Goal: Contribute content: Contribute content

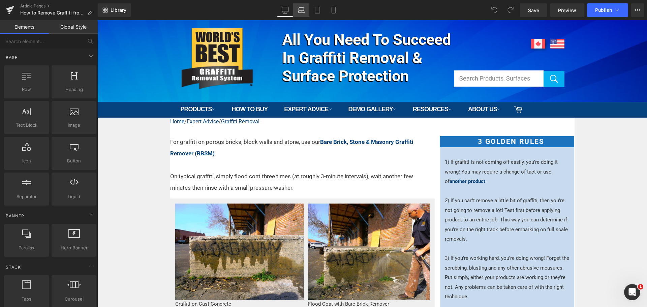
click at [296, 7] on link "Laptop" at bounding box center [301, 9] width 16 height 13
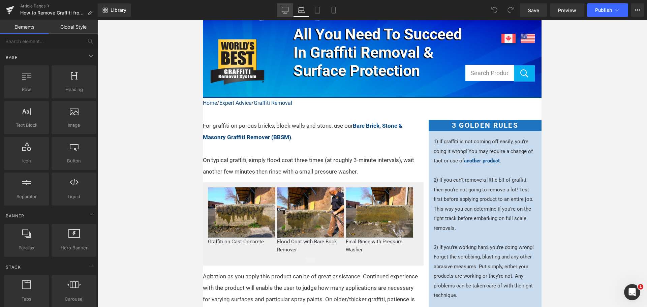
click at [284, 11] on icon at bounding box center [285, 11] width 6 height 0
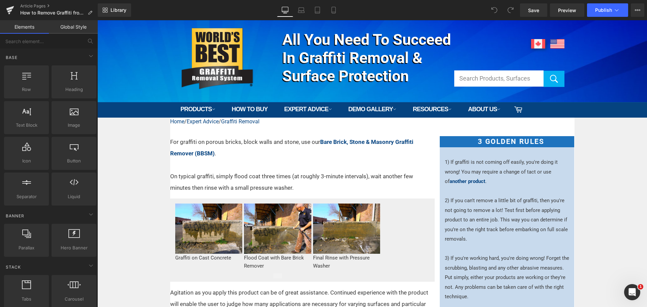
scroll to position [97, 0]
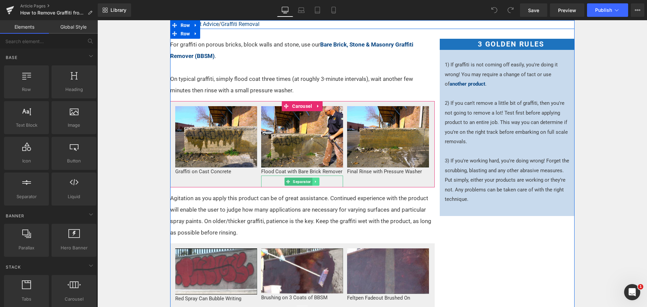
click at [312, 181] on link at bounding box center [315, 182] width 7 height 8
click at [317, 181] on icon at bounding box center [319, 182] width 4 height 4
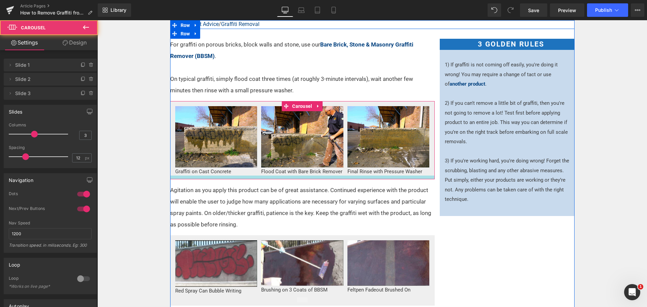
drag, startPoint x: 292, startPoint y: 175, endPoint x: 292, endPoint y: 178, distance: 3.7
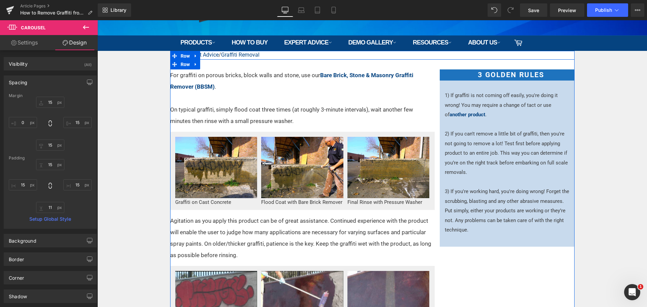
scroll to position [67, 0]
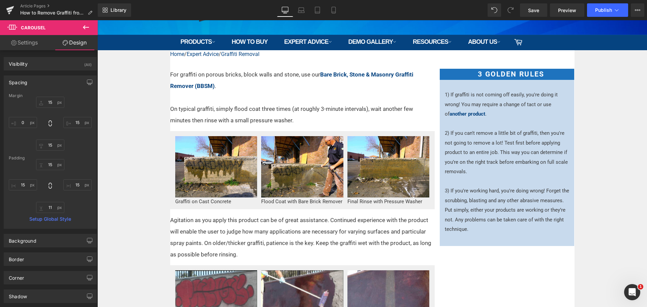
click at [86, 28] on icon at bounding box center [86, 27] width 6 height 4
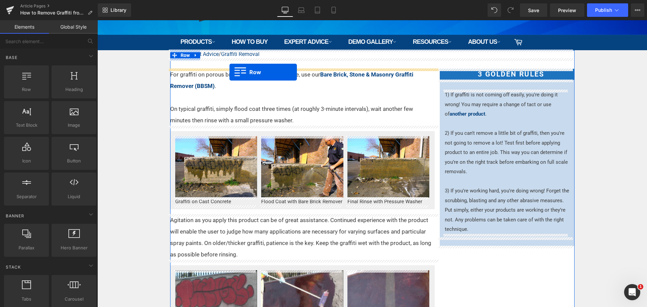
drag, startPoint x: 154, startPoint y: 104, endPoint x: 229, endPoint y: 72, distance: 81.7
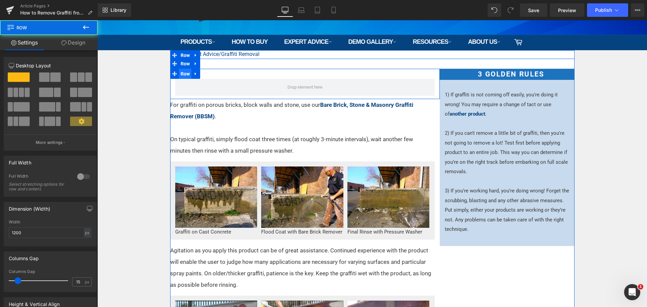
click at [184, 73] on span "Row" at bounding box center [185, 74] width 13 height 10
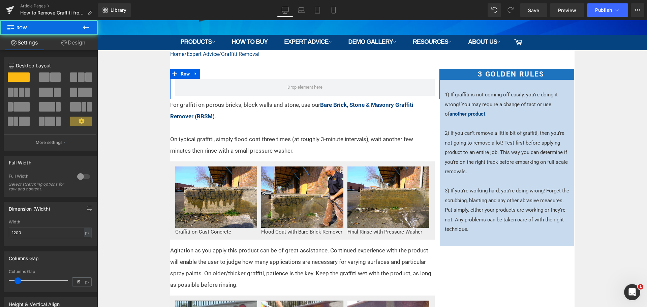
click at [80, 43] on link "Design" at bounding box center [73, 42] width 49 height 15
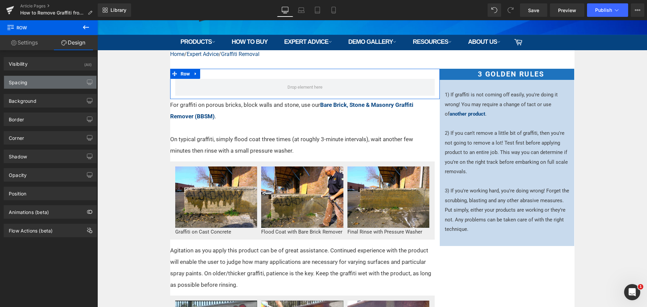
click at [53, 82] on div "Spacing" at bounding box center [50, 82] width 92 height 13
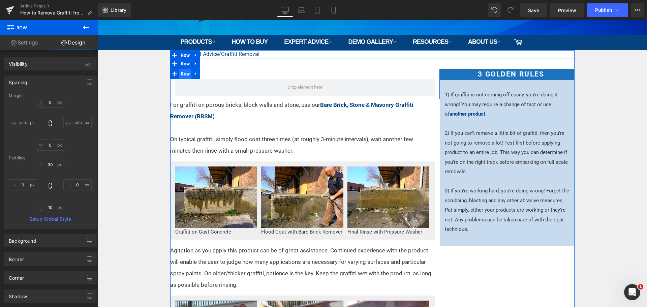
click at [180, 74] on span "Row" at bounding box center [185, 74] width 13 height 10
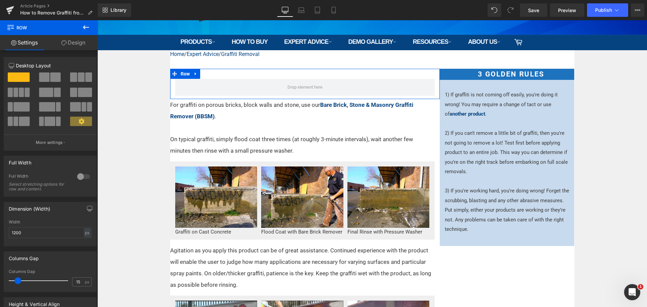
click at [77, 43] on link "Design" at bounding box center [73, 42] width 49 height 15
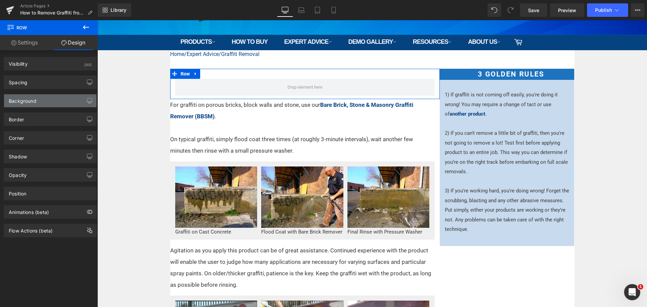
click at [43, 97] on div "Background" at bounding box center [50, 100] width 92 height 13
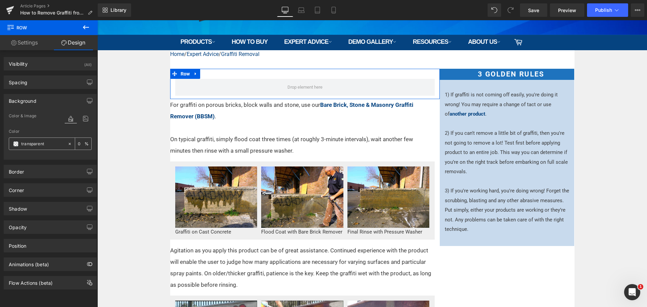
click at [14, 144] on span at bounding box center [15, 143] width 5 height 5
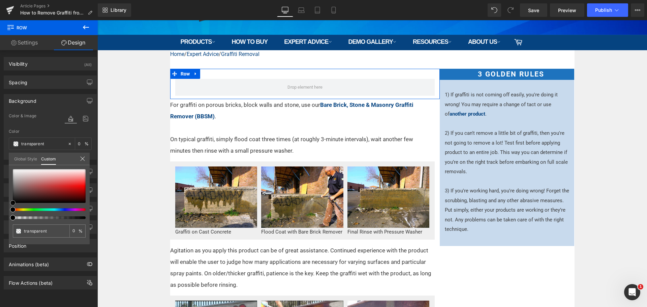
type input "#cec4c4"
type input "100"
type input "#cec4c4"
type input "100"
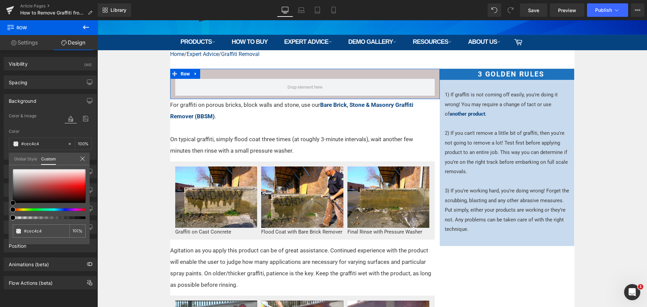
type input "#cdc5c5"
type input "#dedddd"
type input "#e8e8e8"
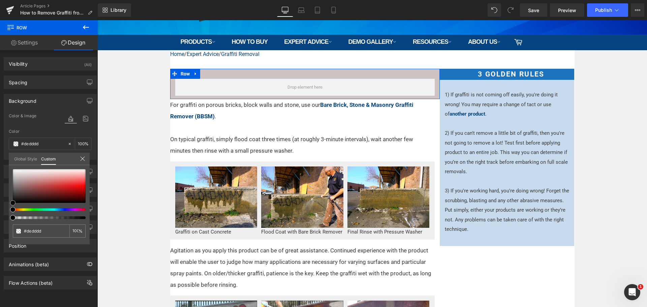
type input "#e8e8e8"
type input "#eaeaea"
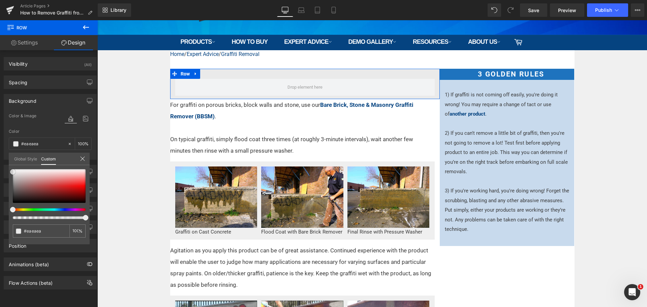
type input "#f7f7f7"
type input "#fcfcfc"
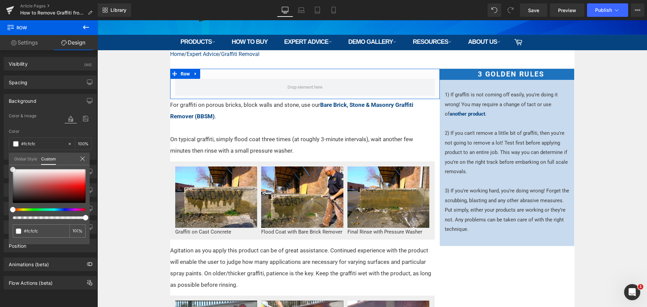
type input "#f4f4f4"
type input "#eaeaea"
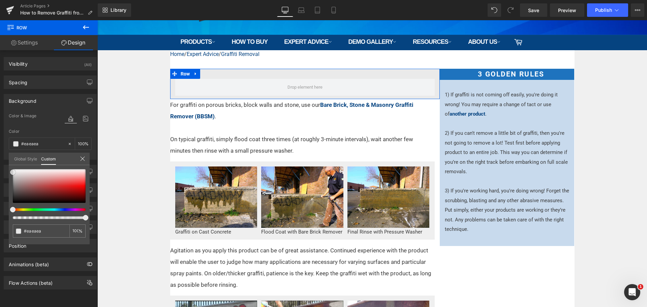
type input "#efefef"
drag, startPoint x: 20, startPoint y: 176, endPoint x: 10, endPoint y: 171, distance: 11.0
click at [10, 171] on div "#efefef 100 %" at bounding box center [49, 206] width 81 height 75
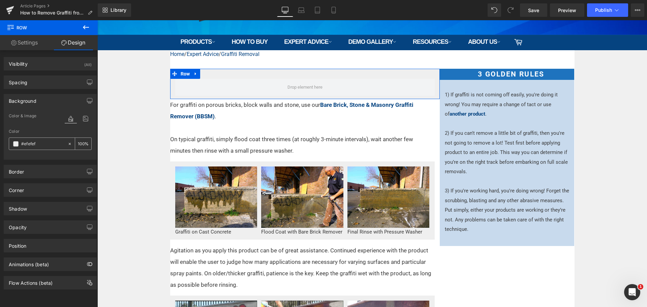
click at [67, 145] on icon at bounding box center [69, 143] width 5 height 5
type input "none"
type input "0"
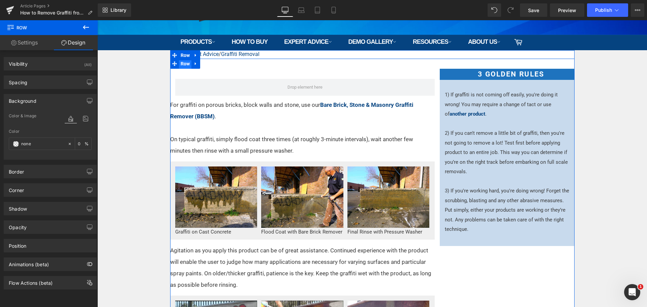
click at [183, 66] on span "Row" at bounding box center [185, 64] width 13 height 10
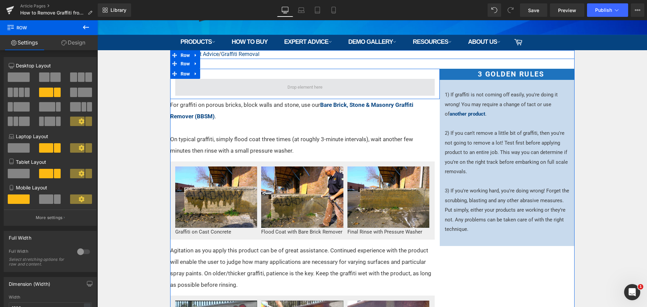
click at [211, 89] on span at bounding box center [304, 87] width 259 height 17
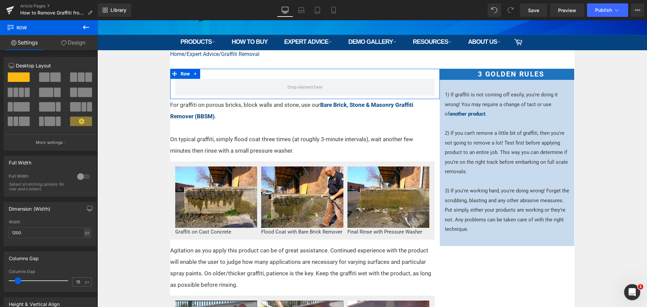
click at [53, 73] on span at bounding box center [55, 76] width 10 height 9
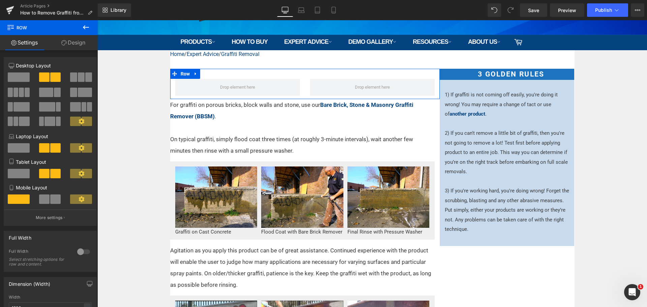
click at [54, 202] on span at bounding box center [55, 198] width 10 height 9
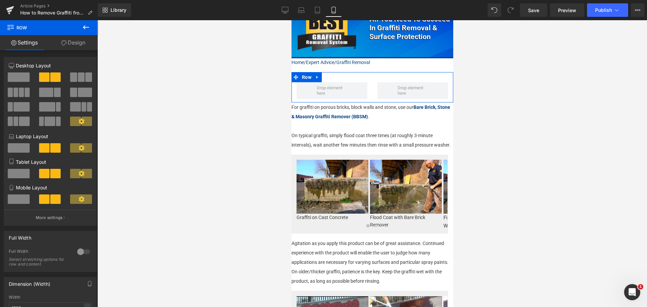
click at [21, 201] on span at bounding box center [19, 198] width 22 height 9
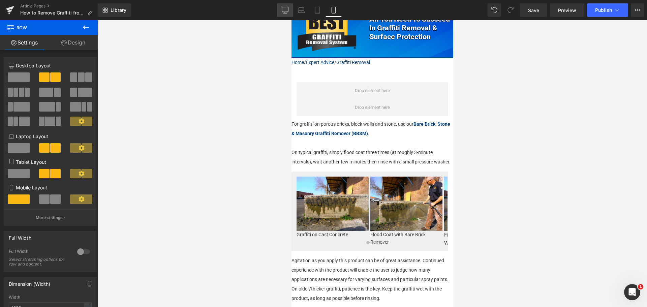
click at [289, 9] on link "Desktop" at bounding box center [285, 9] width 16 height 13
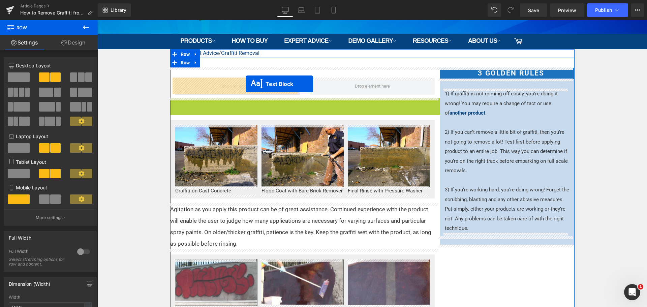
drag, startPoint x: 278, startPoint y: 119, endPoint x: 246, endPoint y: 84, distance: 47.9
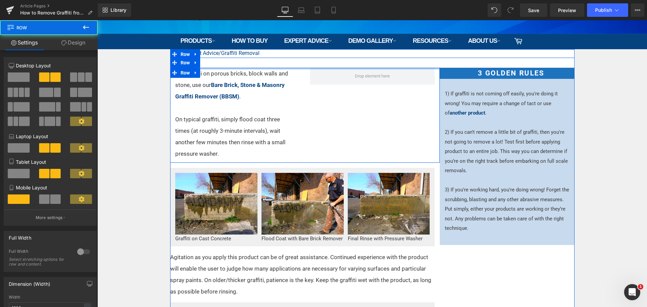
drag, startPoint x: 237, startPoint y: 76, endPoint x: 241, endPoint y: 64, distance: 12.5
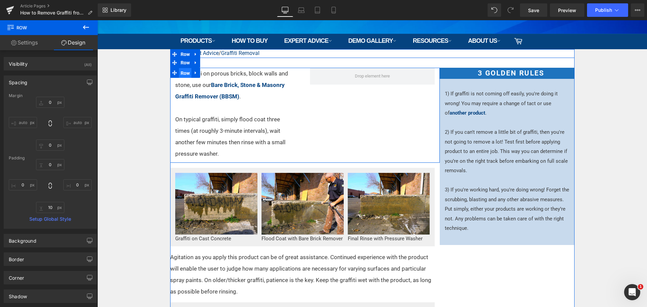
click at [185, 71] on span "Row" at bounding box center [185, 73] width 13 height 10
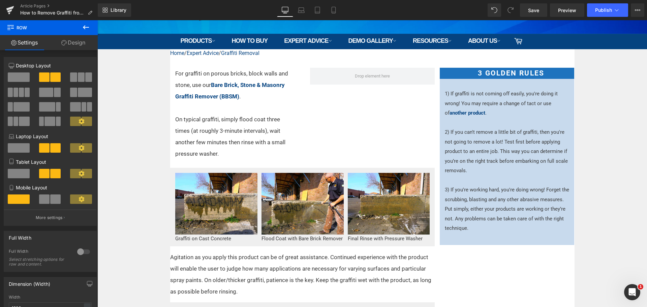
click at [85, 30] on icon at bounding box center [86, 27] width 8 height 8
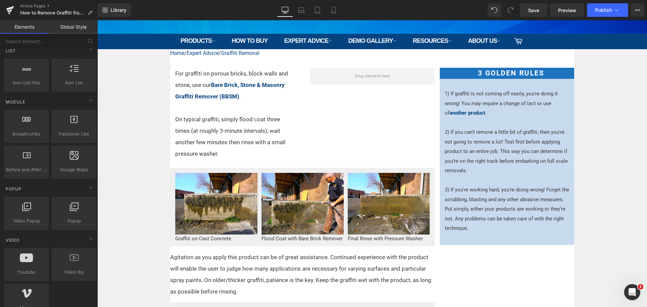
scroll to position [337, 0]
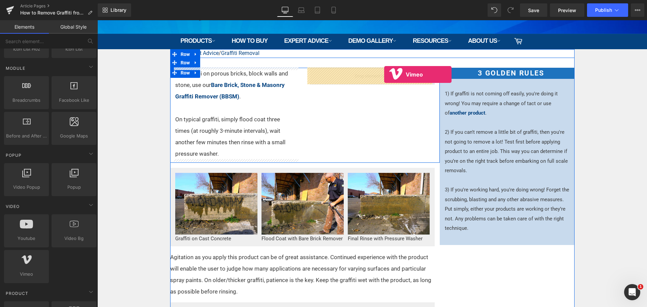
drag, startPoint x: 161, startPoint y: 278, endPoint x: 384, endPoint y: 74, distance: 301.9
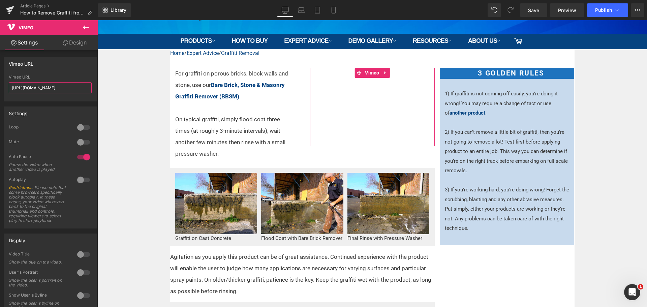
click at [61, 91] on input "[URL][DOMAIN_NAME]" at bounding box center [50, 87] width 83 height 11
click at [61, 90] on input "[URL][DOMAIN_NAME]" at bounding box center [50, 87] width 83 height 11
paste input "1007824975?fl=pl&fe=sh"
type input "https://vimeo.com/1007824975?fl=pl&fe=sh"
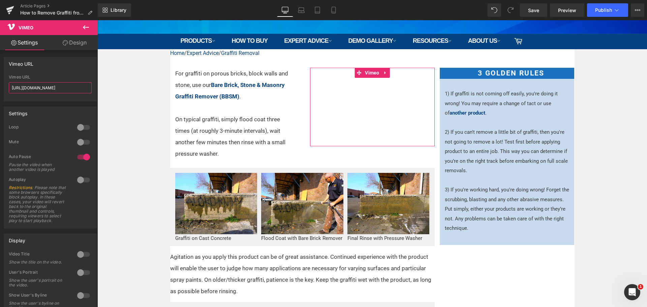
scroll to position [0, 10]
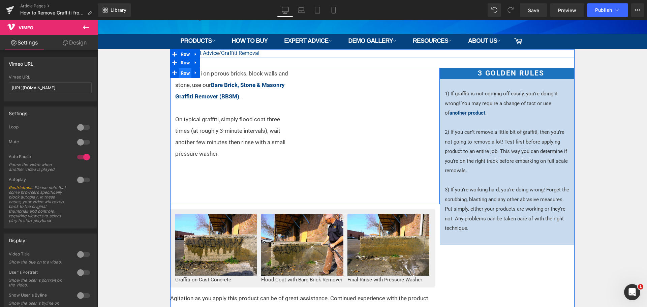
click at [180, 71] on span "Row" at bounding box center [185, 73] width 13 height 10
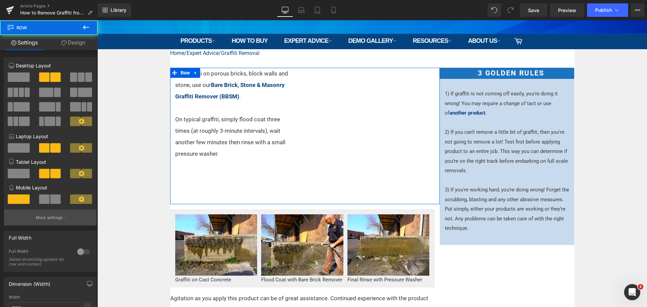
click at [57, 222] on button "More settings" at bounding box center [50, 218] width 92 height 16
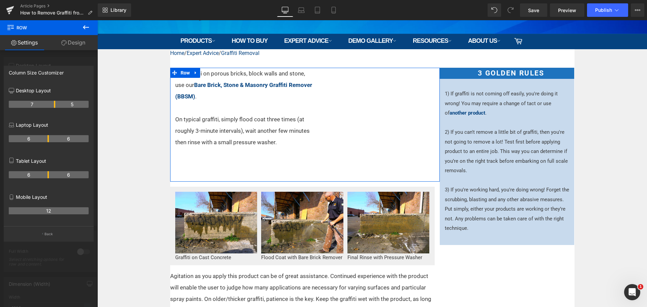
drag, startPoint x: 48, startPoint y: 102, endPoint x: 56, endPoint y: 102, distance: 8.4
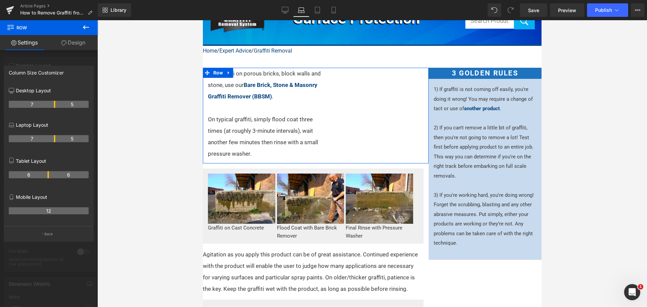
drag, startPoint x: 47, startPoint y: 136, endPoint x: 56, endPoint y: 139, distance: 9.1
click at [56, 139] on tr "7 5" at bounding box center [49, 138] width 80 height 7
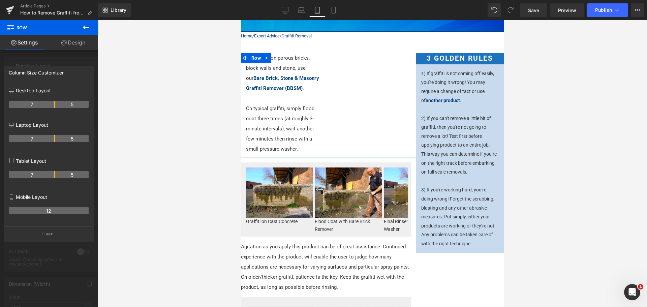
scroll to position [39, 0]
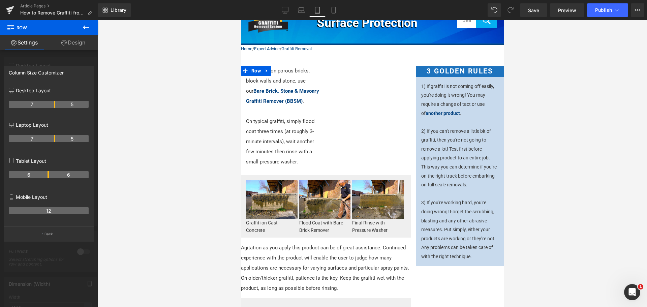
click at [50, 175] on tr "6 6" at bounding box center [49, 174] width 80 height 7
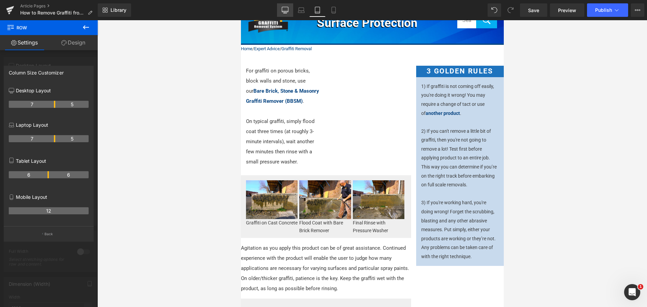
click at [281, 10] on link "Desktop" at bounding box center [285, 9] width 16 height 13
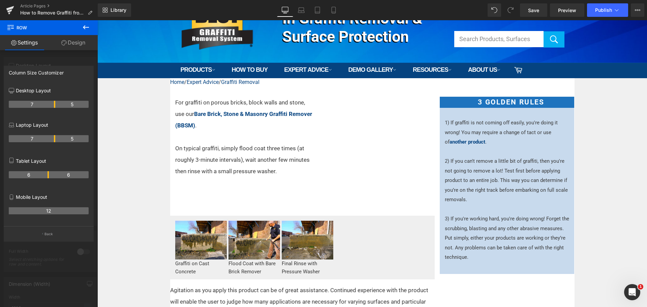
scroll to position [70, 0]
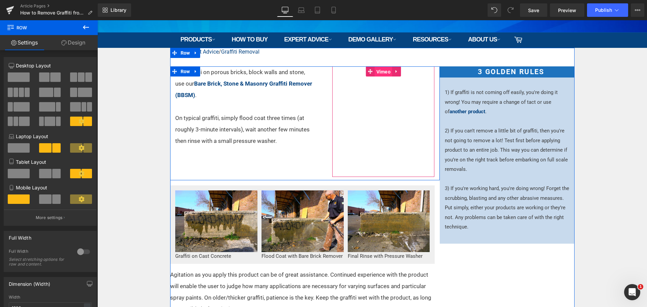
click at [381, 74] on span "Vimeo" at bounding box center [384, 72] width 18 height 10
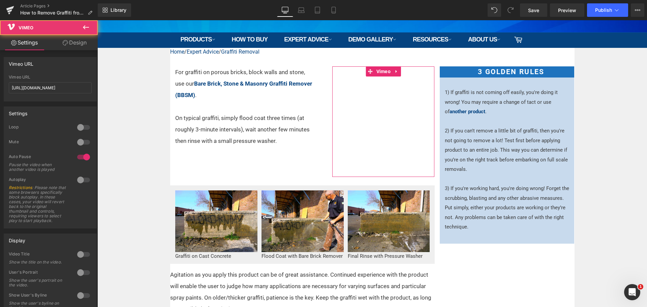
click at [77, 40] on link "Design" at bounding box center [74, 42] width 49 height 15
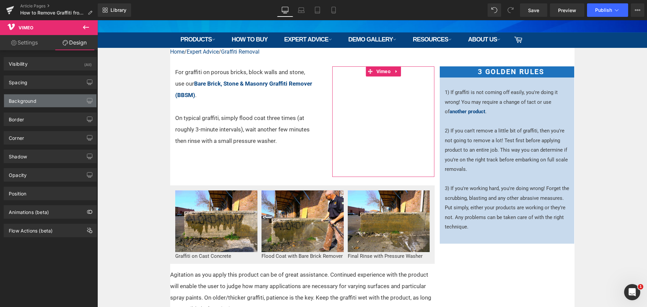
click at [42, 106] on div "Background" at bounding box center [50, 100] width 92 height 13
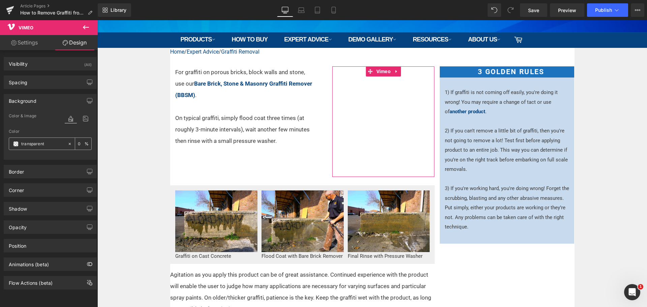
click at [16, 142] on span at bounding box center [15, 143] width 5 height 5
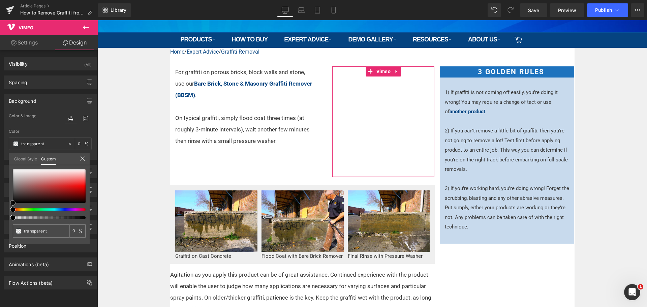
type input "#af9b9b"
type input "100"
type input "#af9b9b"
type input "100"
type input "#ad9d9d"
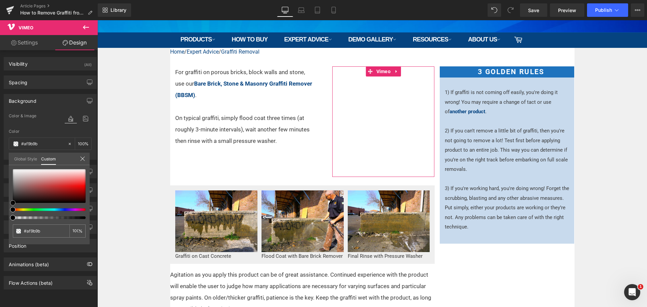
type input "#ad9d9d"
type input "#b2adad"
type input "#bfbfbf"
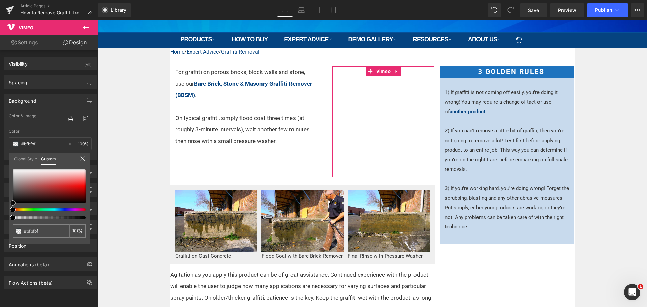
type input "#c4c4c4"
type input "#c9c9c9"
type input "#d8d8d8"
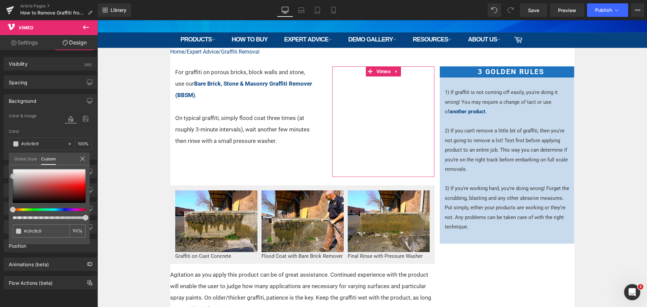
type input "#d8d8d8"
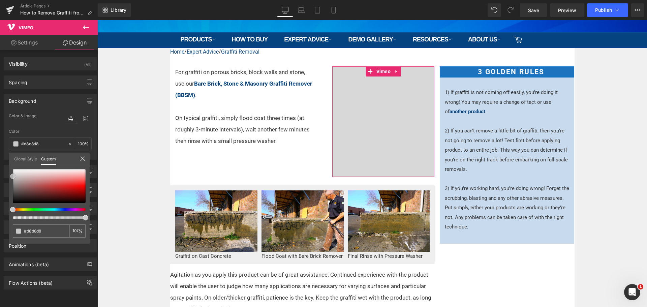
type input "#e0e0e0"
type input "#e2e2e2"
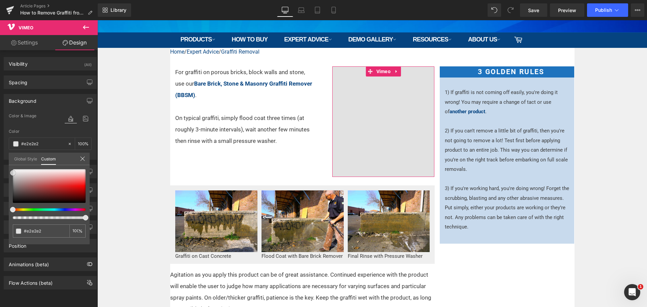
type input "#e5e5e5"
type input "#ededed"
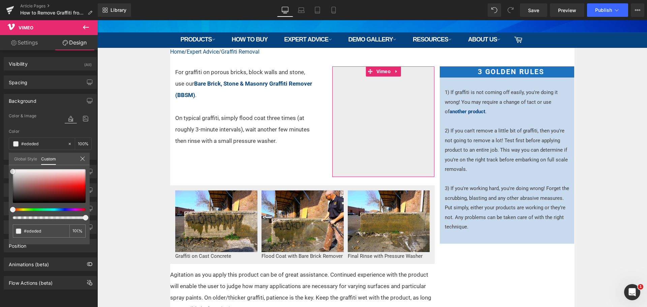
type input "#efefef"
type input "#f4f4f4"
drag, startPoint x: 12, startPoint y: 177, endPoint x: 10, endPoint y: 170, distance: 7.1
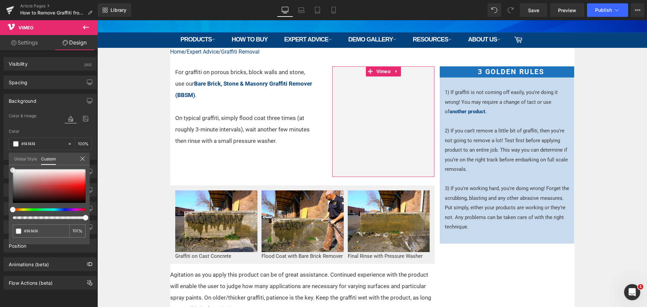
click at [10, 170] on div "#f4f4f4 100 %" at bounding box center [49, 206] width 81 height 75
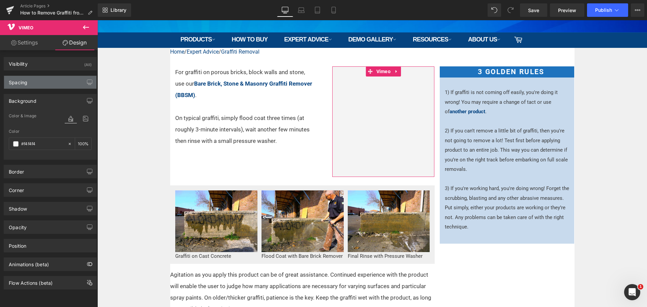
click at [35, 82] on div "Spacing" at bounding box center [50, 82] width 92 height 13
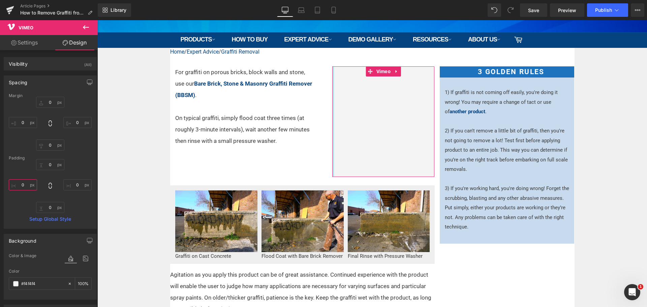
click at [25, 180] on input "0" at bounding box center [23, 184] width 28 height 11
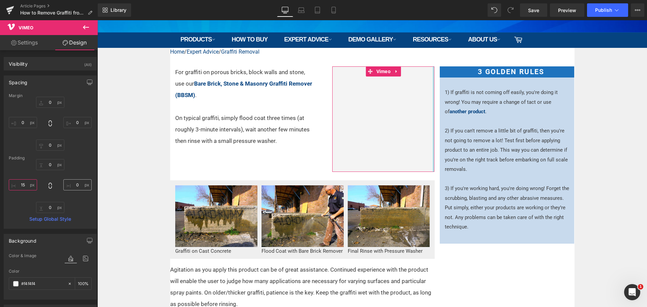
type input "15"
click at [70, 186] on input "0" at bounding box center [77, 184] width 28 height 11
type input "15"
click at [47, 165] on input "0" at bounding box center [50, 164] width 28 height 11
click at [48, 166] on input "15" at bounding box center [50, 164] width 28 height 11
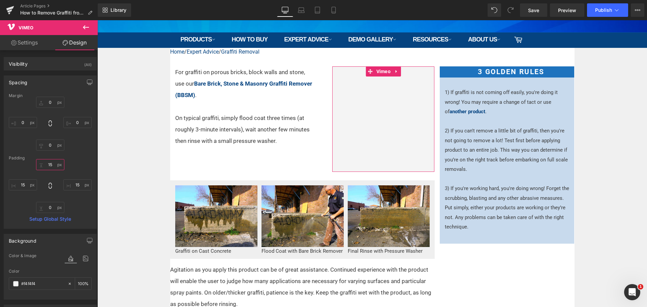
click at [48, 166] on input "15" at bounding box center [50, 164] width 28 height 11
type input "0"
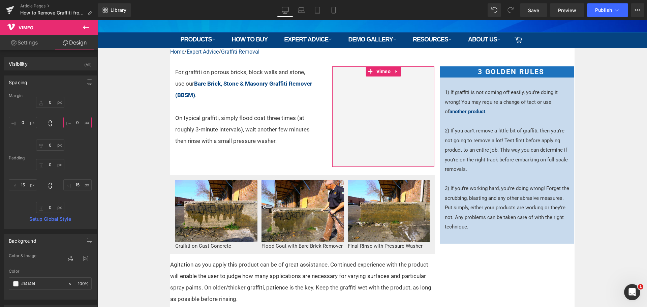
click at [77, 118] on input "0" at bounding box center [77, 122] width 28 height 11
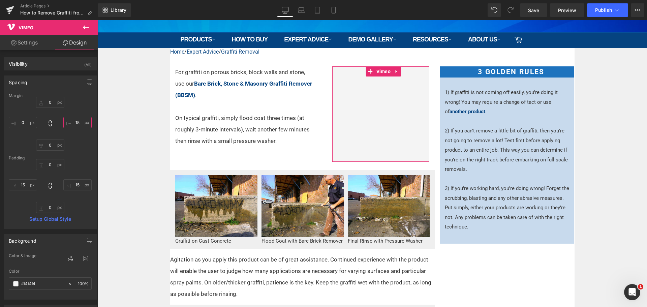
click at [77, 119] on input "15" at bounding box center [77, 122] width 28 height 11
type input "0"
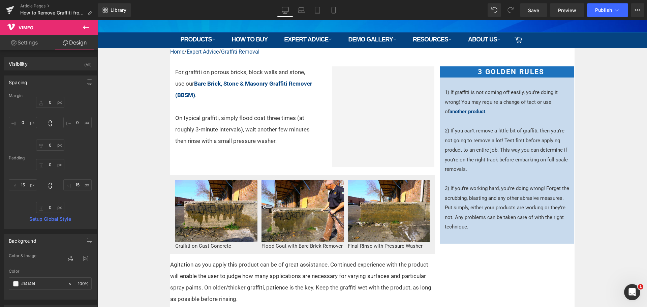
click at [86, 26] on icon at bounding box center [86, 27] width 8 height 8
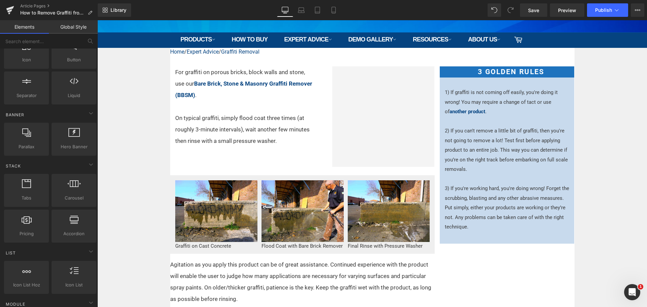
scroll to position [0, 0]
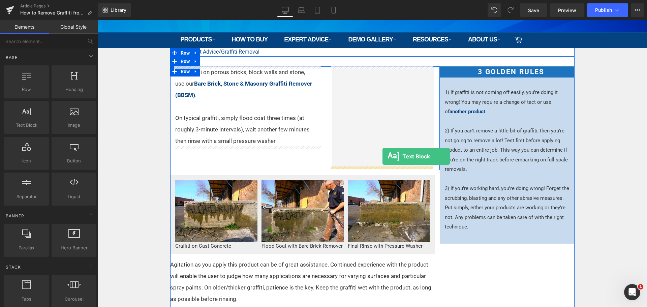
drag, startPoint x: 130, startPoint y: 141, endPoint x: 382, endPoint y: 156, distance: 252.4
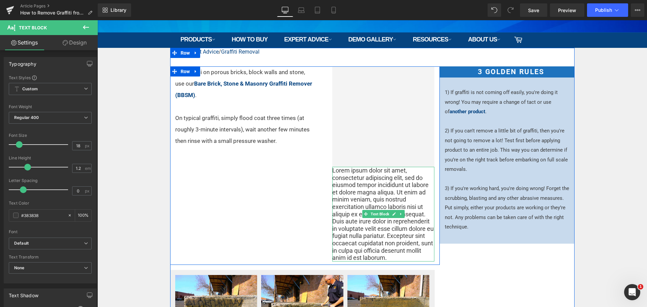
click at [406, 229] on p "Lorem ipsum dolor sit amet, consectetur adipiscing elit, sed do eiusmod tempor …" at bounding box center [383, 214] width 102 height 95
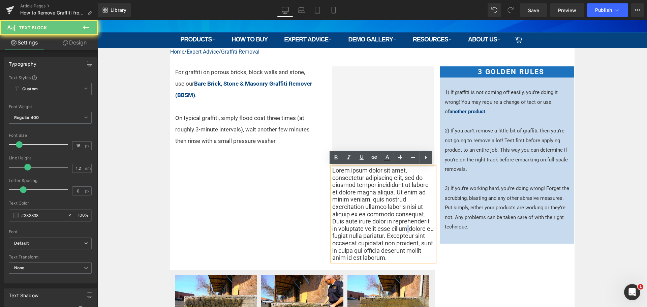
click at [406, 229] on p "Lorem ipsum dolor sit amet, consectetur adipiscing elit, sed do eiusmod tempor …" at bounding box center [383, 214] width 102 height 95
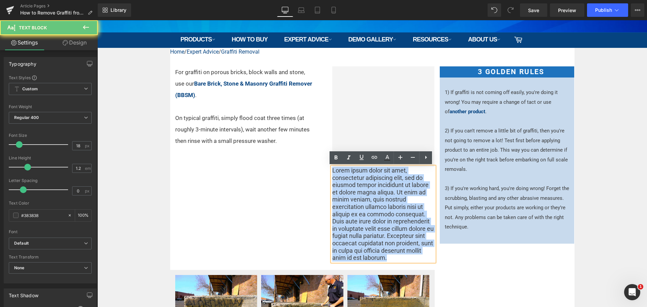
click at [406, 229] on p "Lorem ipsum dolor sit amet, consectetur adipiscing elit, sed do eiusmod tempor …" at bounding box center [383, 214] width 102 height 95
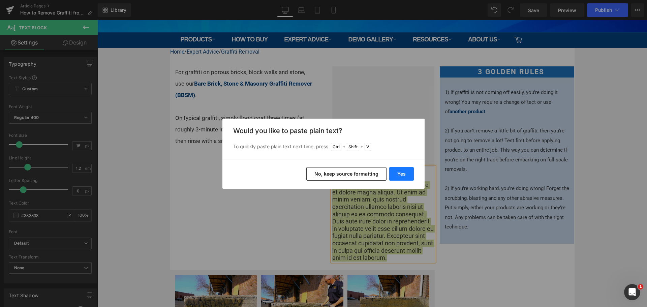
drag, startPoint x: 404, startPoint y: 172, endPoint x: 262, endPoint y: 164, distance: 142.4
click at [404, 172] on button "Yes" at bounding box center [401, 173] width 25 height 13
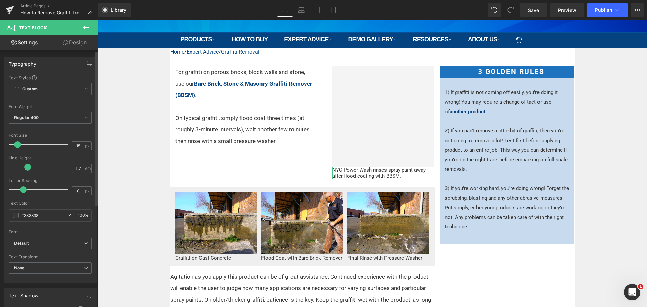
type input "14"
click at [19, 143] on span at bounding box center [16, 144] width 7 height 7
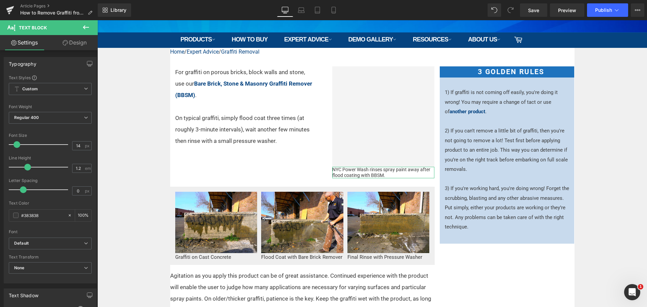
click at [77, 46] on link "Design" at bounding box center [74, 42] width 49 height 15
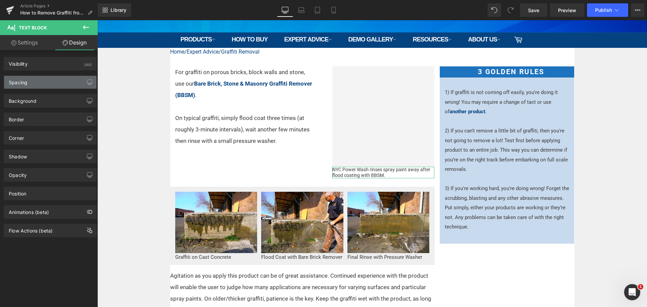
click at [49, 80] on div "Spacing" at bounding box center [50, 82] width 92 height 13
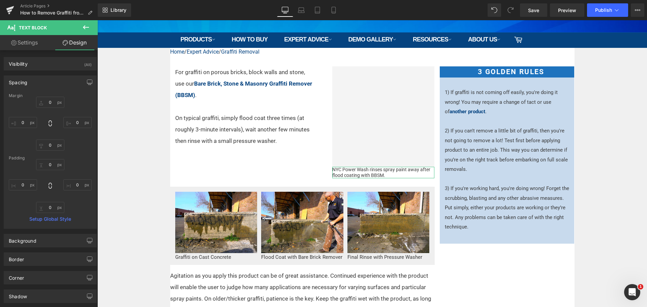
click at [49, 80] on div "Spacing" at bounding box center [50, 82] width 92 height 13
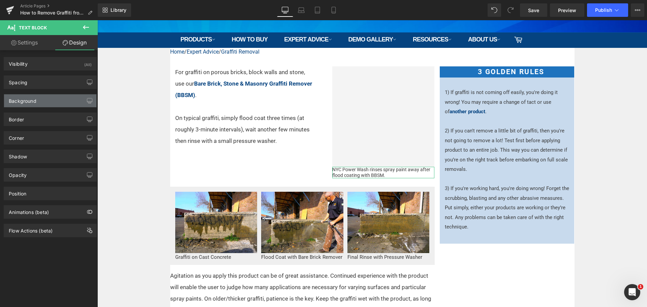
click at [47, 100] on div "Background" at bounding box center [50, 100] width 92 height 13
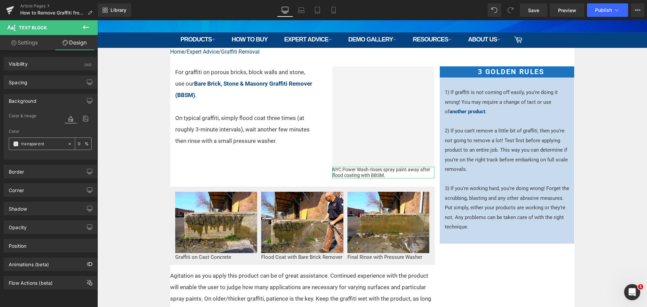
click at [15, 144] on span at bounding box center [15, 143] width 5 height 5
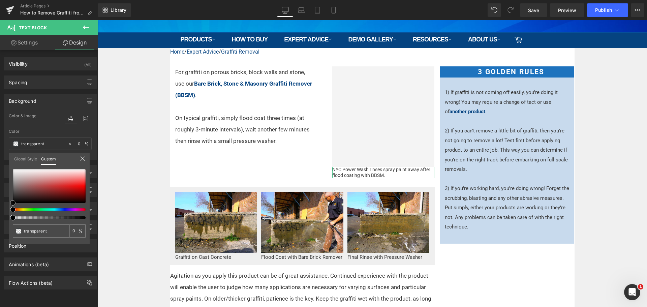
type input "#d5cccc"
type input "100"
type input "#d5cccc"
type input "100"
type input "#d0cccc"
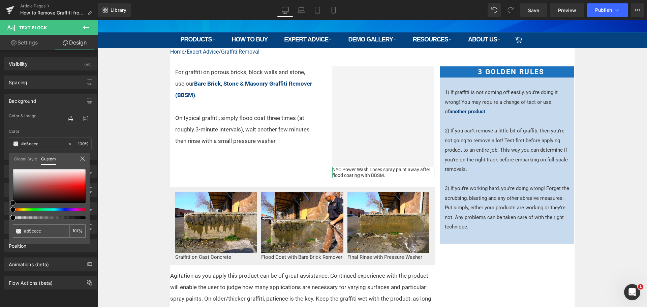
type input "#d0cccc"
type input "#cfcece"
type input "#cecece"
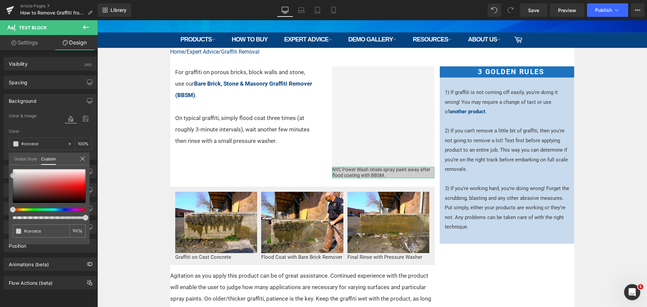
type input "#d6d6d6"
type input "#dddddd"
type input "#e2e2e2"
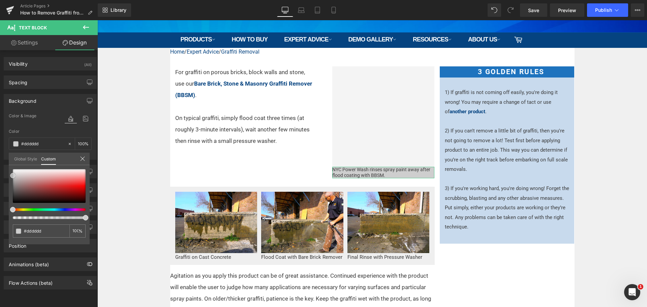
type input "#e2e2e2"
type input "#e5e5e5"
type input "#eaeaea"
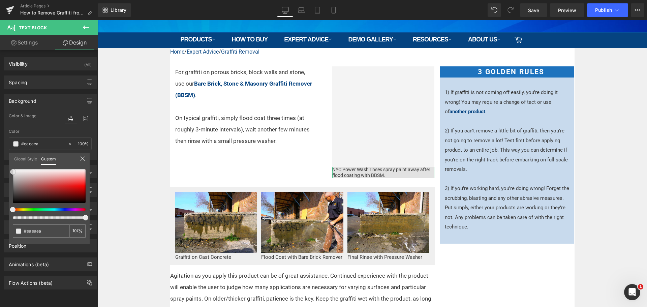
type input "#ededed"
type input "#f2f2f2"
type input "#f7f7f7"
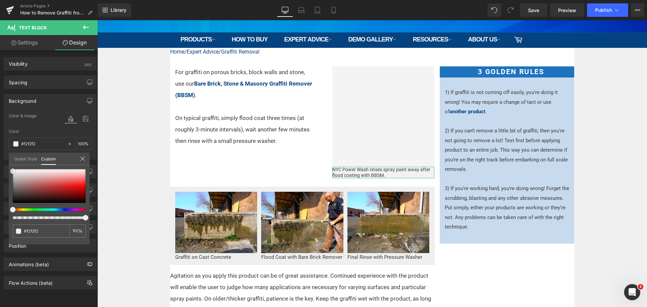
type input "#f7f7f7"
type input "#f9f9f9"
drag, startPoint x: 12, startPoint y: 176, endPoint x: 9, endPoint y: 170, distance: 6.5
click at [9, 170] on div "#f9f9f9 100 %" at bounding box center [49, 206] width 81 height 75
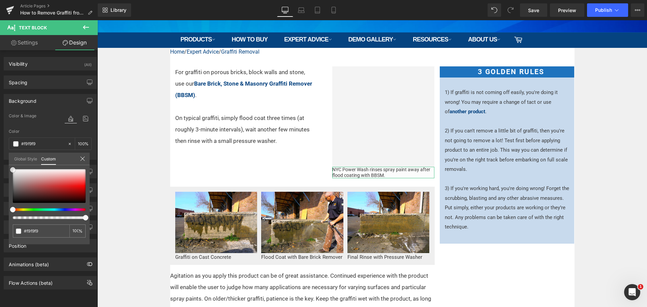
type input "#fcfcfc"
drag, startPoint x: 12, startPoint y: 169, endPoint x: 47, endPoint y: 155, distance: 38.3
click at [11, 167] on span at bounding box center [12, 169] width 5 height 5
type input "#ffffff"
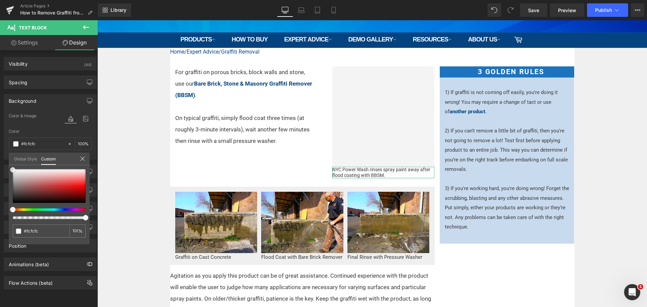
type input "#ffffff"
type input "#fcfcfc"
type input "#f4f4f4"
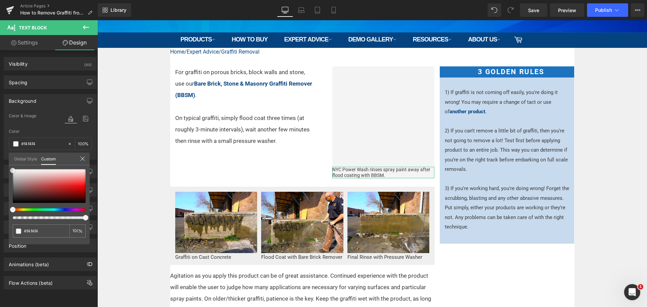
type input "#f2f2f2"
type input "#eaeaea"
type input "#efefef"
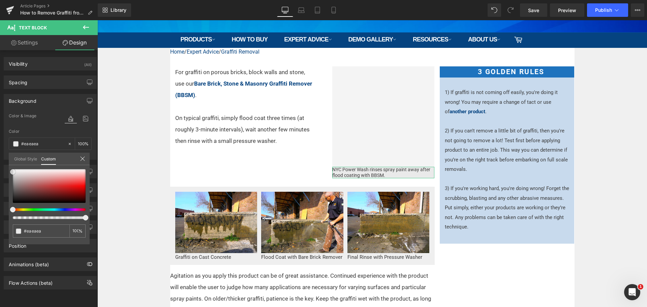
type input "#efefef"
type input "#f4f4f4"
type input "#f7f7f7"
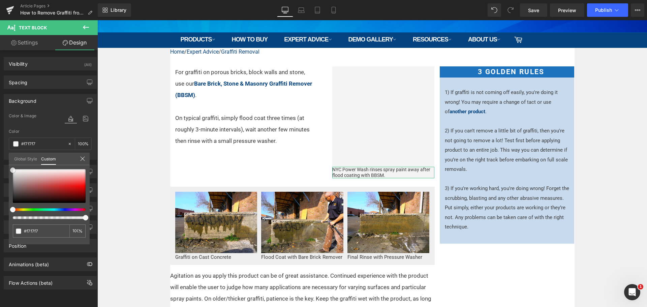
click at [10, 170] on div "#f7f7f7 100 %" at bounding box center [49, 206] width 81 height 75
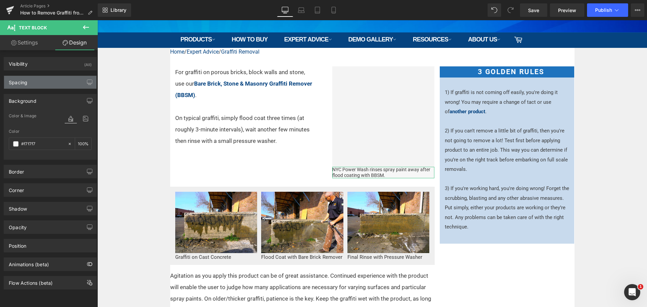
click at [41, 85] on div "Spacing" at bounding box center [50, 82] width 92 height 13
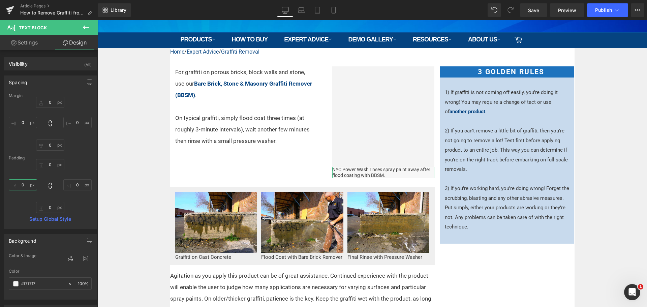
click at [25, 184] on input "0" at bounding box center [23, 184] width 28 height 11
type input "15"
click at [76, 186] on input "0" at bounding box center [77, 184] width 28 height 11
type input "15"
click at [49, 210] on input "0" at bounding box center [50, 207] width 28 height 11
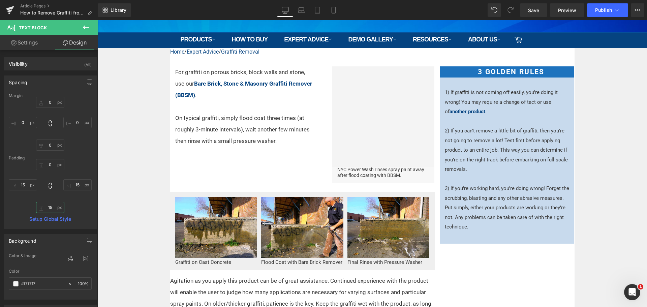
type input "15"
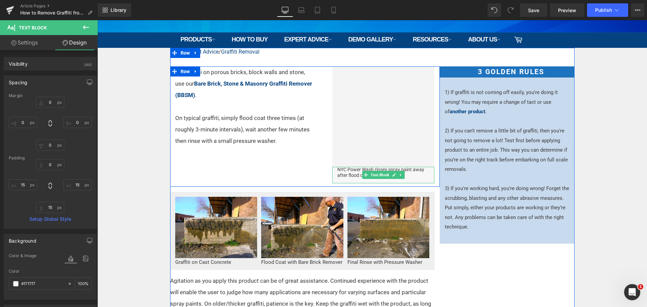
click at [409, 173] on p "NYC Power Wash rinses spray paint away after flood coating with BBSM." at bounding box center [383, 172] width 92 height 11
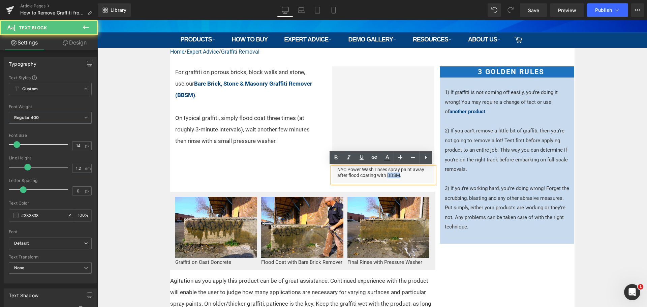
drag, startPoint x: 398, startPoint y: 174, endPoint x: 384, endPoint y: 176, distance: 13.6
click at [384, 176] on p "NYC Power Wash rinses spray paint away after flood coating with BBSM." at bounding box center [383, 172] width 92 height 11
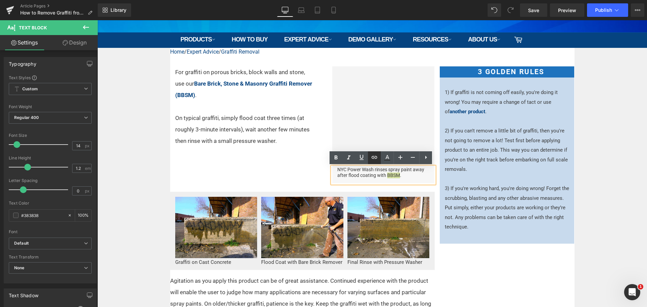
click at [376, 156] on icon at bounding box center [374, 157] width 8 height 8
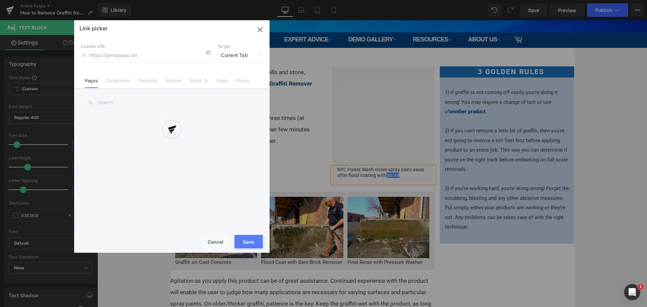
click at [415, 0] on div "Text Color Highlight Color #333333 Edit or remove link: Edit - Unlink - Cancel …" at bounding box center [323, 0] width 647 height 0
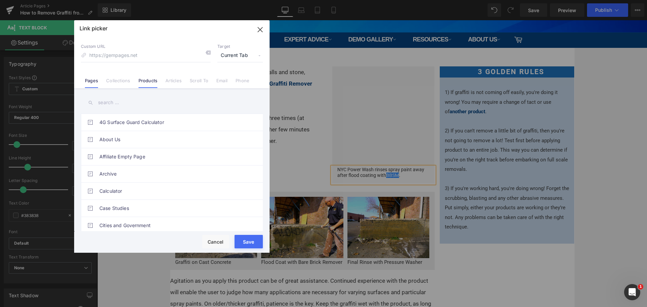
click at [149, 83] on link "Products" at bounding box center [147, 83] width 19 height 10
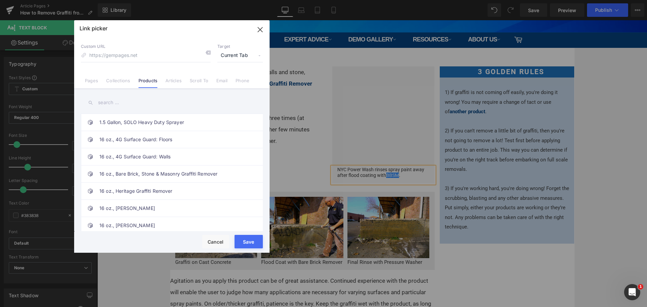
click at [129, 101] on input "text" at bounding box center [172, 102] width 182 height 15
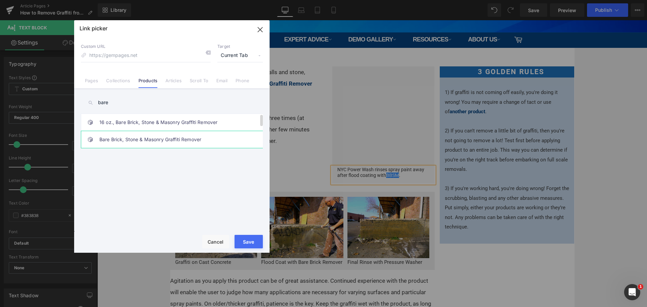
type input "bare"
click at [142, 140] on link "Bare Brick, Stone & Masonry Graffiti Remover" at bounding box center [173, 139] width 148 height 17
type input "/products/bare-brick-stone-masonry-graffiti-remover"
click at [250, 239] on button "Save" at bounding box center [248, 241] width 28 height 13
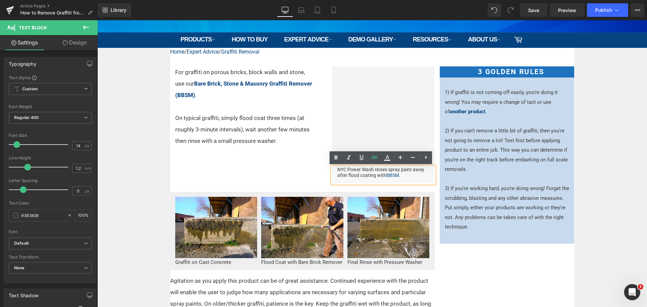
click at [372, 175] on p "NYC Power Wash rinses spray paint away after flood coating with BBSM ." at bounding box center [383, 172] width 92 height 11
click at [289, 167] on div "For graffiti on porous bricks, block walls and stone, use our Bare Brick, Stone…" at bounding box center [304, 126] width 269 height 120
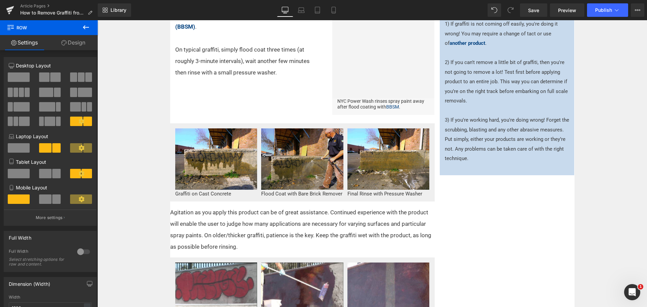
scroll to position [204, 0]
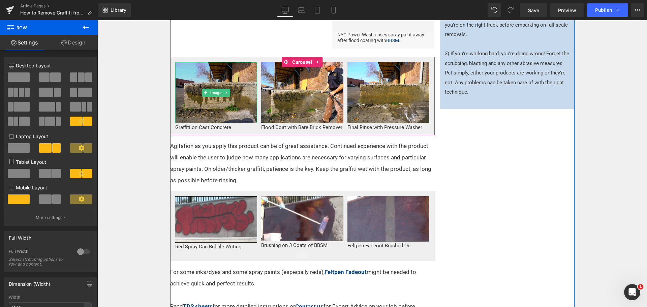
click at [241, 109] on img at bounding box center [216, 93] width 82 height 62
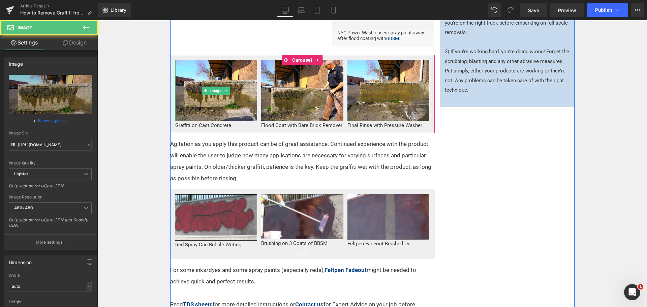
scroll to position [238, 0]
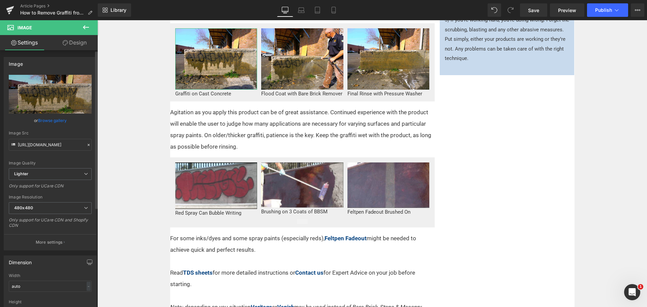
click at [47, 122] on link "Browse gallery" at bounding box center [52, 121] width 29 height 12
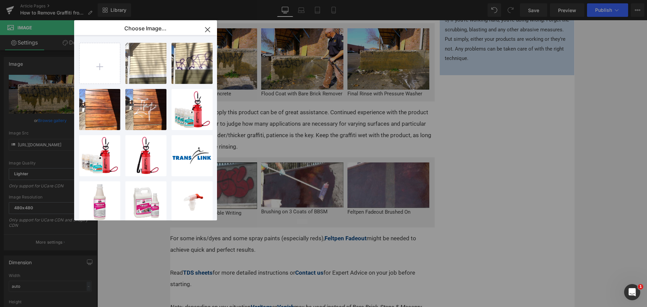
click at [210, 28] on icon "button" at bounding box center [207, 29] width 11 height 11
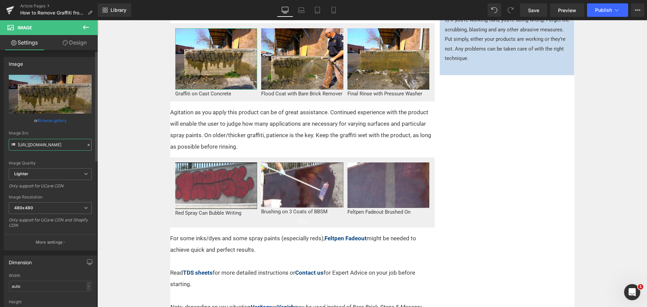
click at [64, 141] on input "https://ucarecdn.com/aa4b5573-5a48-48f8-9931-65dec0fab343/-/format/auto/-/previ…" at bounding box center [50, 145] width 83 height 12
paste input "text"
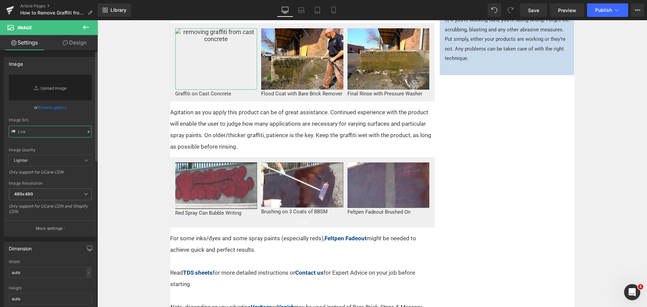
click at [48, 126] on input "text" at bounding box center [50, 132] width 83 height 12
paste input "https://ucarecdn.com/73310915-de57-4d19-b5db-0259e8b7ca74/-/format/auto/-/previ…"
type input "https://ucarecdn.com/73310915-de57-4d19-b5db-0259e8b7ca74/-/format/auto/-/previ…"
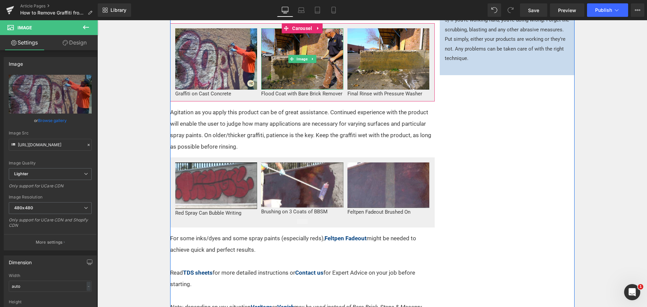
click at [300, 51] on img at bounding box center [302, 59] width 82 height 62
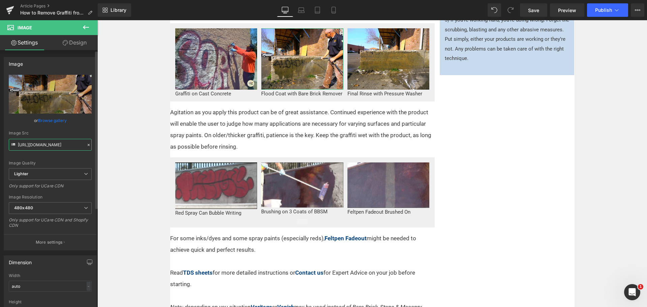
click at [47, 146] on input "https://ucarecdn.com/fa27761a-0969-485b-8dee-a4051f60831b/-/format/auto/-/previ…" at bounding box center [50, 145] width 83 height 12
paste input "926b1967-8a12-4014-a91f-2271e90e3989"
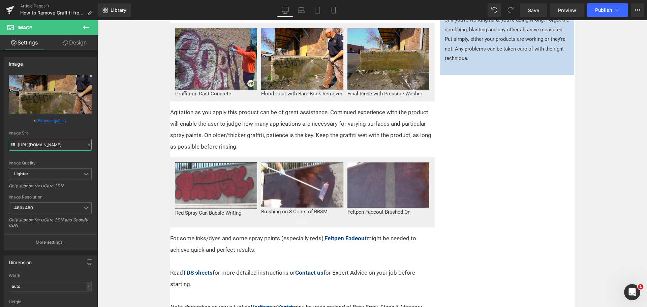
scroll to position [0, 160]
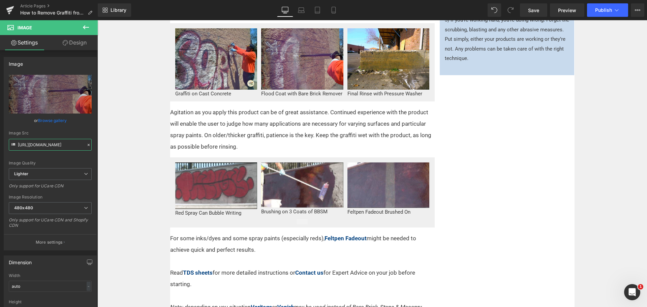
type input "https://ucarecdn.com/926b1967-8a12-4014-a91f-2271e90e3989/-/format/auto/-/previ…"
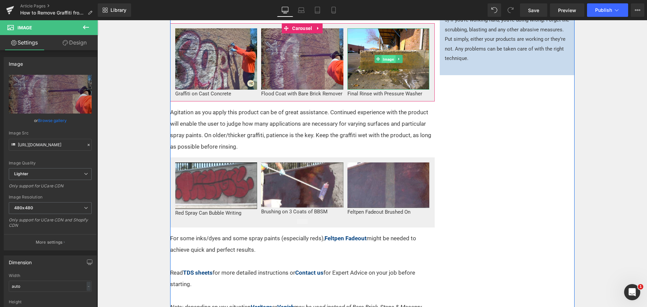
click at [388, 62] on span "Image" at bounding box center [388, 59] width 14 height 8
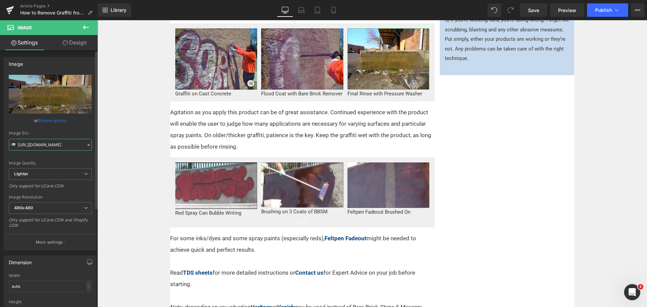
click at [43, 150] on input "https://ucarecdn.com/b936530d-688b-42d2-bf34-663cf84470a3/-/format/auto/-/previ…" at bounding box center [50, 145] width 83 height 12
click at [46, 146] on input "https://ucarecdn.com/b936530d-688b-42d2-bf34-663cf84470a3/-/format/auto/-/previ…" at bounding box center [50, 145] width 83 height 12
paste input "1b5483d0-9c7f-44d2-aa94-0b475e266fc3/-/format/auto/-/preview/480x480/-/quality/…"
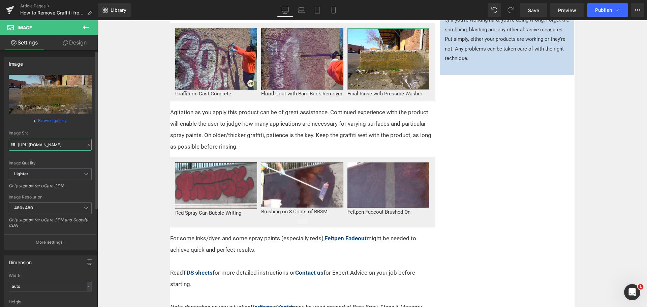
type input "https://ucarecdn.com/1b5483d0-9c7f-44d2-aa94-0b475e266fc3/-/format/auto/-/previ…"
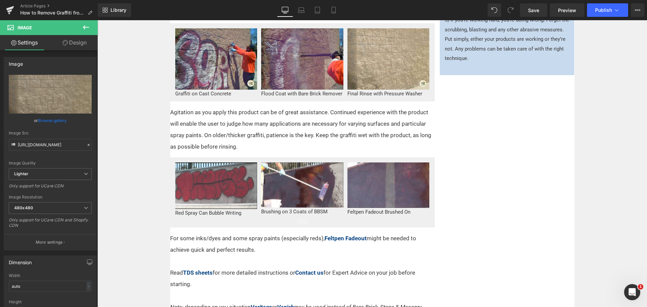
click at [595, 171] on div "Home / Expert Advice / Graffiti Removal Text Block For graffiti on porous brick…" at bounding box center [371, 297] width 549 height 837
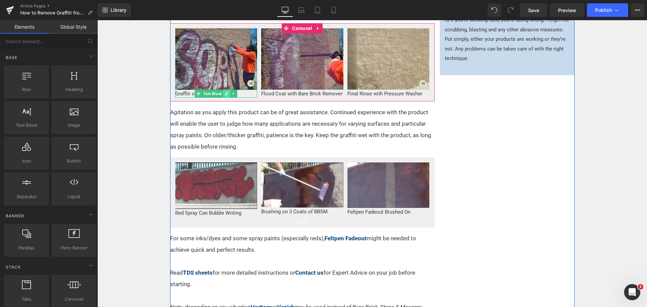
click at [225, 93] on icon at bounding box center [227, 94] width 4 height 4
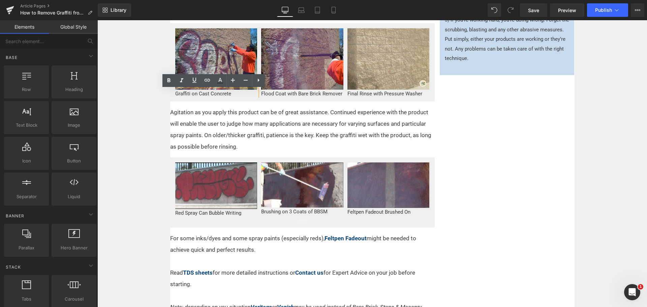
click at [223, 93] on p "Graffiti on Cast Concrete" at bounding box center [216, 94] width 82 height 8
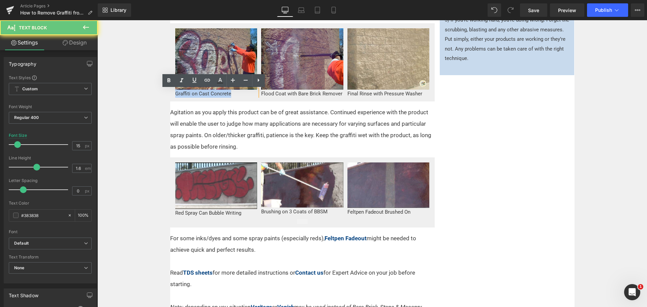
click at [223, 93] on p "Graffiti on Cast Concrete" at bounding box center [216, 94] width 82 height 8
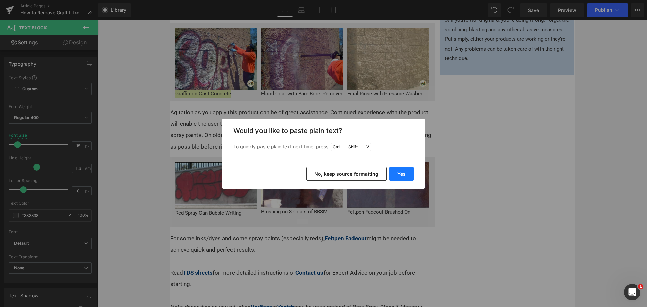
click at [408, 176] on button "Yes" at bounding box center [401, 173] width 25 height 13
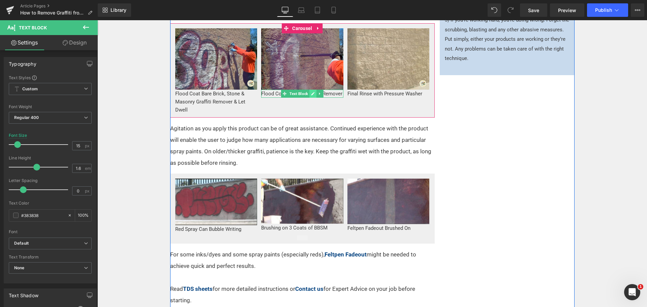
click at [312, 94] on icon at bounding box center [313, 94] width 4 height 4
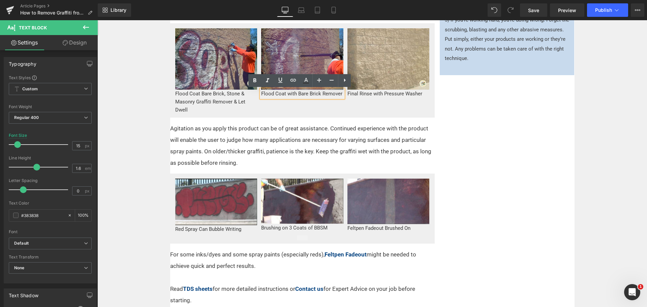
click at [312, 94] on p "Flood Coat with Bare Brick Remover" at bounding box center [302, 94] width 82 height 8
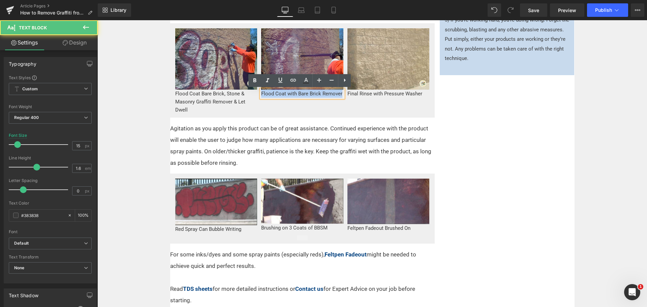
click at [312, 94] on p "Flood Coat with Bare Brick Remover" at bounding box center [302, 94] width 82 height 8
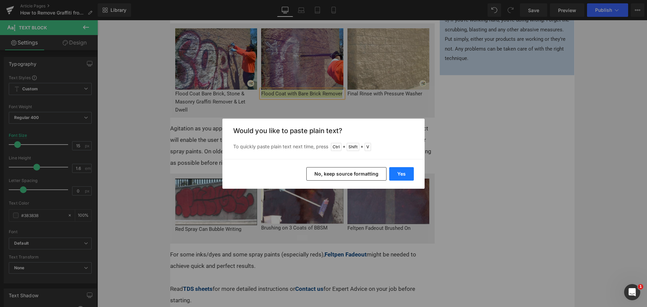
click at [401, 172] on button "Yes" at bounding box center [401, 173] width 25 height 13
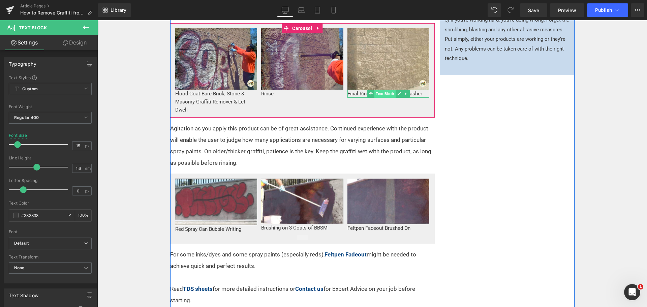
click at [391, 93] on span "Text Block" at bounding box center [384, 94] width 21 height 8
click at [397, 95] on icon at bounding box center [398, 93] width 3 height 3
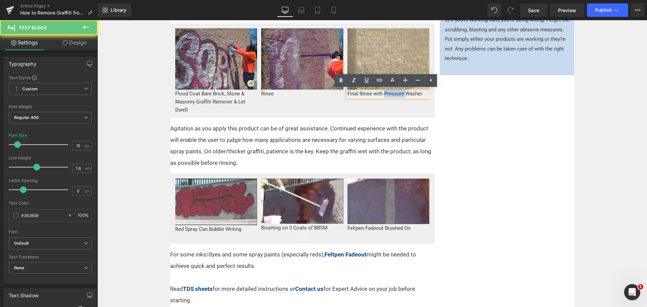
click at [395, 95] on p "Final Rinse with Pressure Washer" at bounding box center [388, 94] width 82 height 8
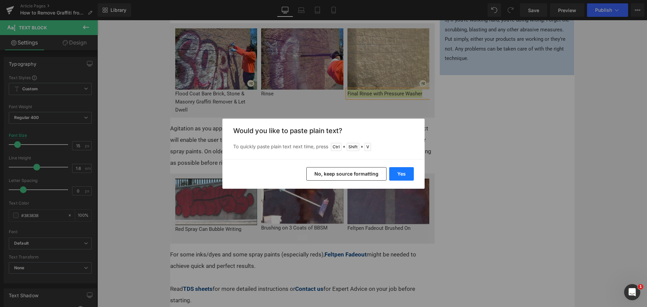
click at [396, 173] on button "Yes" at bounding box center [401, 173] width 25 height 13
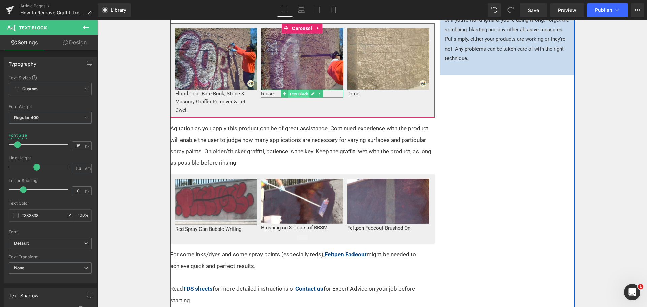
click at [294, 93] on span "Text Block" at bounding box center [298, 94] width 21 height 8
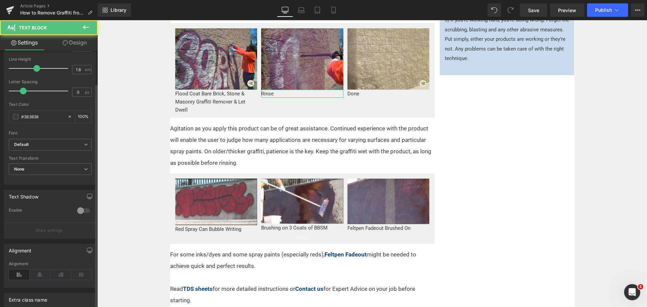
scroll to position [101, 0]
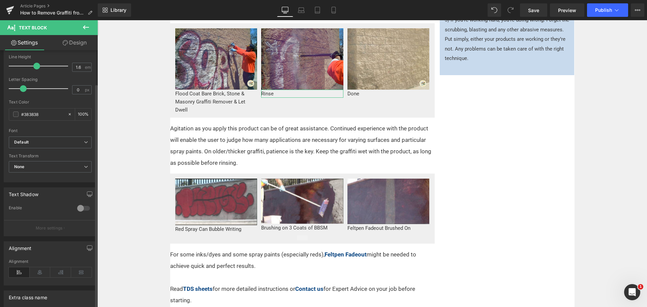
drag, startPoint x: 39, startPoint y: 272, endPoint x: 84, endPoint y: 236, distance: 57.1
click at [39, 272] on icon at bounding box center [40, 272] width 21 height 10
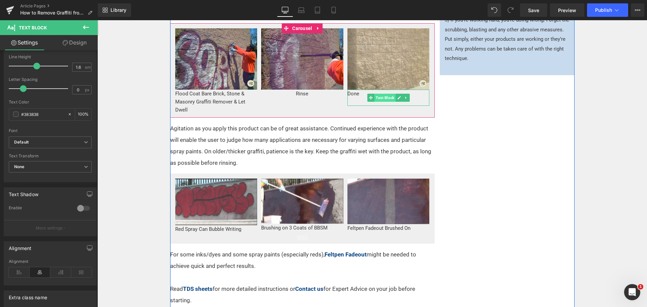
click at [384, 97] on span "Text Block" at bounding box center [384, 98] width 21 height 8
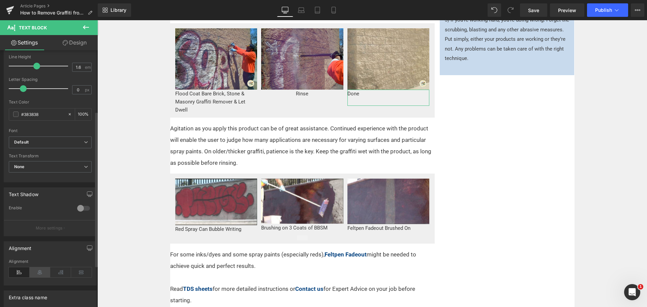
click at [44, 274] on icon at bounding box center [40, 272] width 21 height 10
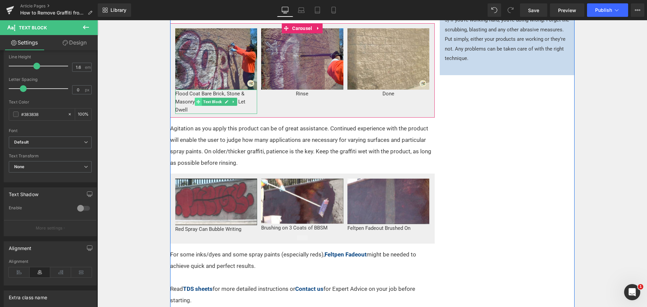
click at [196, 100] on icon at bounding box center [198, 102] width 4 height 4
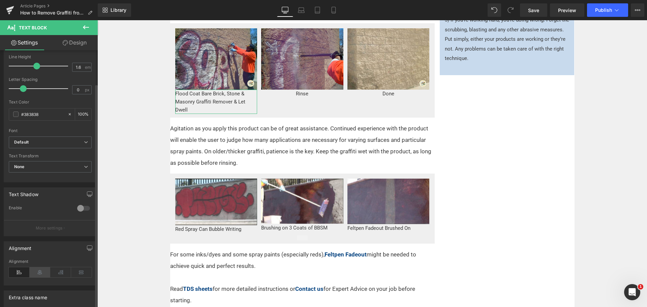
click at [44, 271] on icon at bounding box center [40, 272] width 21 height 10
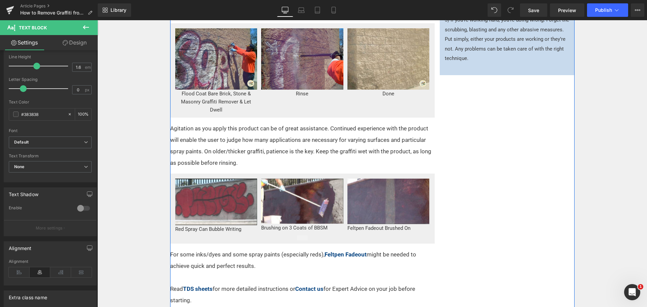
click at [513, 187] on div "For graffiti on porous bricks, block walls and stone, use our Bare Brick, Stone…" at bounding box center [372, 210] width 404 height 644
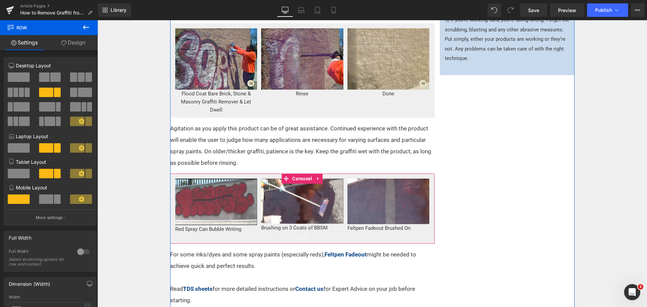
click at [316, 178] on icon at bounding box center [318, 178] width 5 height 5
click at [312, 177] on icon at bounding box center [314, 178] width 5 height 5
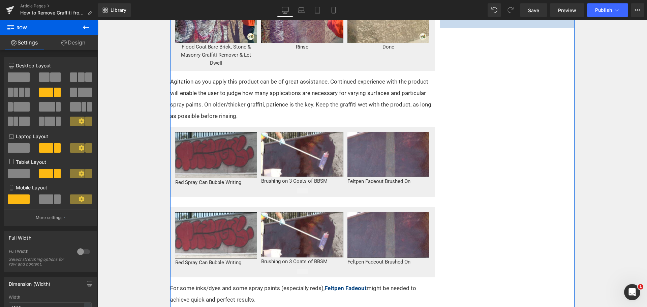
scroll to position [248, 0]
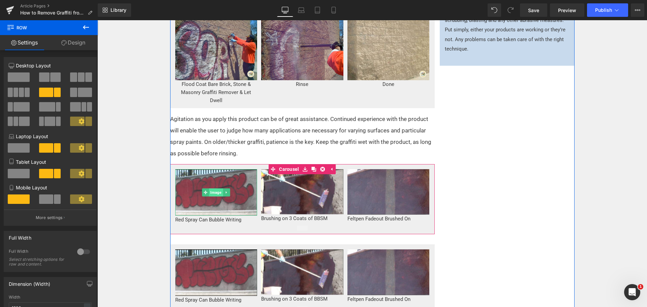
click at [209, 195] on span "Image" at bounding box center [216, 192] width 14 height 8
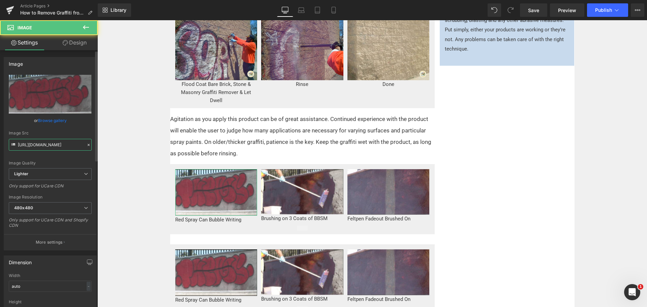
click at [56, 144] on input "https://ucarecdn.com/ca1508d0-29bc-4454-98aa-b4ef39be28f1/-/format/auto/-/previ…" at bounding box center [50, 145] width 83 height 12
paste input "text"
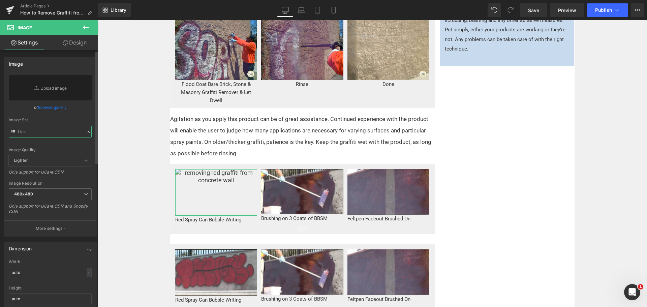
click at [53, 135] on input "text" at bounding box center [50, 132] width 83 height 12
paste input "https://ucarecdn.com/02d4a71c-b16d-4fda-8705-0732058b1701/-/format/auto/-/previ…"
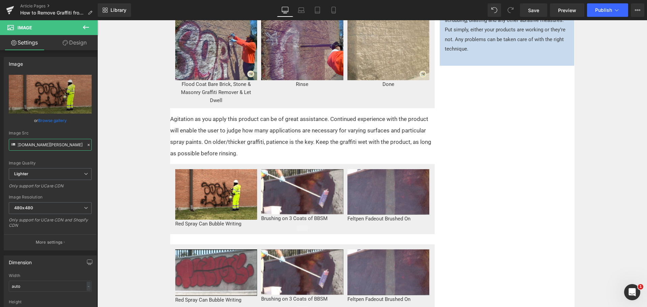
type input "https://ucarecdn.com/02d4a71c-b16d-4fda-8705-0732058b1701/-/format/auto/-/previ…"
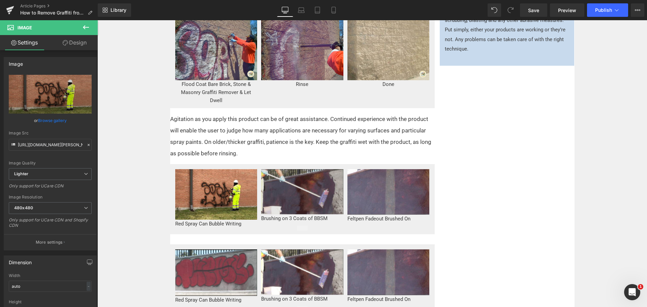
click at [304, 198] on img at bounding box center [302, 191] width 82 height 45
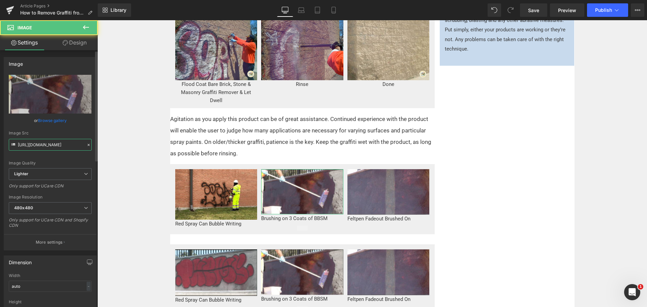
click at [36, 146] on input "https://ucarecdn.com/a3095986-9b2e-4393-a503-60519b295933/-/format/auto/-/previ…" at bounding box center [50, 145] width 83 height 12
paste input "bdaeea49-f157-4910-ac62-16f69d66d07b/-/format/auto/-/preview/480x480/-/quality/…"
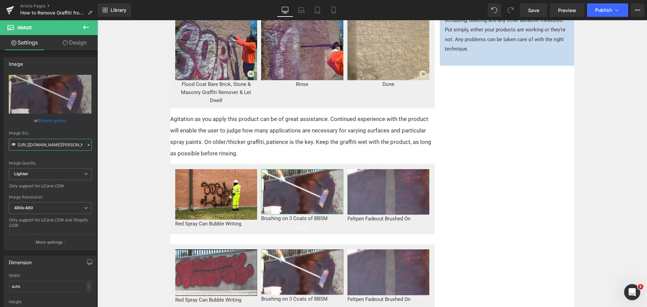
scroll to position [0, 285]
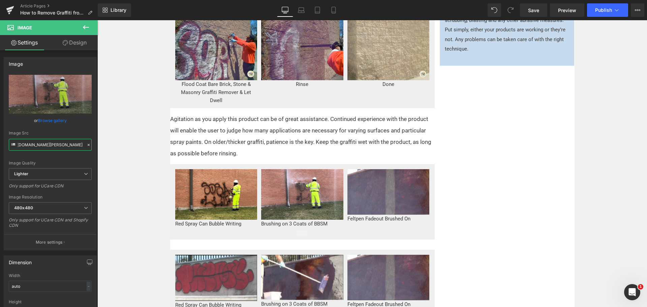
type input "https://ucarecdn.com/bdaeea49-f157-4910-ac62-16f69d66d07b/-/format/auto/-/previ…"
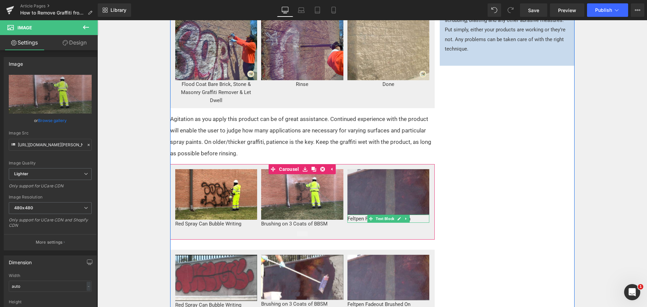
click at [387, 199] on img at bounding box center [388, 191] width 82 height 45
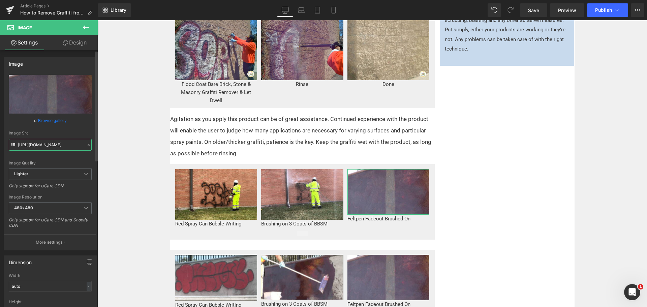
click at [47, 147] on input "https://ucarecdn.com/0d6bbc47-0123-45e8-a962-beece7cc7d87/-/format/auto/-/previ…" at bounding box center [50, 145] width 83 height 12
paste input "f3d8655e-12c6-4cb3-a33a-a01f804b9079/-/format/auto/-/preview/480x480/-/quality/…"
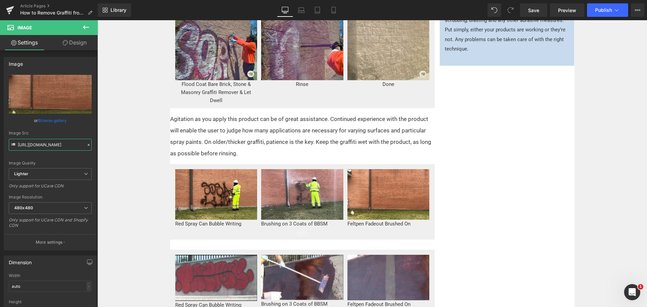
type input "https://ucarecdn.com/f3d8655e-12c6-4cb3-a33a-a01f804b9079/-/format/auto/-/previ…"
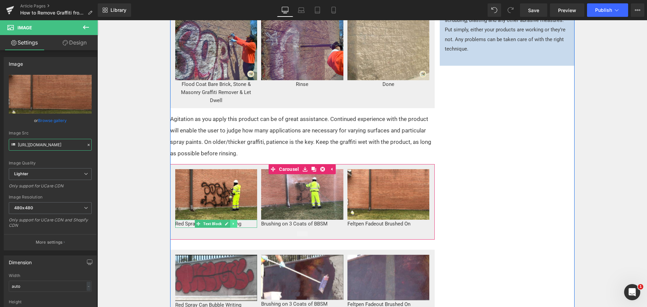
drag, startPoint x: 214, startPoint y: 223, endPoint x: 228, endPoint y: 221, distance: 14.3
click at [214, 223] on span "Text Block" at bounding box center [212, 224] width 21 height 8
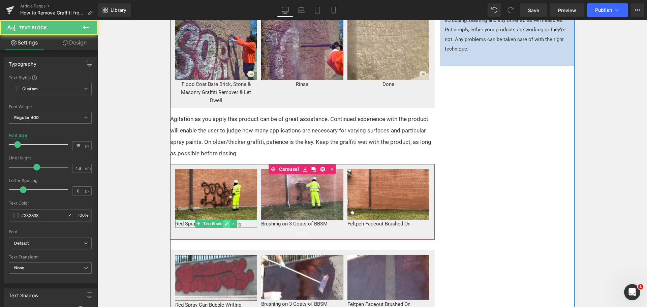
click at [225, 222] on icon at bounding box center [227, 224] width 4 height 4
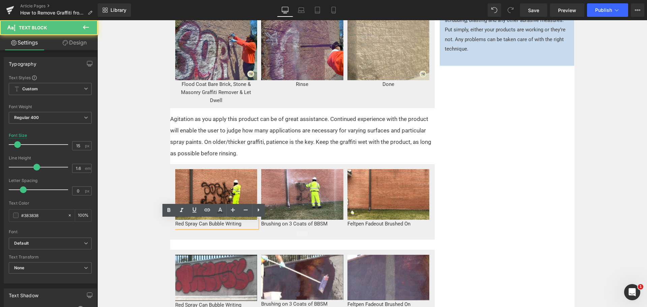
click at [214, 222] on p "Red Spray Can Bubble Writing" at bounding box center [216, 224] width 82 height 8
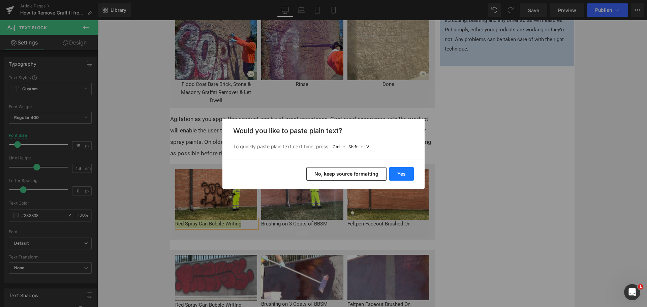
click at [406, 175] on button "Yes" at bounding box center [401, 173] width 25 height 13
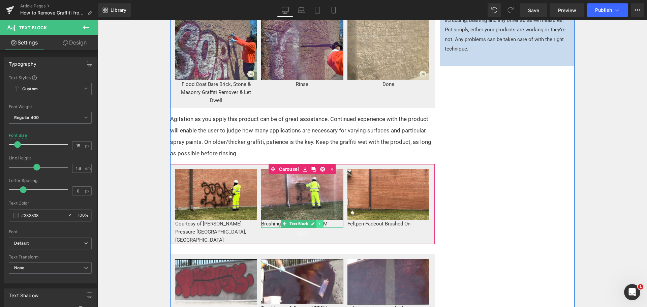
click at [318, 223] on icon at bounding box center [320, 224] width 4 height 4
click at [321, 223] on icon at bounding box center [323, 224] width 4 height 4
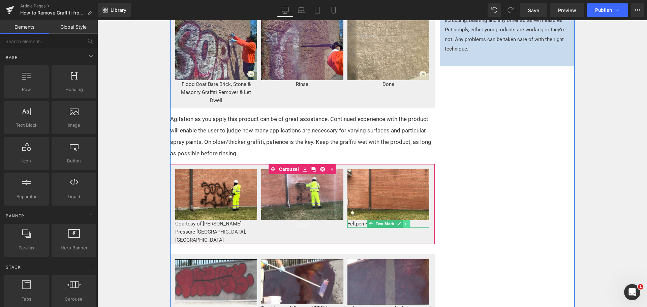
click at [404, 223] on icon at bounding box center [406, 224] width 4 height 4
click at [408, 223] on icon at bounding box center [410, 224] width 4 height 4
click at [204, 223] on p "Courtesy of Klein Pressure Washing, TX" at bounding box center [216, 232] width 82 height 24
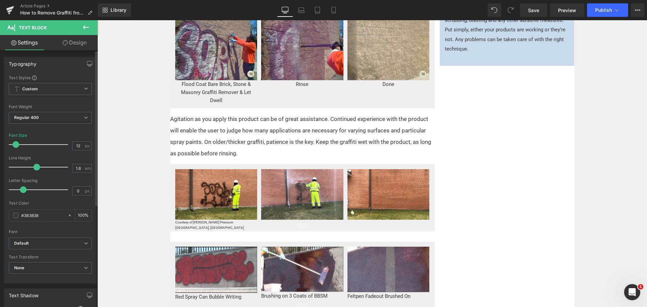
type input "13"
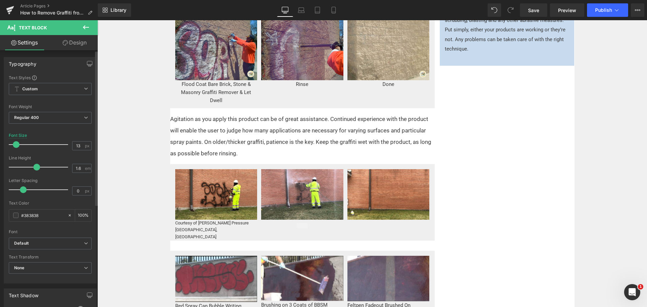
click at [15, 144] on span at bounding box center [16, 144] width 7 height 7
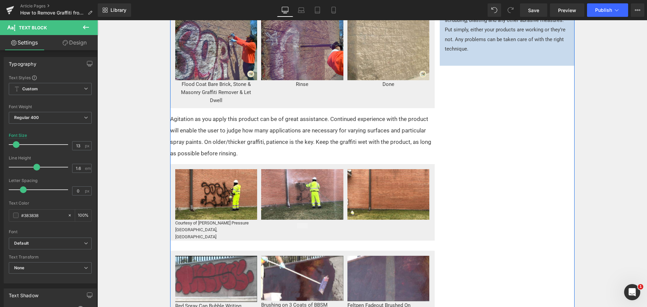
scroll to position [281, 0]
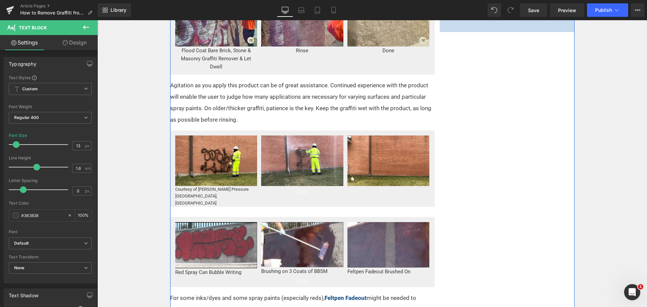
click at [495, 257] on div "For graffiti on porous bricks, block walls and stone, use our Bare Brick, Stone…" at bounding box center [372, 210] width 404 height 730
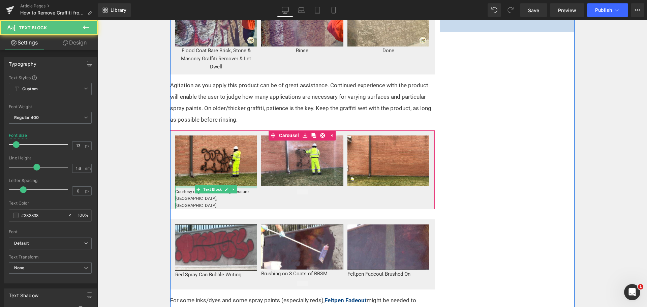
click at [187, 188] on div "Courtesy of Klein Pressure Washing, TX Text Block" at bounding box center [216, 197] width 82 height 23
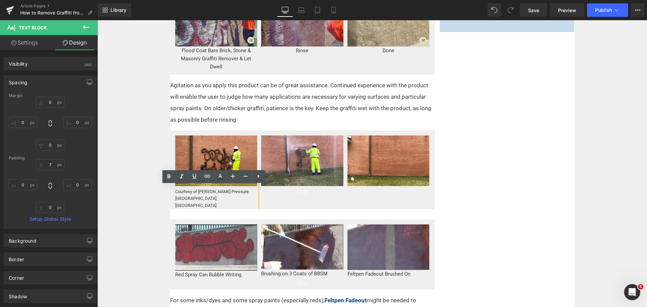
click at [212, 192] on p "Courtesy of Klein Pressure Washing, TX" at bounding box center [216, 198] width 82 height 21
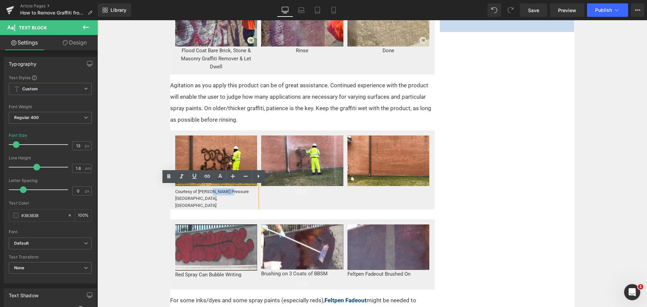
click at [212, 192] on p "Courtesy of Klein Pressure Washing, TX" at bounding box center [216, 198] width 82 height 21
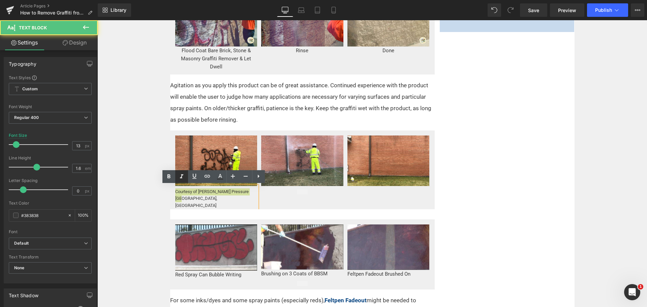
click at [182, 175] on icon at bounding box center [181, 177] width 3 height 4
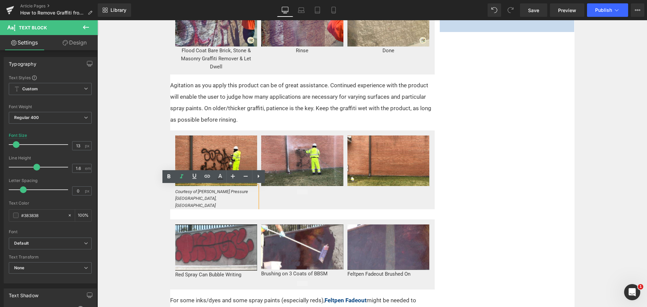
click at [584, 190] on div "Home / Expert Advice / Graffiti Removal Text Block For graffiti on porous brick…" at bounding box center [371, 307] width 549 height 943
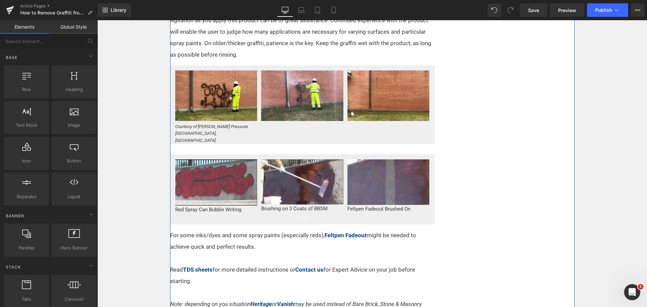
scroll to position [349, 0]
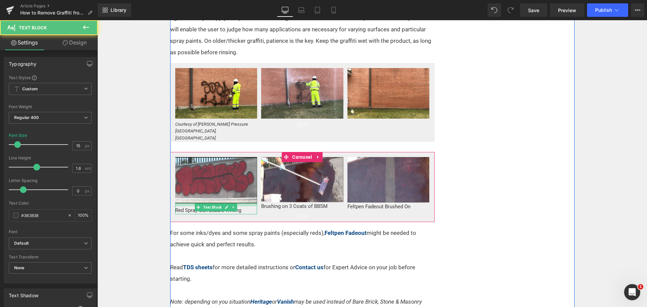
click at [238, 203] on div "Red Spray Can Bubble Writing Text Block" at bounding box center [216, 208] width 82 height 11
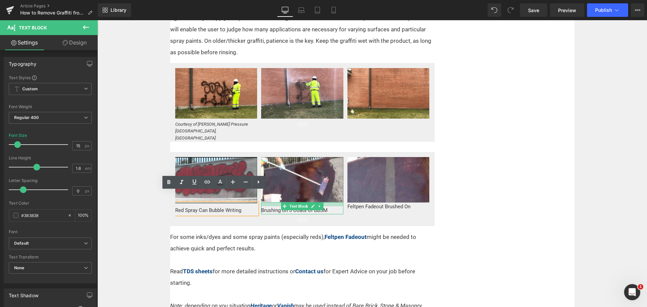
drag, startPoint x: 324, startPoint y: 191, endPoint x: 323, endPoint y: 195, distance: 4.1
click at [323, 202] on div "Brushing on 3 Coats of BBSM Text Block" at bounding box center [302, 208] width 82 height 12
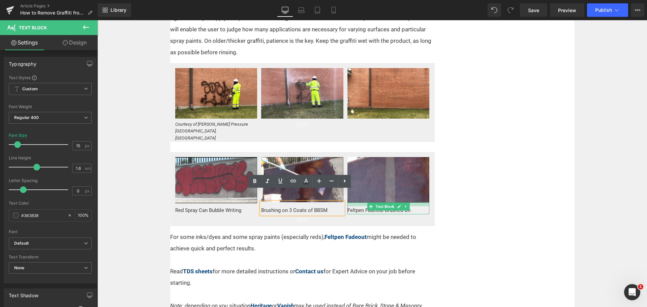
drag, startPoint x: 411, startPoint y: 191, endPoint x: 411, endPoint y: 195, distance: 3.7
click at [411, 202] on div "Feltpen Fadeout Brushed On Text Block" at bounding box center [388, 208] width 82 height 12
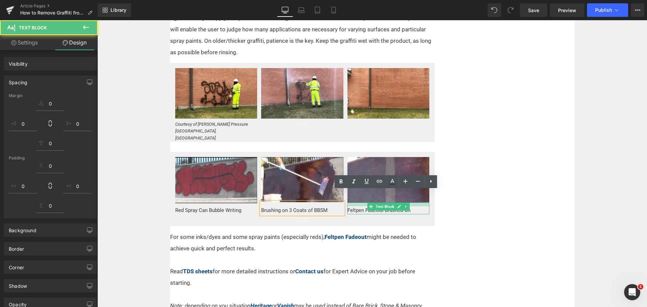
click at [486, 195] on div "For graffiti on porous bricks, block walls and stone, use our Bare Brick, Stone…" at bounding box center [372, 145] width 404 height 737
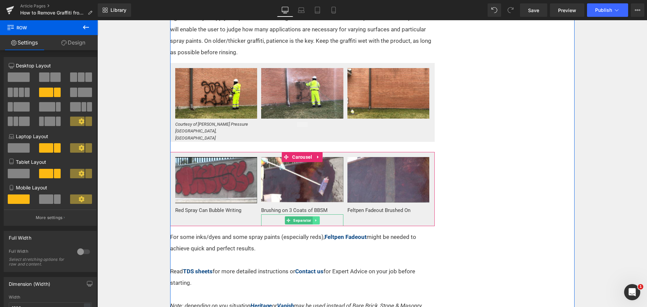
click at [315, 219] on icon at bounding box center [315, 220] width 1 height 2
click at [318, 218] on icon at bounding box center [320, 220] width 4 height 4
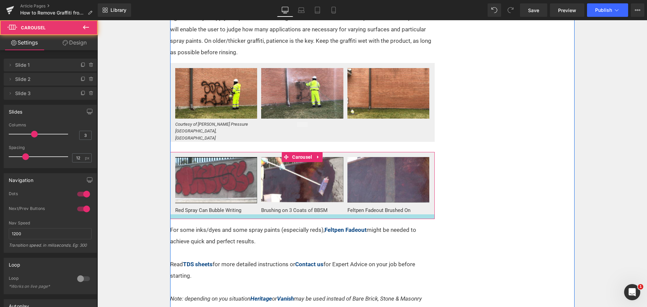
drag, startPoint x: 288, startPoint y: 202, endPoint x: 288, endPoint y: 207, distance: 4.7
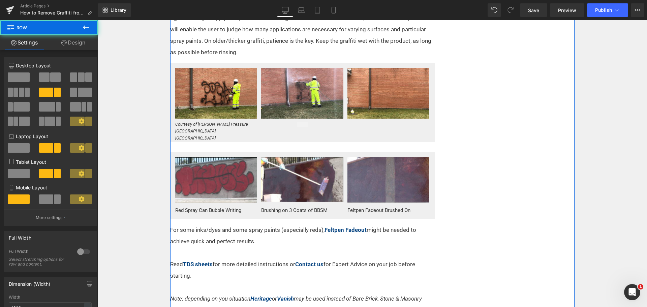
click at [506, 183] on div "For graffiti on porous bricks, block walls and stone, use our Bare Brick, Stone…" at bounding box center [372, 142] width 404 height 730
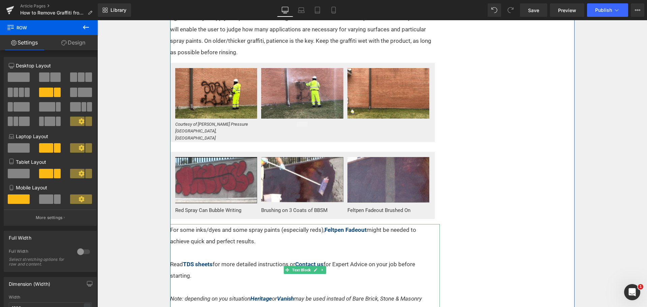
click at [232, 224] on p "For some inks/dyes and some spray paints (especially reds), Feltpen Fadeout mig…" at bounding box center [300, 252] width 261 height 57
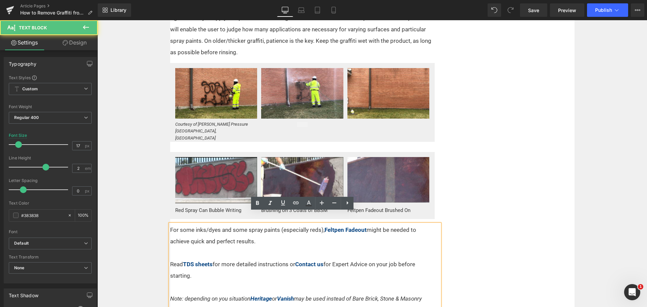
click at [518, 228] on div "For graffiti on porous bricks, block walls and stone, use our Bare Brick, Stone…" at bounding box center [372, 142] width 404 height 730
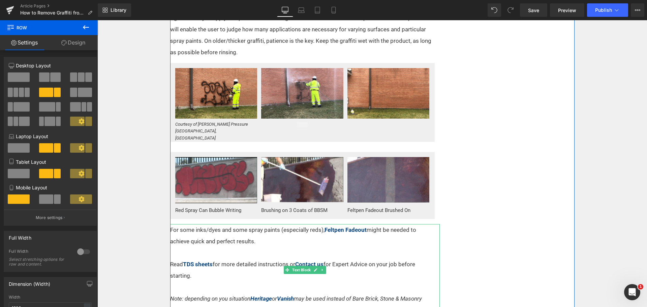
click at [320, 268] on icon at bounding box center [322, 270] width 4 height 4
click at [318, 268] on icon at bounding box center [319, 270] width 4 height 4
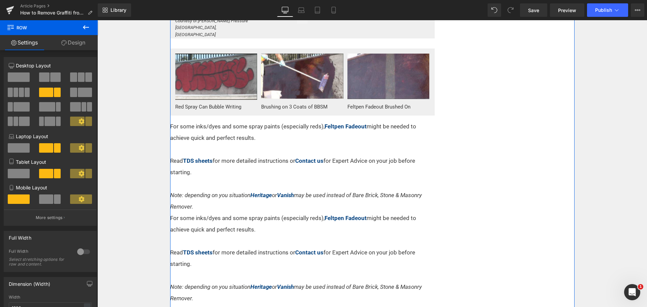
scroll to position [437, 0]
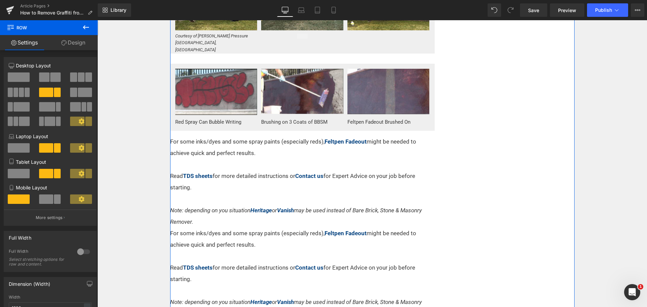
click at [232, 227] on p "For some inks/dyes and some spray paints (especially reds), Feltpen Fadeout mig…" at bounding box center [300, 255] width 261 height 57
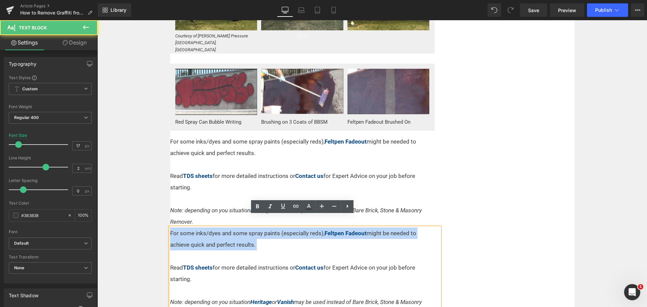
drag, startPoint x: 215, startPoint y: 237, endPoint x: 159, endPoint y: 224, distance: 57.2
click at [159, 224] on div "Home / Expert Advice / Graffiti Removal Text Block For graffiti on porous brick…" at bounding box center [371, 196] width 549 height 1031
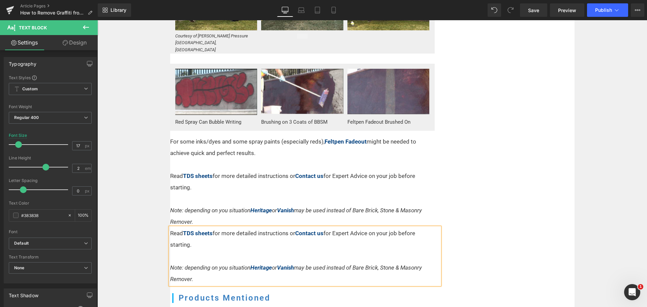
click at [207, 204] on p "Note: depending on you situation Heritage or Vanish may be used instead of Bare…" at bounding box center [300, 210] width 261 height 34
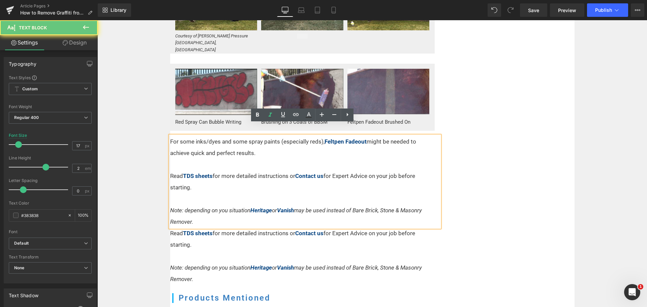
drag, startPoint x: 200, startPoint y: 211, endPoint x: 161, endPoint y: 157, distance: 66.7
click at [161, 157] on div "Home / Expert Advice / Graffiti Removal Text Block For graffiti on porous brick…" at bounding box center [371, 179] width 549 height 997
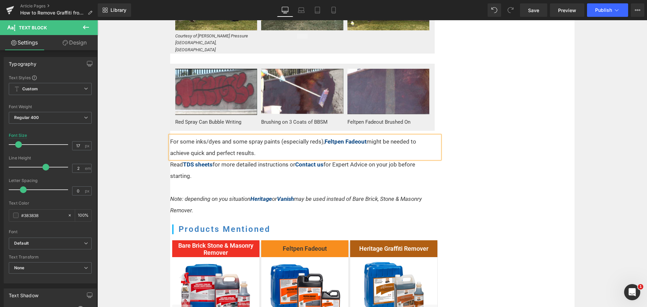
click at [142, 155] on div "Home / Expert Advice / Graffiti Removal Text Block For graffiti on porous brick…" at bounding box center [371, 145] width 549 height 928
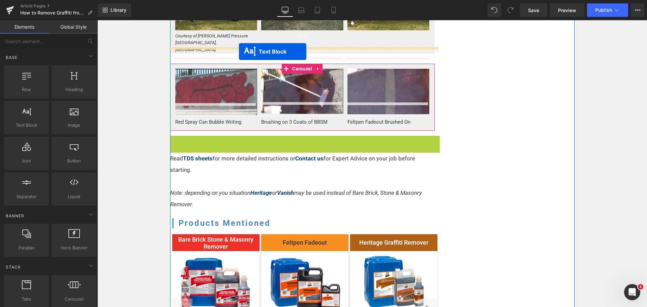
drag, startPoint x: 274, startPoint y: 138, endPoint x: 239, endPoint y: 52, distance: 93.8
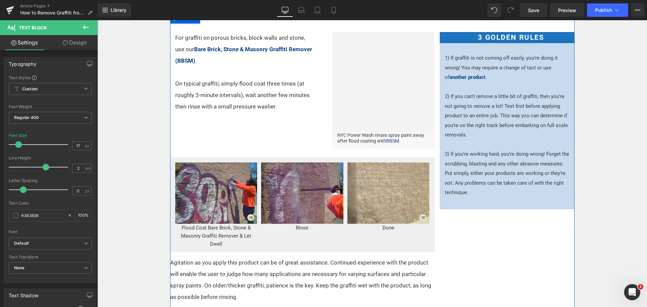
scroll to position [168, 0]
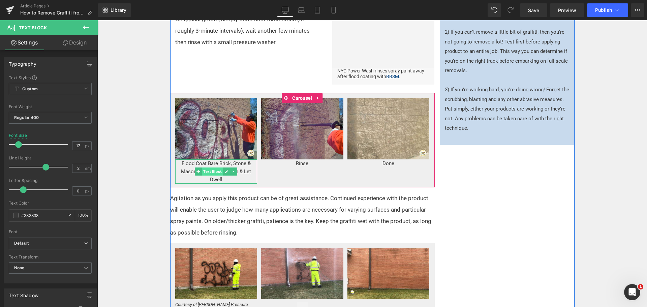
click at [214, 170] on span "Text Block" at bounding box center [212, 171] width 21 height 8
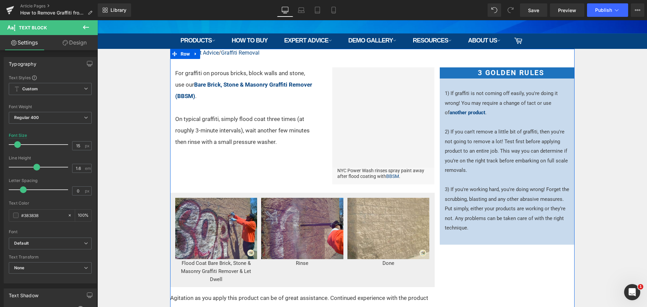
scroll to position [135, 0]
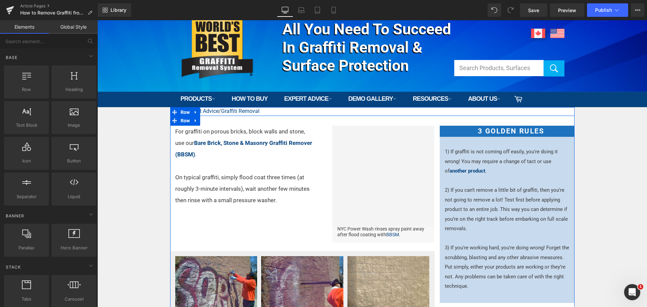
scroll to position [0, 0]
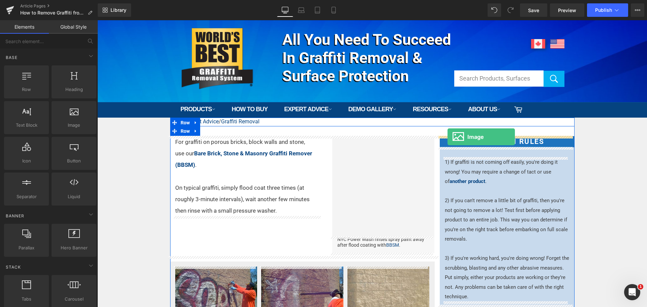
drag, startPoint x: 172, startPoint y: 137, endPoint x: 447, endPoint y: 137, distance: 275.6
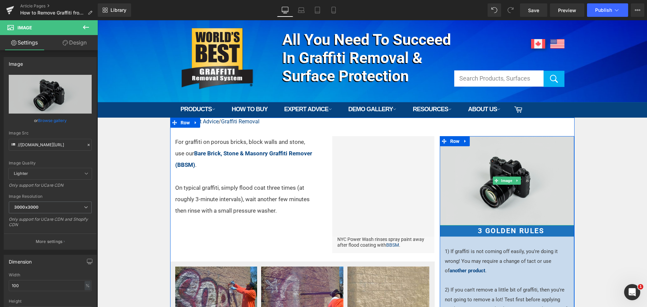
click at [510, 191] on img at bounding box center [507, 180] width 135 height 89
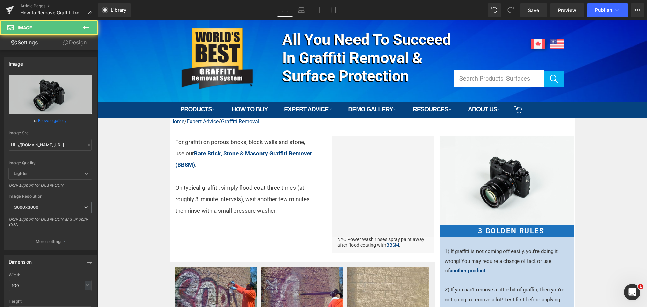
click at [81, 41] on link "Design" at bounding box center [74, 42] width 49 height 15
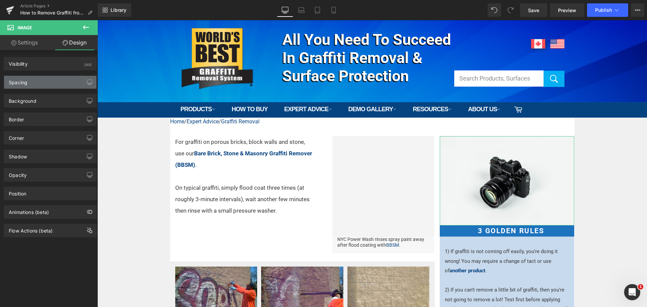
click at [46, 81] on div "Spacing" at bounding box center [50, 82] width 92 height 13
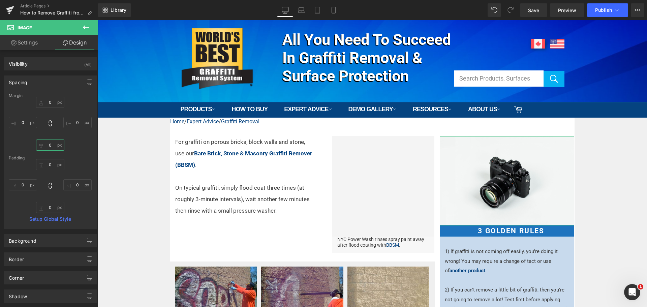
click at [52, 142] on input "0" at bounding box center [50, 144] width 28 height 11
type input "15"
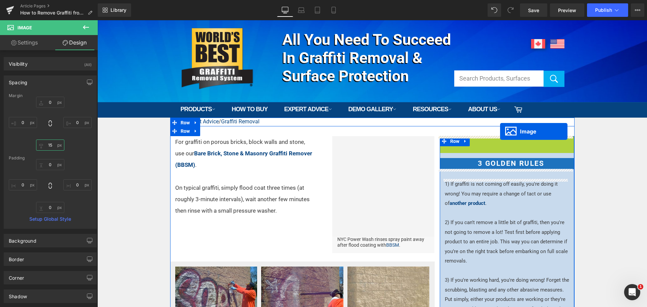
drag, startPoint x: 500, startPoint y: 178, endPoint x: 500, endPoint y: 131, distance: 46.2
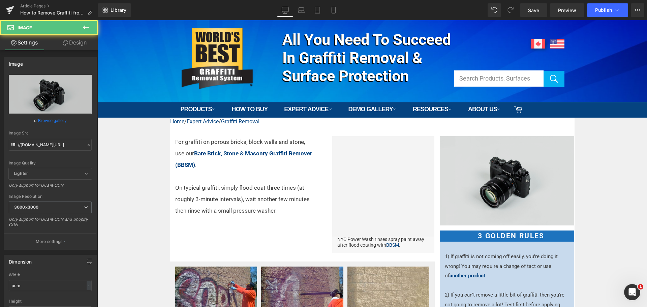
click at [465, 156] on img at bounding box center [507, 180] width 135 height 89
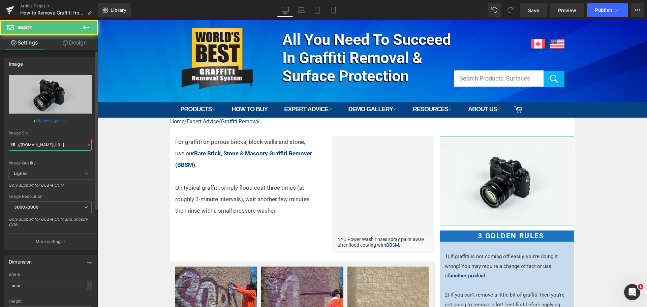
click at [47, 142] on input "//d1um8515vdn9kb.cloudfront.net/images/parallax.jpg" at bounding box center [50, 145] width 83 height 12
paste input "https://ucarecdn.com/e047bf91-20ba-469d-a18f-38ec49531b9f/-/format/auto/-/previ…"
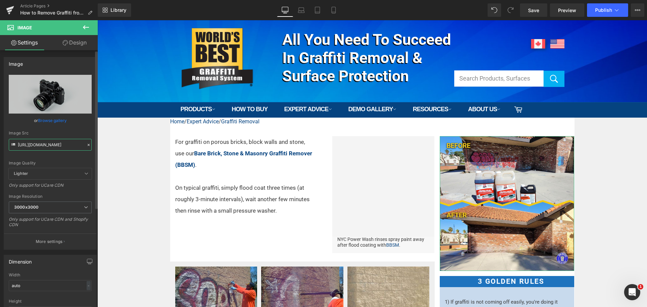
scroll to position [0, 214]
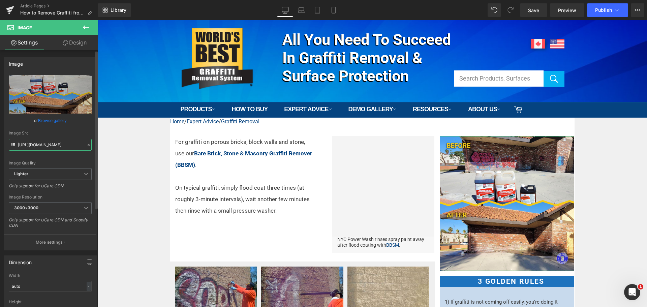
click at [51, 139] on input "https://ucarecdn.com/e047bf91-20ba-469d-a18f-38ec49531b9f/-/format/auto/-/previ…" at bounding box center [50, 145] width 83 height 12
click at [51, 142] on input "https://ucarecdn.com/e047bf91-20ba-469d-a18f-38ec49531b9f/-/format/auto/-/previ…" at bounding box center [50, 145] width 83 height 12
paste input "3000x300"
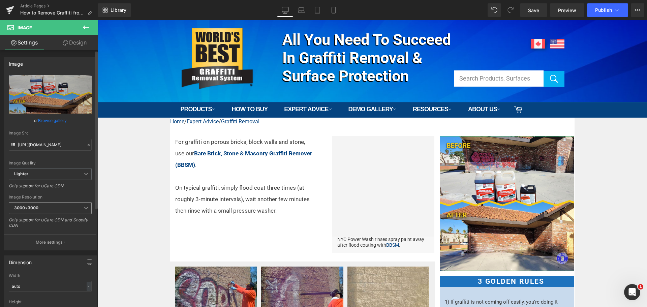
click at [53, 204] on span "3000x3000" at bounding box center [50, 208] width 83 height 12
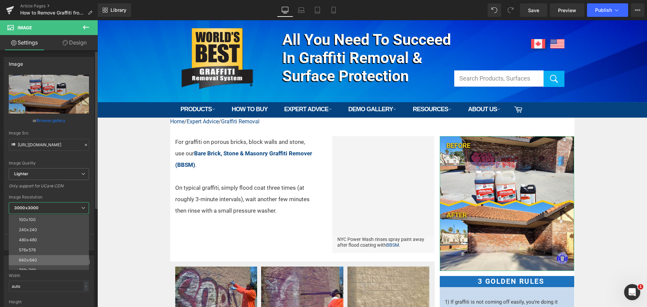
click at [41, 259] on li "640x640" at bounding box center [50, 260] width 83 height 10
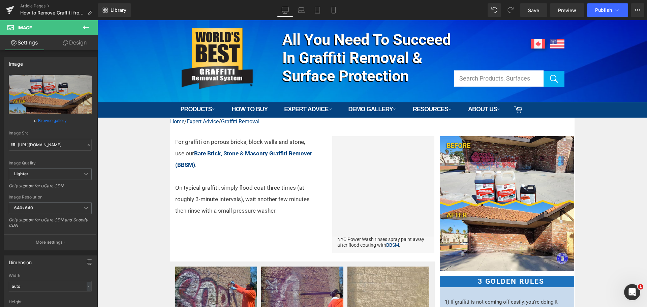
type input "https://ucarecdn.com/e047bf91-20ba-469d-a18f-38ec49531b9f/-/format/auto/-/previ…"
click at [73, 210] on span "640x640" at bounding box center [50, 208] width 83 height 12
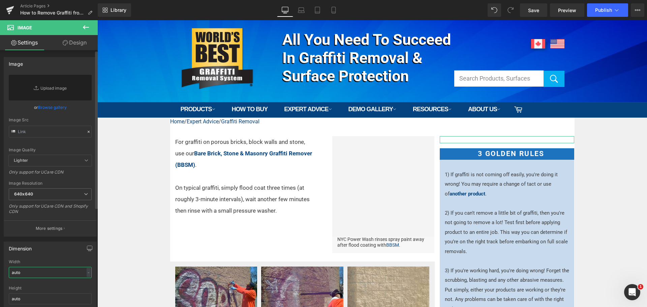
click at [54, 267] on input "auto" at bounding box center [50, 272] width 83 height 11
drag, startPoint x: 50, startPoint y: 186, endPoint x: 51, endPoint y: 189, distance: 3.8
click at [51, 188] on div "Image Resolution 640x640 100x100 240x240 480x480 576x576 640x640 768x768 800x80…" at bounding box center [50, 200] width 83 height 38
click at [52, 192] on span "640x640" at bounding box center [50, 194] width 83 height 12
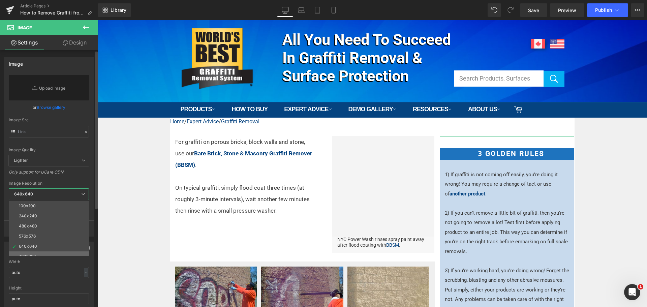
click at [41, 252] on li "768x768" at bounding box center [50, 256] width 83 height 10
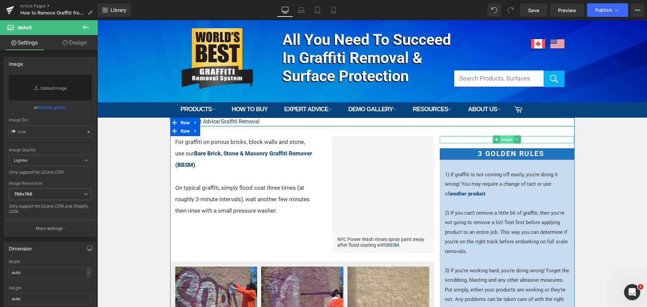
click at [500, 140] on span "Image" at bounding box center [507, 139] width 14 height 8
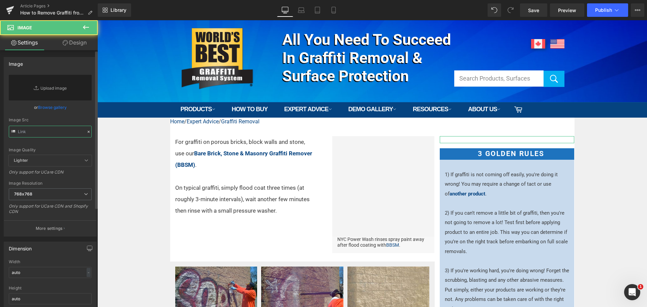
click at [38, 128] on input "text" at bounding box center [50, 132] width 83 height 12
paste input "https://ucarecdn.com/e047bf91-20ba-469d-a18f-38ec49531b9f/-/format/auto/-/previ…"
type input "https://ucarecdn.com/e047bf91-20ba-469d-a18f-38ec49531b9f/-/format/auto/-/previ…"
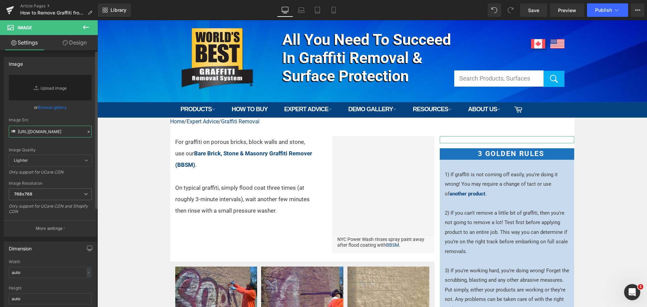
scroll to position [0, 214]
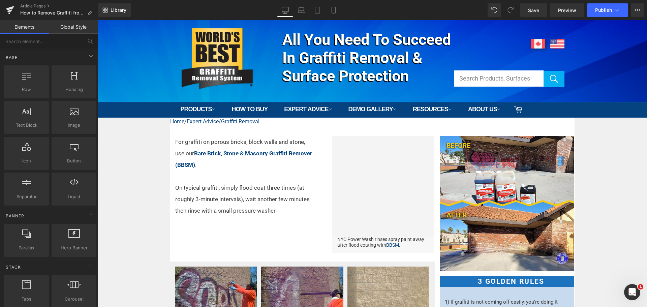
scroll to position [0, 0]
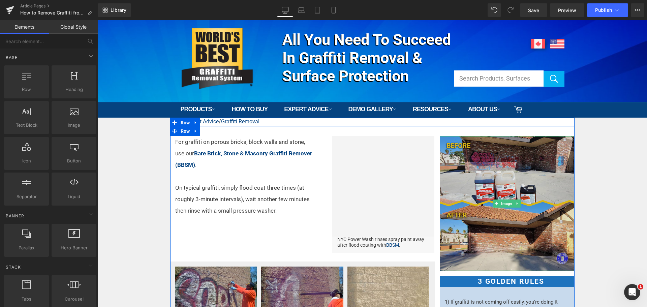
click at [478, 179] on img at bounding box center [507, 203] width 135 height 135
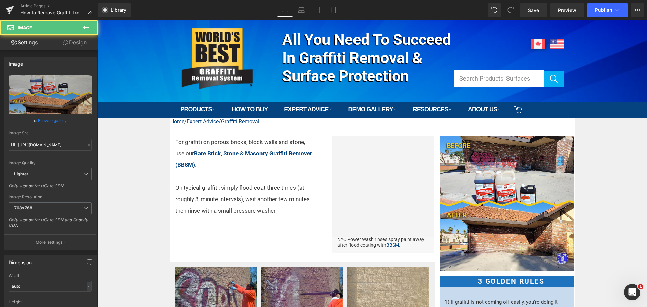
click at [76, 43] on link "Design" at bounding box center [74, 42] width 49 height 15
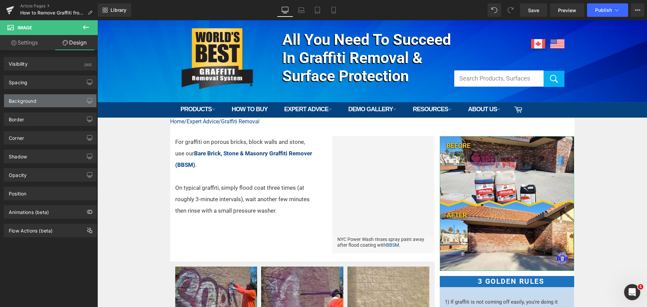
click at [32, 99] on div "Background" at bounding box center [23, 98] width 28 height 9
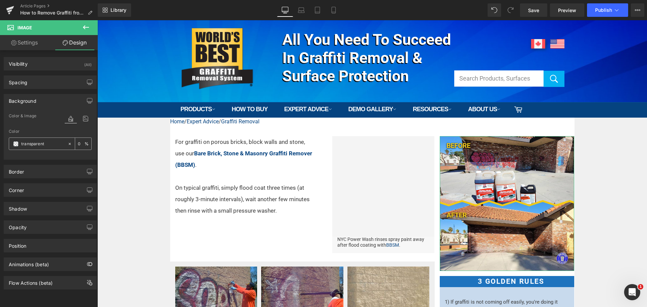
click at [14, 143] on span at bounding box center [15, 143] width 5 height 5
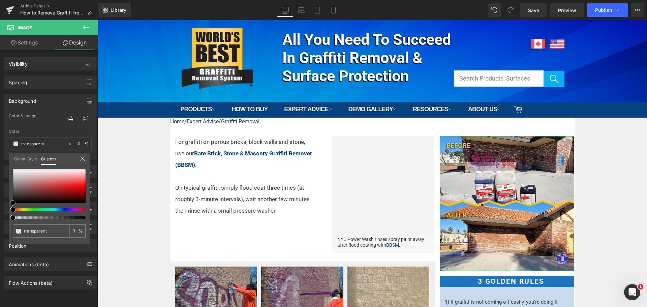
type input "#d2d0d0"
type input "100"
type input "#d2d0d0"
type input "100"
type input "#d1d0d0"
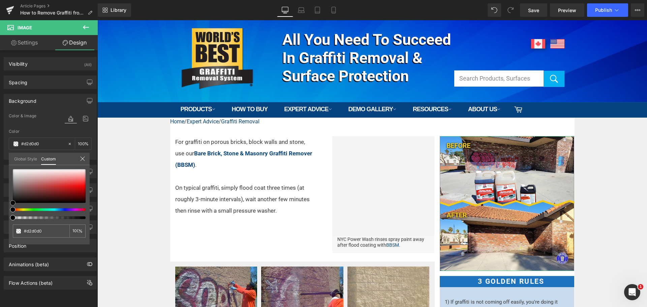
type input "#d1d0d0"
type input "#d1d1d1"
type input "#d6d6d6"
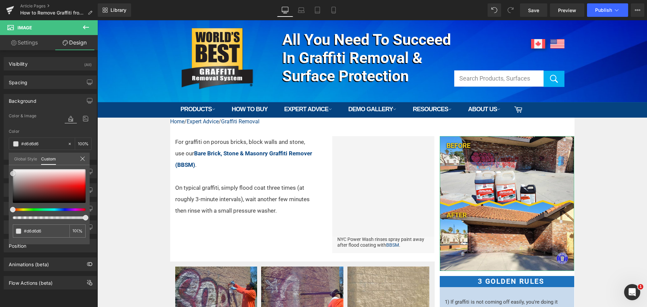
type input "#dddddd"
type input "#e2e2e2"
type input "#e5e5e5"
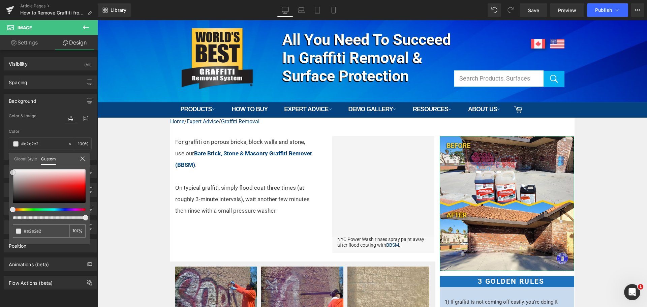
type input "#e5e5e5"
type input "#ededed"
type input "#f7f7f7"
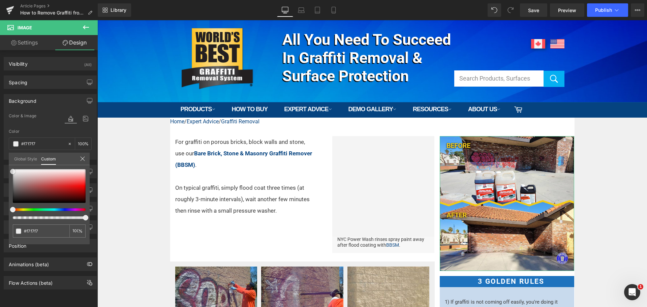
type input "#f9f9f9"
type input "#f2f2f2"
type input "#e8e8e8"
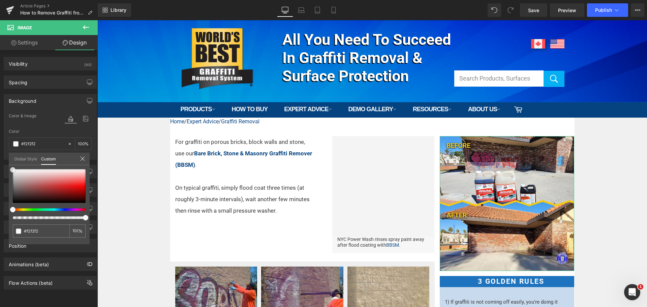
type input "#e8e8e8"
type input "#e5e5e5"
drag, startPoint x: 13, startPoint y: 175, endPoint x: 9, endPoint y: 172, distance: 5.1
click at [9, 172] on div "#e5e5e5 100 %" at bounding box center [49, 206] width 81 height 75
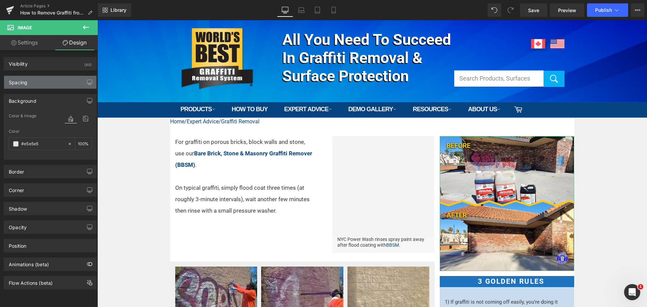
click at [40, 81] on div "Spacing" at bounding box center [50, 82] width 92 height 13
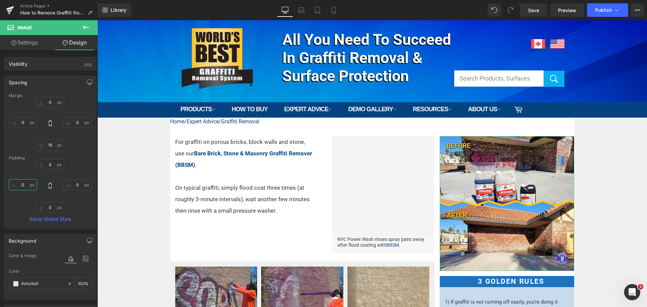
click at [23, 182] on input "0" at bounding box center [23, 184] width 28 height 11
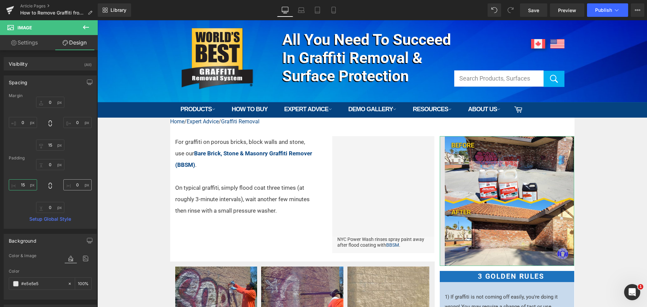
type input "15"
drag, startPoint x: 77, startPoint y: 185, endPoint x: 51, endPoint y: 173, distance: 29.1
click at [78, 185] on input "0" at bounding box center [77, 184] width 28 height 11
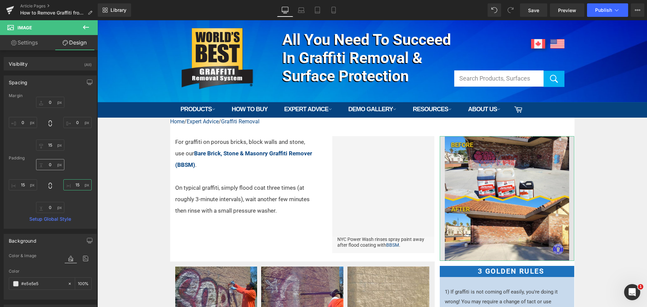
type input "15"
click at [51, 163] on input "0" at bounding box center [50, 164] width 28 height 11
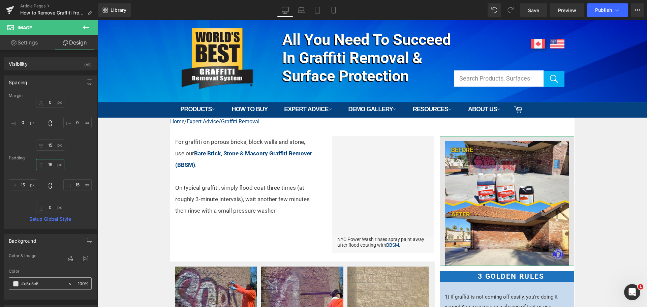
type input "15"
click at [18, 285] on span at bounding box center [15, 283] width 5 height 5
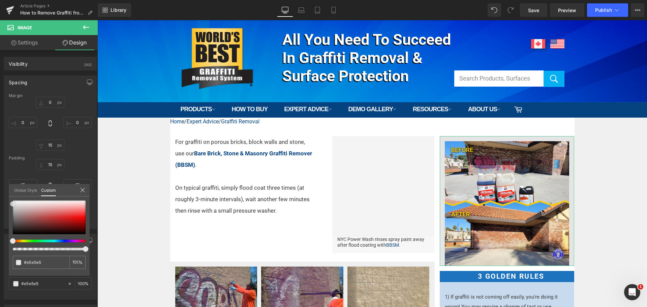
type input "#e8e8e8"
type input "#eaeaea"
type input "#ededed"
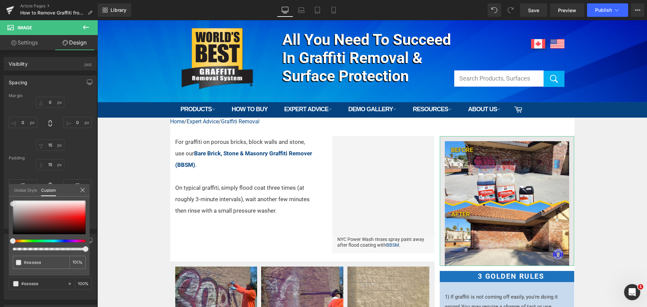
type input "#ededed"
type input "#efefef"
type input "#f4f4f4"
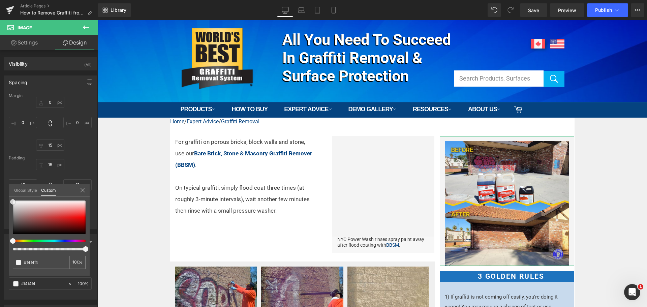
click at [12, 202] on span at bounding box center [12, 201] width 5 height 5
click at [87, 29] on icon at bounding box center [86, 27] width 8 height 8
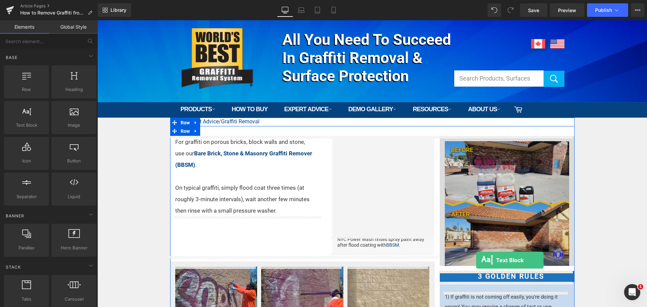
drag, startPoint x: 124, startPoint y: 137, endPoint x: 476, endPoint y: 260, distance: 372.5
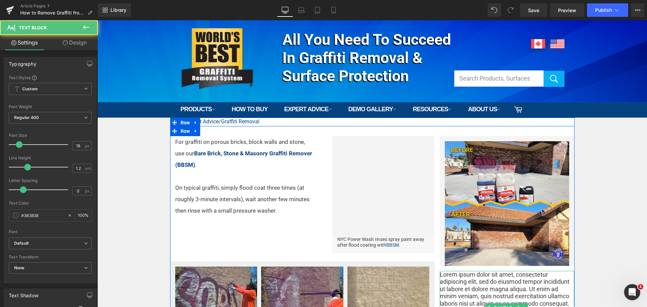
click at [486, 284] on p "Lorem ipsum dolor sit amet, consectetur adipiscing elit, sed do eiusmod tempor …" at bounding box center [507, 307] width 135 height 73
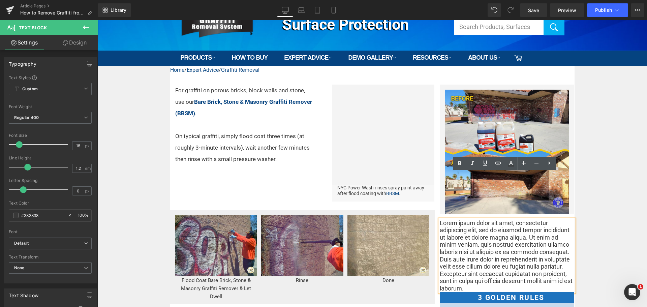
scroll to position [101, 0]
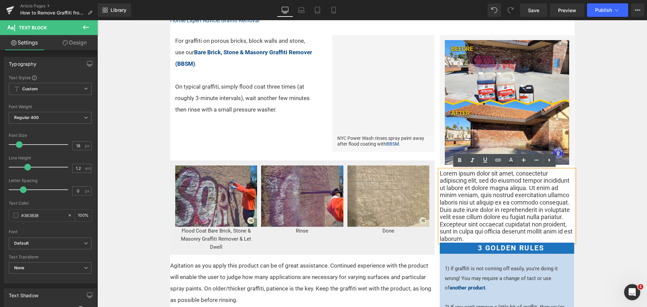
click at [455, 208] on p "Lorem ipsum dolor sit amet, consectetur adipiscing elit, sed do eiusmod tempor …" at bounding box center [507, 206] width 135 height 73
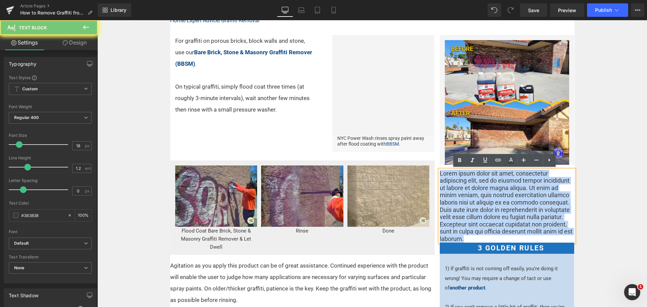
click at [455, 208] on p "Lorem ipsum dolor sit amet, consectetur adipiscing elit, sed do eiusmod tempor …" at bounding box center [507, 206] width 135 height 73
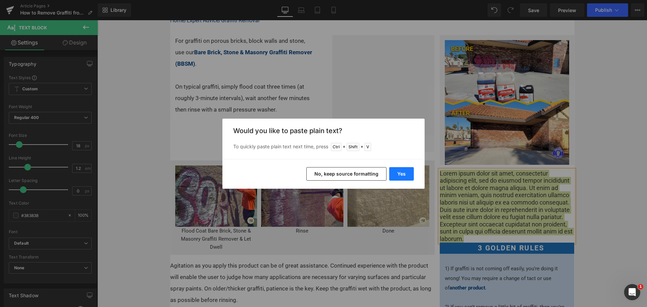
click at [395, 176] on button "Yes" at bounding box center [401, 173] width 25 height 13
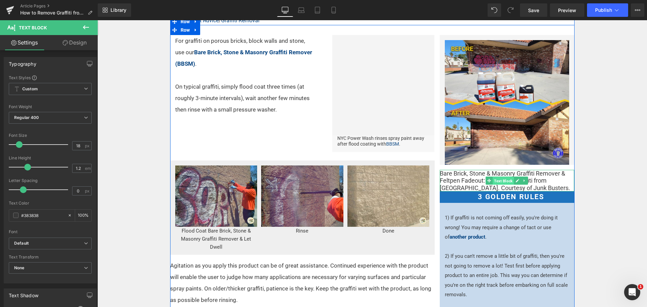
click at [500, 180] on span "Text Block" at bounding box center [503, 181] width 21 height 8
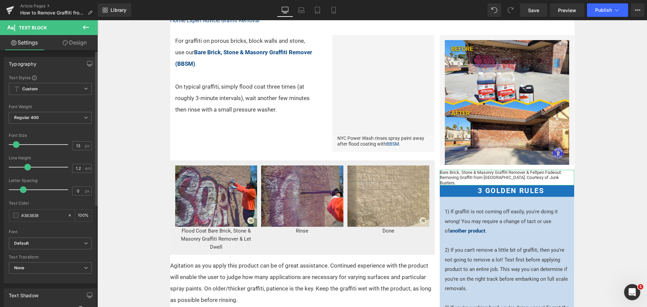
type input "14"
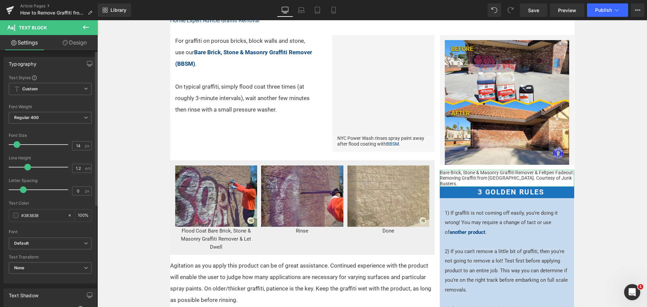
click at [17, 145] on span at bounding box center [16, 144] width 7 height 7
click at [78, 39] on link "Design" at bounding box center [74, 42] width 49 height 15
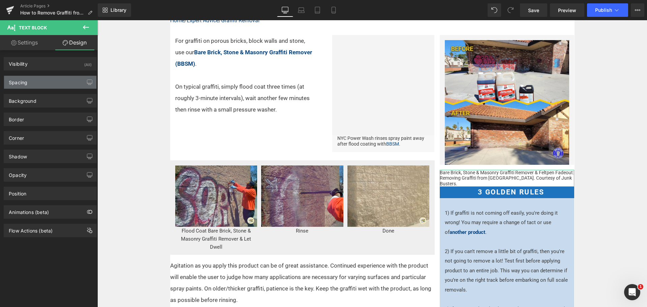
type input "transparent"
type input "0"
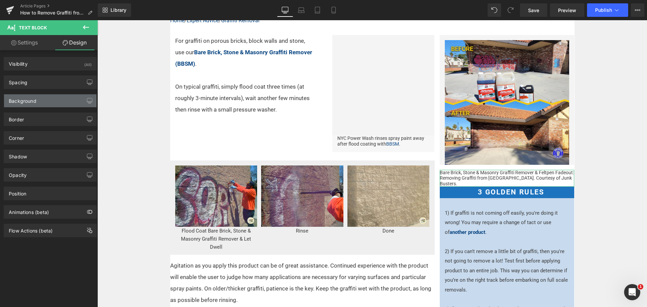
click at [34, 102] on div "Background" at bounding box center [23, 98] width 28 height 9
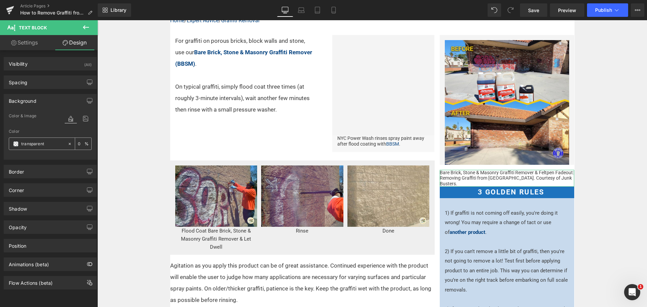
click at [16, 144] on span at bounding box center [15, 143] width 5 height 5
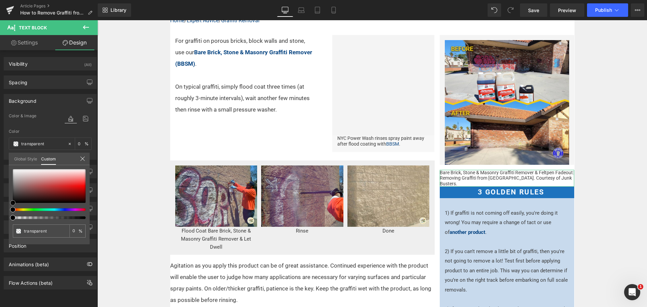
type input "#c4bebe"
type input "100"
type input "#c4bebe"
type input "100"
type input "#c4bfbf"
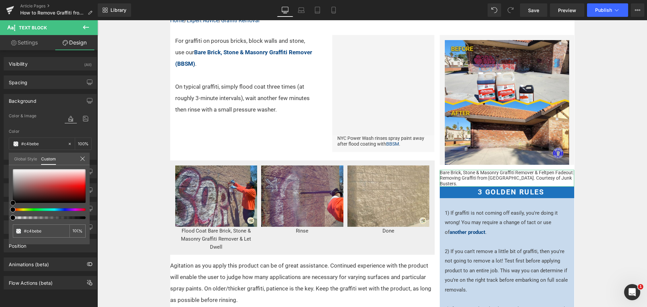
type input "#c4bfbf"
type input "#c1bdbd"
type input "#c0bdbd"
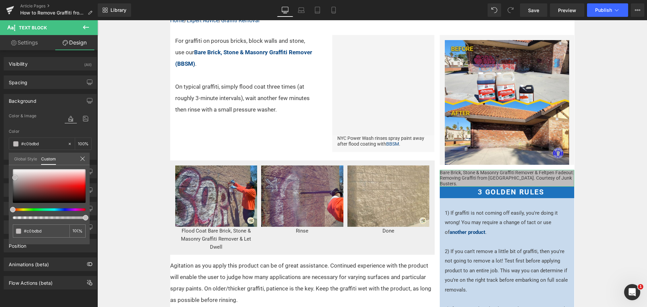
type input "#c6c6c6"
type input "#cccccc"
type input "#d1d1d1"
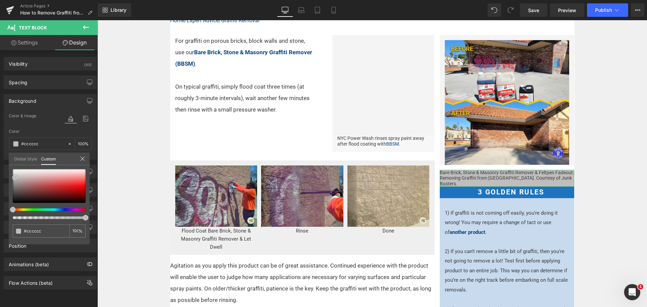
type input "#d1d1d1"
type input "#d3d3d3"
type input "#dbdbdb"
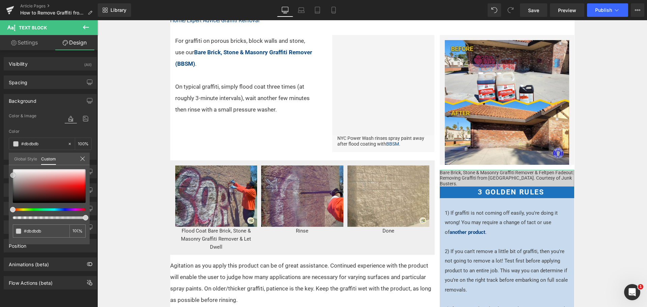
type input "#dddddd"
type input "#e2e2e2"
type input "#e8e8e8"
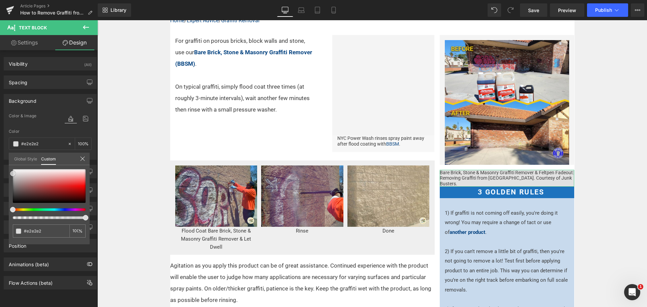
type input "#e8e8e8"
type input "#ededed"
type input "#f4f4f4"
drag, startPoint x: 16, startPoint y: 177, endPoint x: 7, endPoint y: 170, distance: 11.5
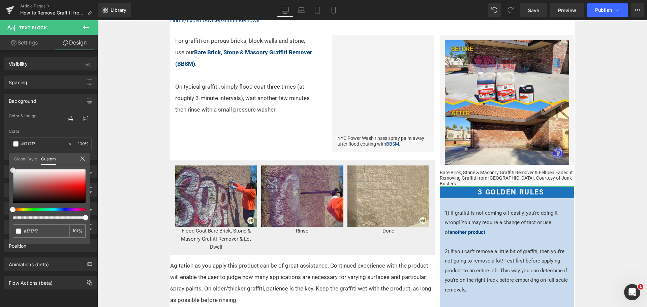
click at [7, 160] on div "Background Color & Image color rgba(247, 247, 247, 1) Color #f7f7f7 100 % Image…" at bounding box center [50, 124] width 101 height 71
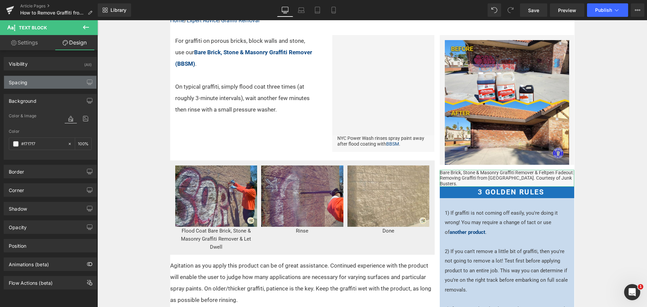
click at [41, 83] on div "Spacing" at bounding box center [50, 82] width 92 height 13
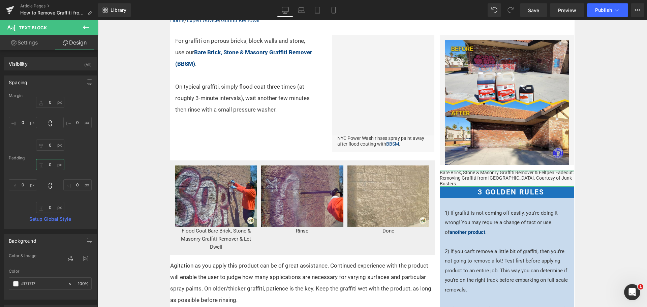
click at [49, 164] on input "0" at bounding box center [50, 164] width 28 height 11
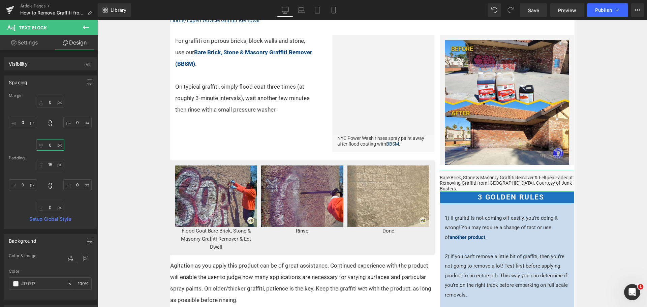
click at [51, 149] on input "0" at bounding box center [50, 144] width 28 height 11
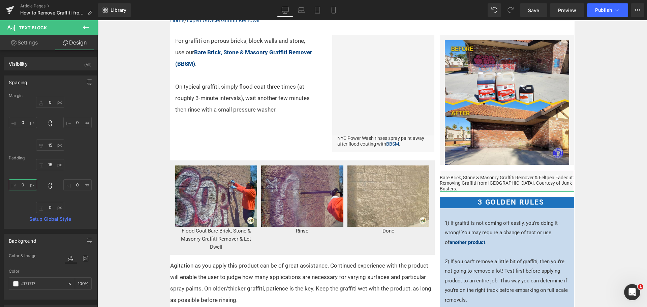
click at [24, 185] on input "0" at bounding box center [23, 184] width 28 height 11
click at [74, 184] on input "0" at bounding box center [77, 184] width 28 height 11
click at [48, 209] on input "0" at bounding box center [50, 207] width 28 height 11
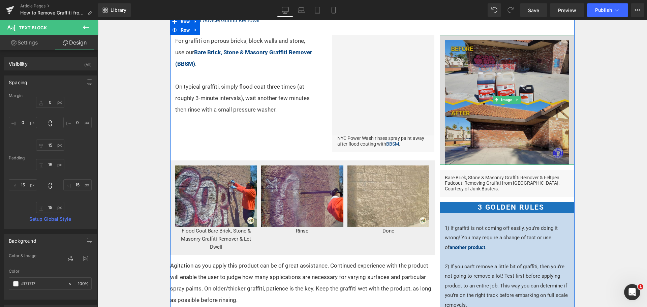
click at [494, 158] on img at bounding box center [507, 100] width 135 height 130
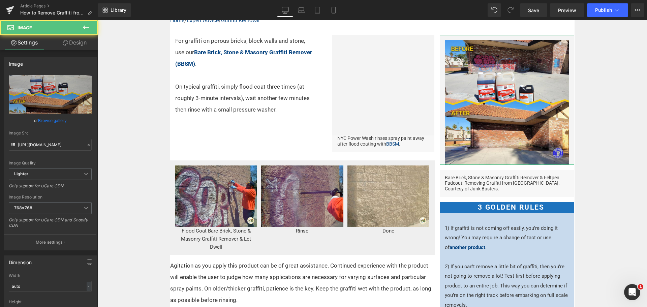
drag, startPoint x: 81, startPoint y: 45, endPoint x: 55, endPoint y: 65, distance: 33.0
click at [81, 45] on link "Design" at bounding box center [74, 42] width 49 height 15
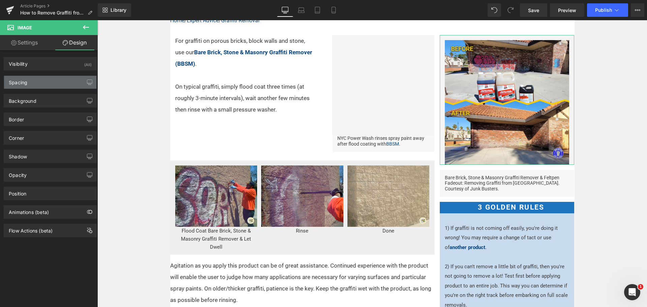
click at [44, 80] on div "Spacing" at bounding box center [50, 82] width 92 height 13
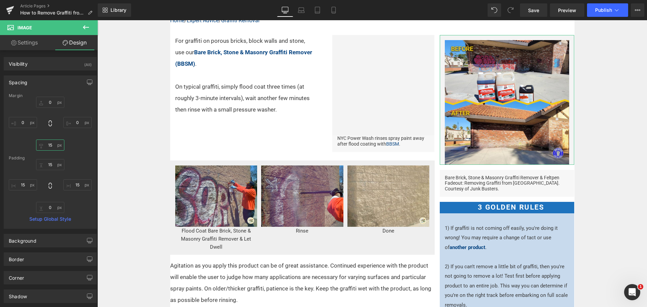
click at [52, 145] on input "15" at bounding box center [50, 144] width 28 height 11
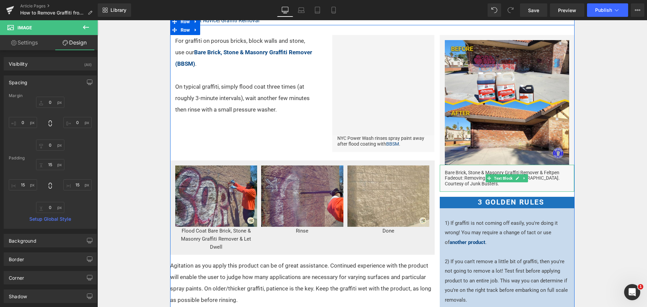
click at [470, 183] on p "Bare Brick, Stone & Masonry Graffiti Remover & Feltpen Fadeout: Removing Graffi…" at bounding box center [507, 178] width 125 height 17
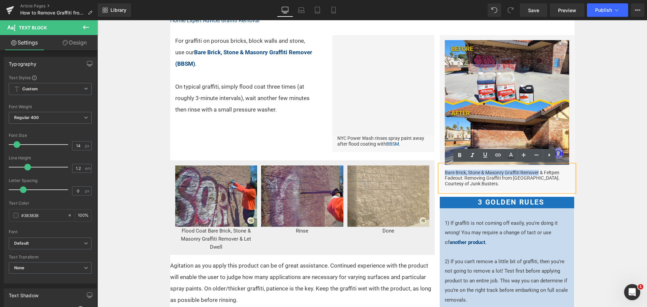
drag, startPoint x: 442, startPoint y: 170, endPoint x: 536, endPoint y: 170, distance: 93.3
click at [536, 170] on p "Bare Brick, Stone & Masonry Graffiti Remover & Feltpen Fadeout: Removing Graffi…" at bounding box center [507, 178] width 125 height 17
click at [457, 154] on icon at bounding box center [459, 155] width 8 height 8
click at [496, 155] on icon at bounding box center [498, 155] width 8 height 8
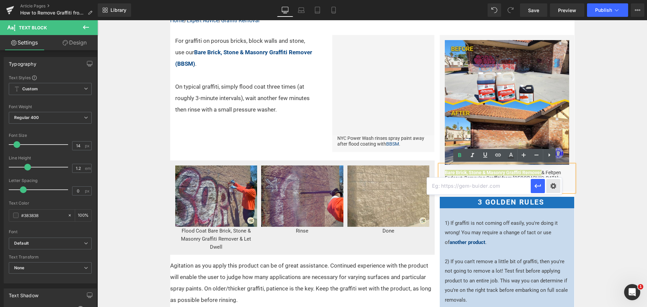
click at [556, 0] on div "Text Color Highlight Color #333333 Edit or remove link: Edit - Unlink - Cancel …" at bounding box center [323, 0] width 647 height 0
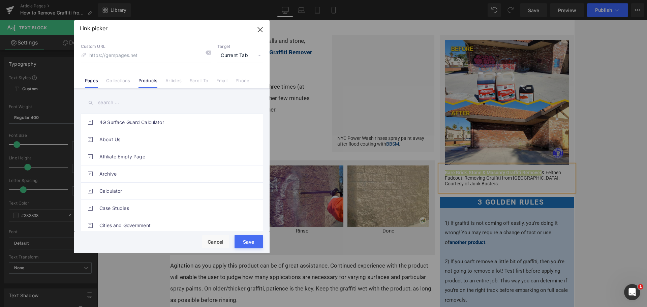
click at [152, 81] on link "Products" at bounding box center [147, 83] width 19 height 10
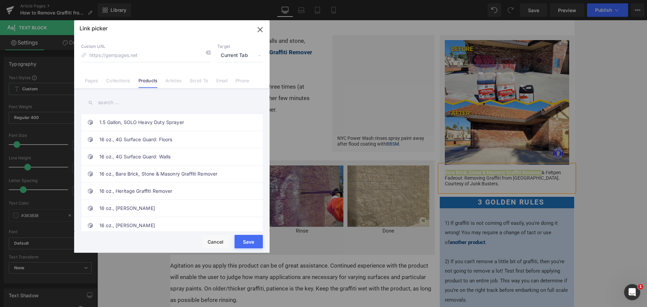
click at [137, 103] on input "text" at bounding box center [172, 102] width 182 height 15
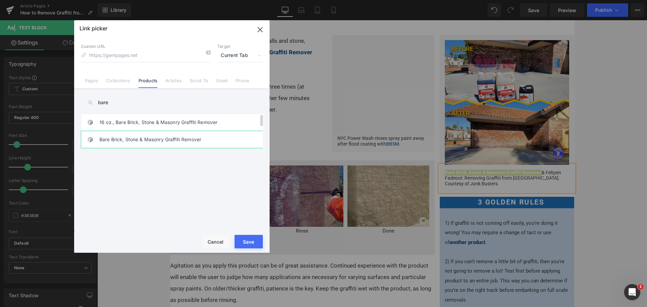
click at [140, 141] on link "Bare Brick, Stone & Masonry Graffiti Remover" at bounding box center [173, 139] width 148 height 17
drag, startPoint x: 256, startPoint y: 239, endPoint x: 402, endPoint y: 165, distance: 163.9
click at [256, 239] on button "Save" at bounding box center [248, 241] width 28 height 13
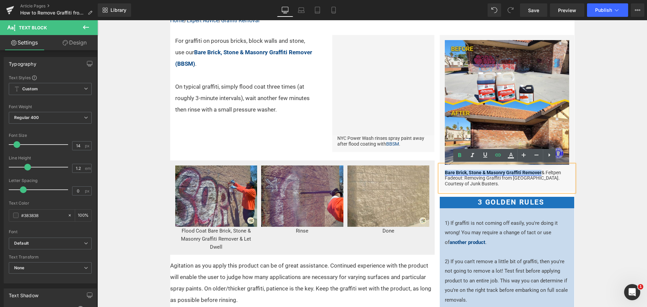
click at [521, 175] on link "Bare Brick, Stone & Masonry Graffiti Remover" at bounding box center [493, 172] width 97 height 5
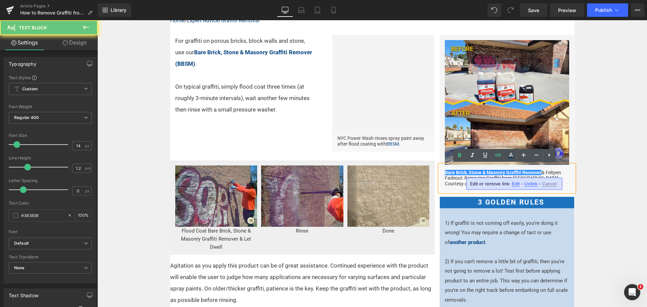
click at [544, 170] on p "Bare Brick, Stone & Masonry Graffiti Remover & Feltpen Fadeout: Removing Graffi…" at bounding box center [507, 178] width 125 height 17
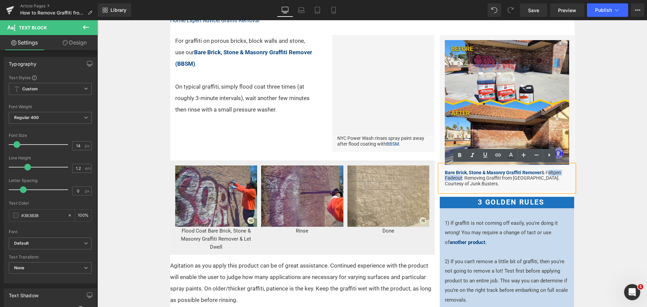
drag, startPoint x: 544, startPoint y: 171, endPoint x: 458, endPoint y: 177, distance: 86.4
click at [458, 177] on p "Bare Brick, Stone & Masonry Graffiti Remover & Feltpen Fadeout: Removing Graffi…" at bounding box center [507, 178] width 125 height 17
click at [494, 153] on icon at bounding box center [498, 155] width 8 height 8
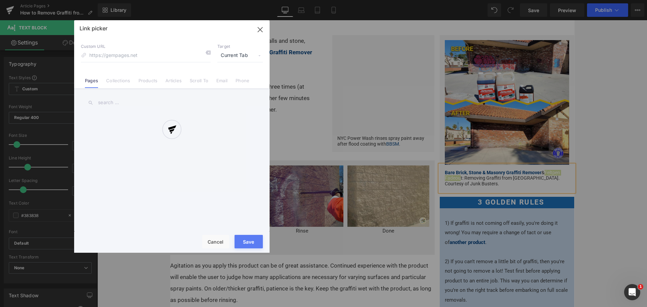
click at [552, 0] on div "Text Color Highlight Color #333333 Edit or remove link: Edit - Unlink - Cancel …" at bounding box center [323, 0] width 647 height 0
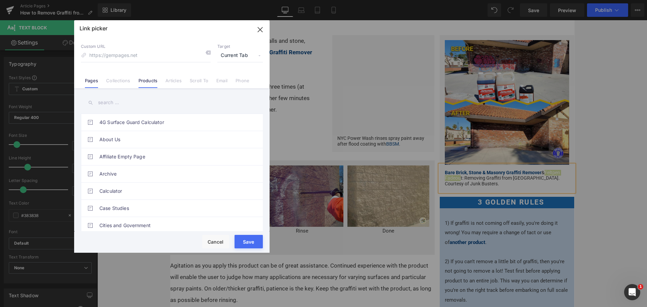
click at [138, 80] on link "Products" at bounding box center [147, 83] width 19 height 10
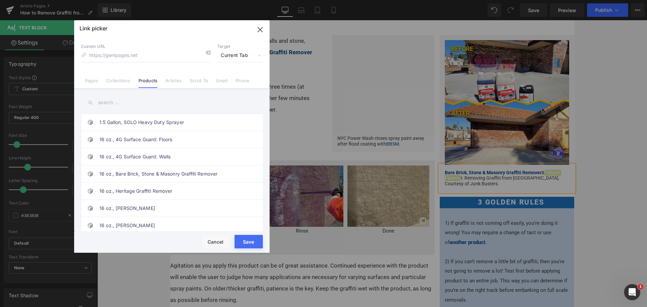
click at [112, 104] on input "text" at bounding box center [172, 102] width 182 height 15
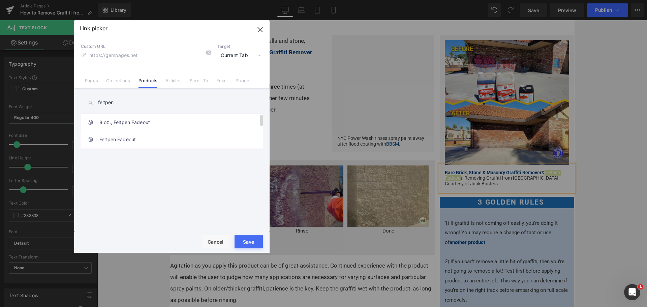
click at [113, 135] on link "Feltpen Fadeout" at bounding box center [173, 139] width 148 height 17
click at [243, 237] on button "Save" at bounding box center [248, 241] width 28 height 13
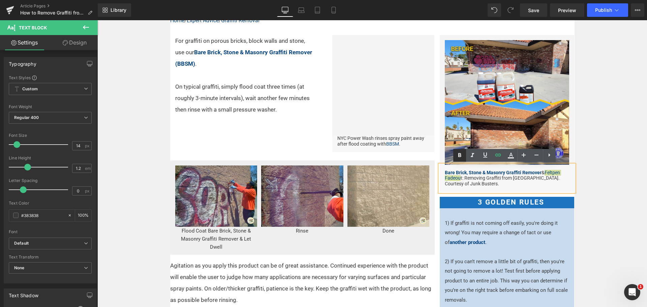
click at [462, 156] on icon at bounding box center [459, 155] width 8 height 8
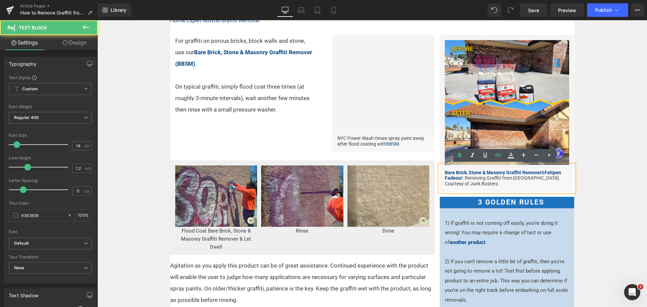
click at [545, 189] on div "Bare Brick, Stone & Masonry Graffiti Remover & Feltpen Fadeou t: Removing Graff…" at bounding box center [507, 178] width 135 height 27
drag, startPoint x: 547, startPoint y: 185, endPoint x: 542, endPoint y: 180, distance: 7.9
click at [542, 180] on p "Bare Brick, Stone & Masonry Graffiti Remover & Feltpen Fadeou t: Removing Graff…" at bounding box center [507, 178] width 125 height 17
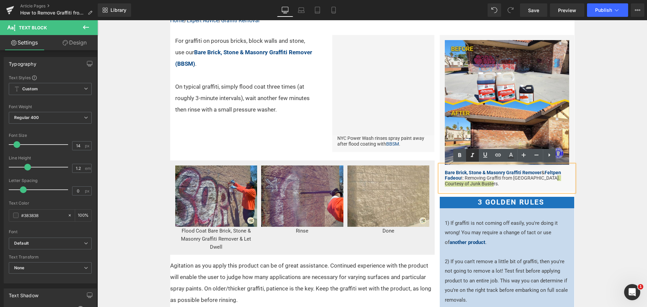
click at [470, 154] on icon at bounding box center [472, 155] width 8 height 8
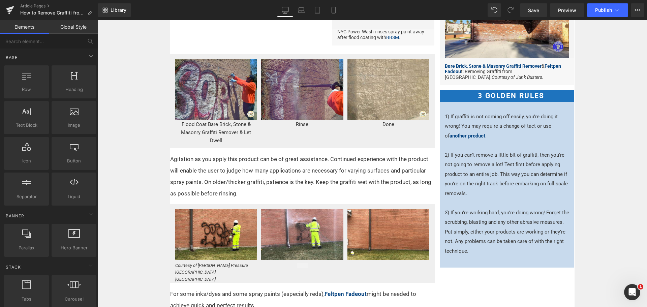
scroll to position [168, 0]
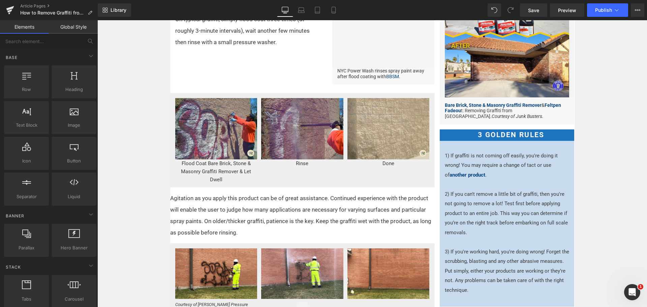
click at [299, 9] on icon at bounding box center [301, 9] width 5 height 3
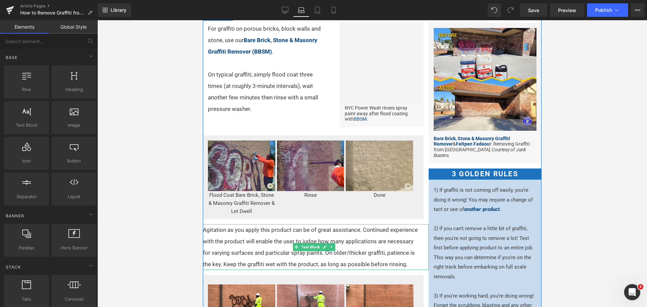
scroll to position [65, 0]
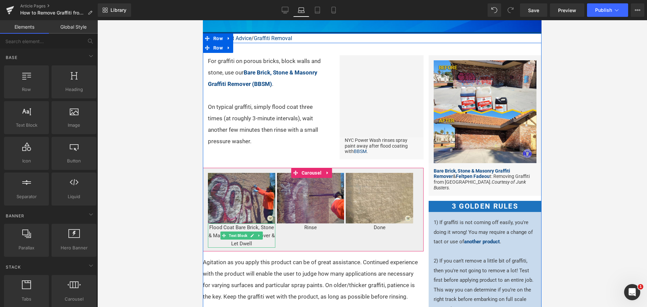
drag, startPoint x: 381, startPoint y: 252, endPoint x: 241, endPoint y: 240, distance: 141.0
click at [241, 240] on p "Flood Coat Bare Brick, Stone & Masonry Graffiti Remover & Let Dwell" at bounding box center [241, 235] width 67 height 24
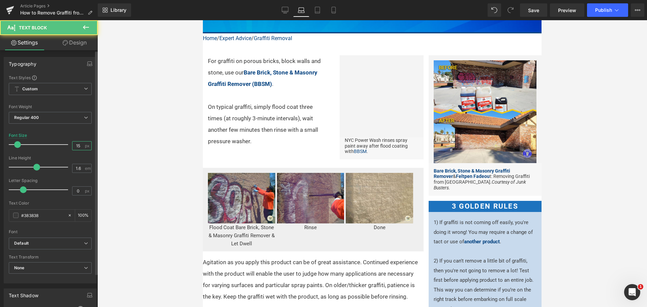
click at [76, 145] on input "15" at bounding box center [78, 145] width 12 height 8
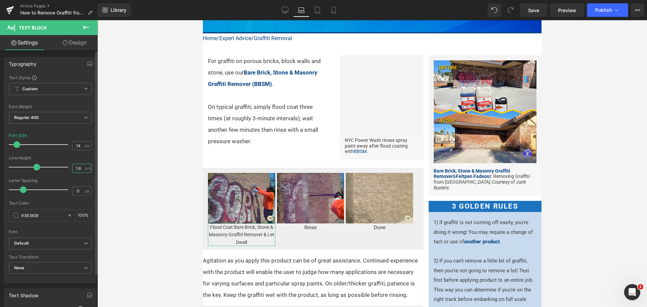
click at [76, 169] on input "1.6" at bounding box center [78, 168] width 12 height 8
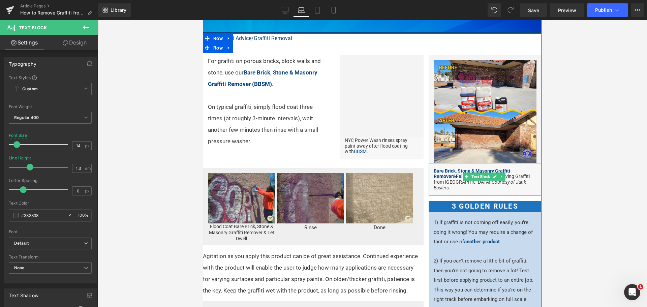
click at [477, 179] on icon "Courtesy of Junk Busters." at bounding box center [480, 184] width 92 height 11
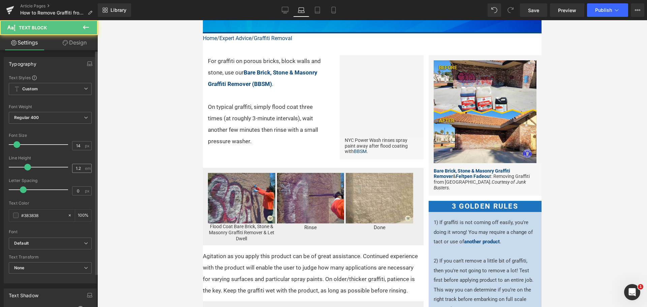
click at [77, 168] on input "1.2" at bounding box center [78, 168] width 12 height 8
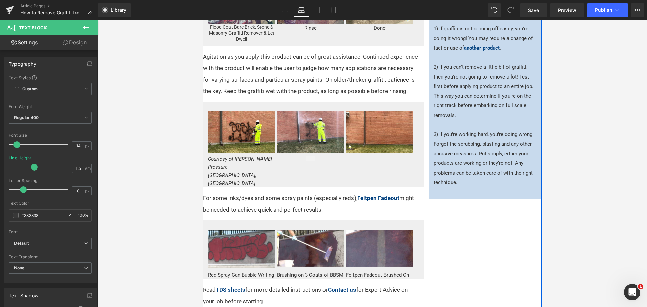
scroll to position [334, 0]
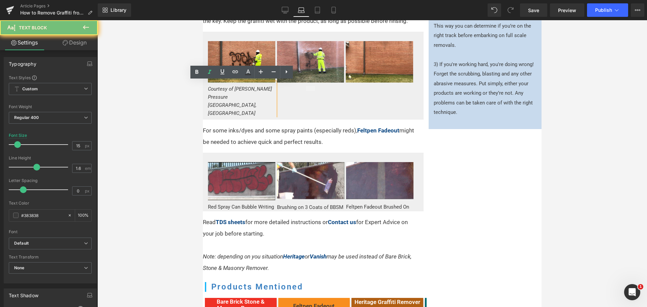
click at [221, 91] on p "Courtesy of Klein Pressure Washing, TX" at bounding box center [241, 101] width 67 height 32
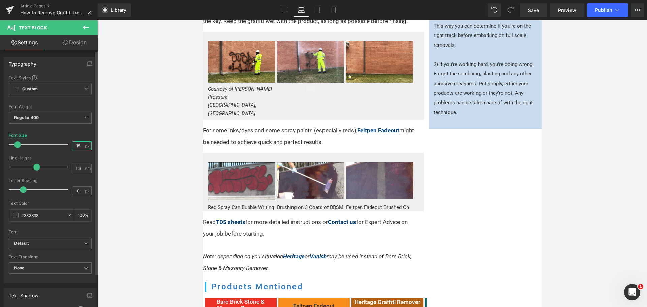
click at [79, 144] on input "15" at bounding box center [78, 145] width 12 height 8
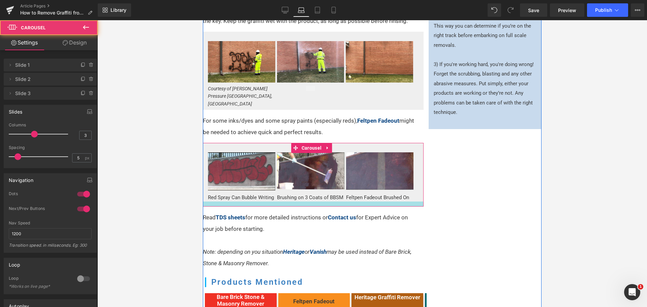
drag, startPoint x: 346, startPoint y: 192, endPoint x: 346, endPoint y: 197, distance: 5.1
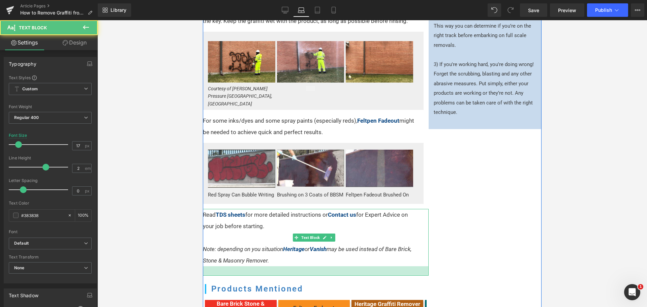
drag, startPoint x: 284, startPoint y: 256, endPoint x: 283, endPoint y: 266, distance: 9.5
click at [283, 266] on div at bounding box center [316, 270] width 226 height 9
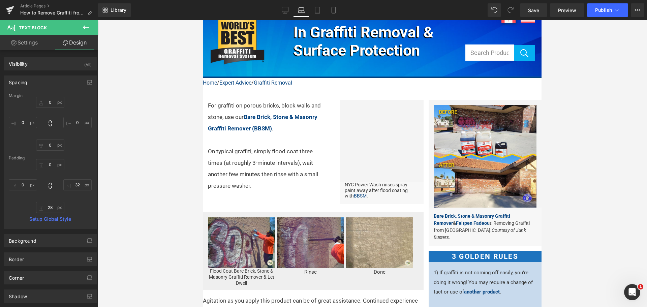
scroll to position [0, 0]
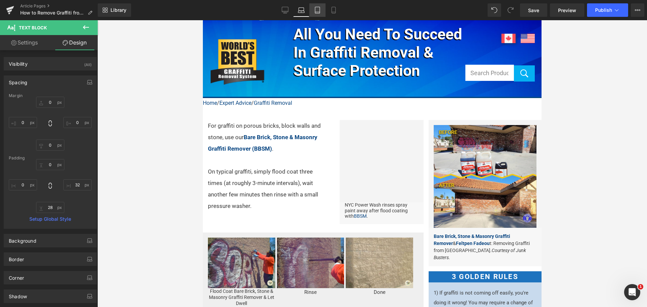
click at [318, 10] on icon at bounding box center [317, 10] width 7 height 7
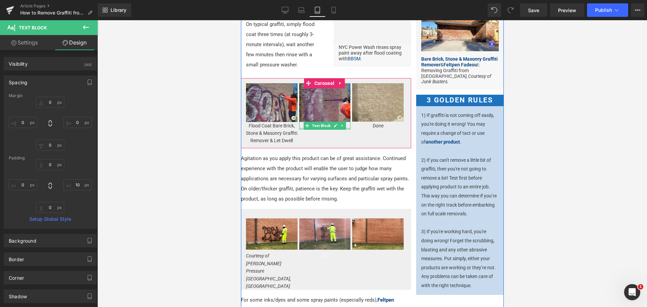
scroll to position [143, 0]
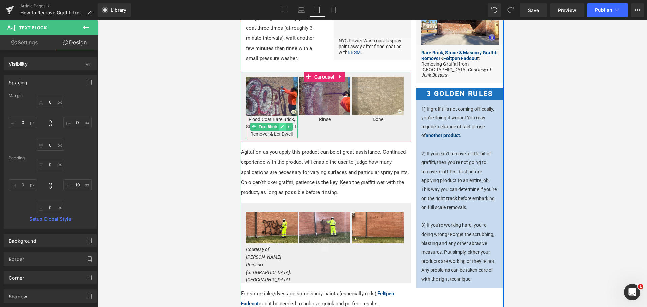
click at [280, 125] on icon at bounding box center [282, 127] width 4 height 4
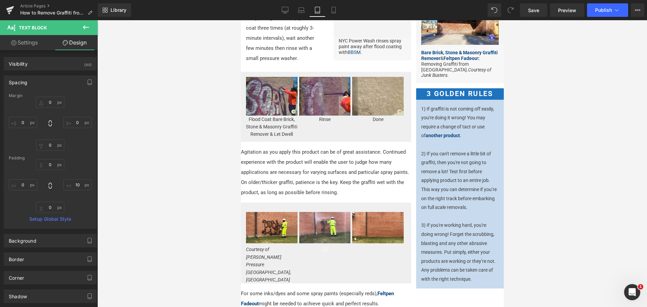
click at [269, 128] on span "Text Block" at bounding box center [267, 127] width 21 height 8
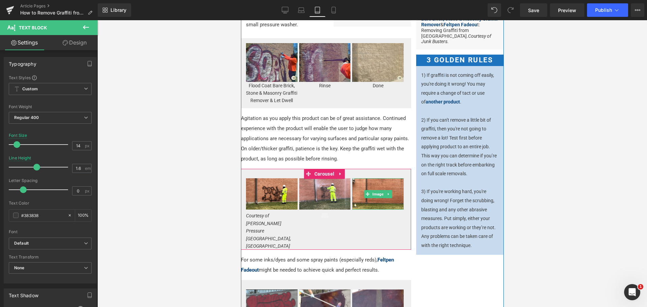
scroll to position [8, 0]
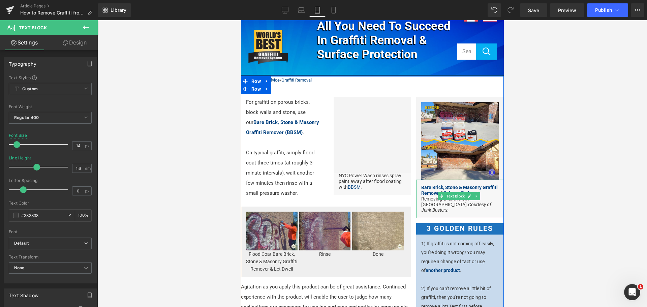
click at [457, 202] on icon "Courtesy of Junk Busters." at bounding box center [456, 207] width 70 height 11
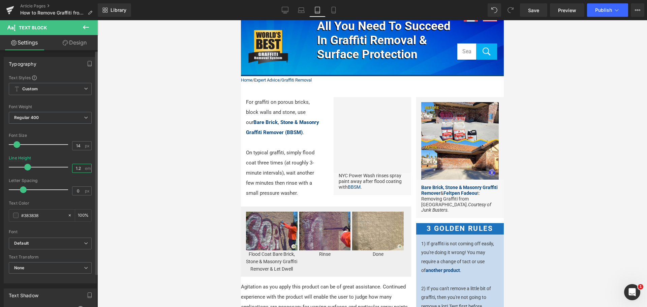
click at [77, 168] on input "1.2" at bounding box center [78, 168] width 12 height 8
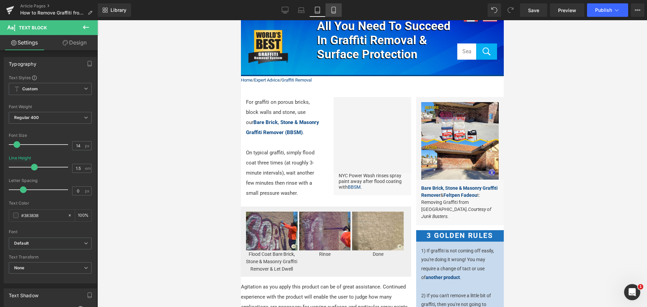
click at [337, 12] on link "Mobile" at bounding box center [333, 9] width 16 height 13
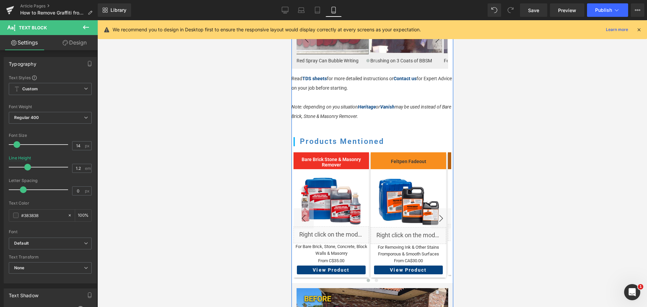
scroll to position [599, 0]
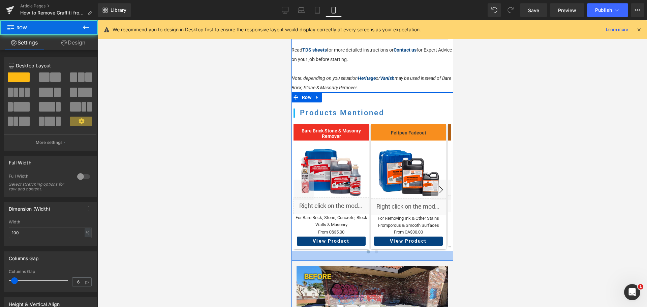
drag, startPoint x: 374, startPoint y: 235, endPoint x: 373, endPoint y: 245, distance: 9.1
click at [373, 251] on div at bounding box center [372, 256] width 162 height 10
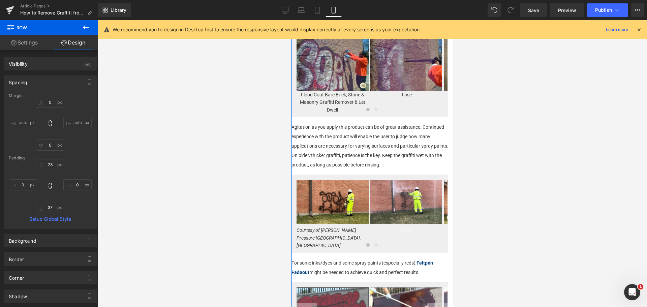
scroll to position [296, 0]
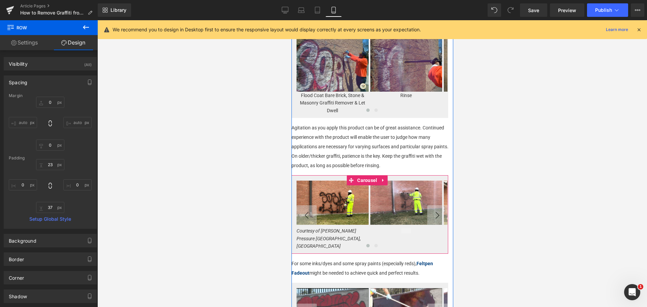
click at [322, 242] on div at bounding box center [371, 246] width 151 height 8
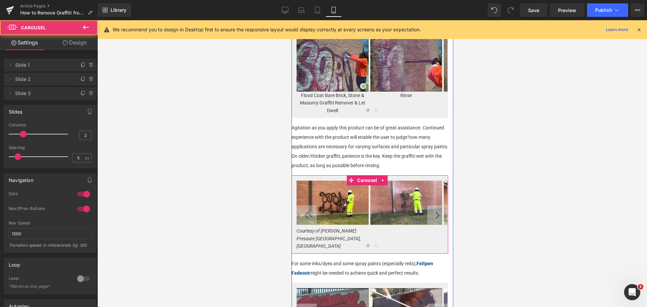
click at [314, 232] on icon at bounding box center [312, 234] width 4 height 4
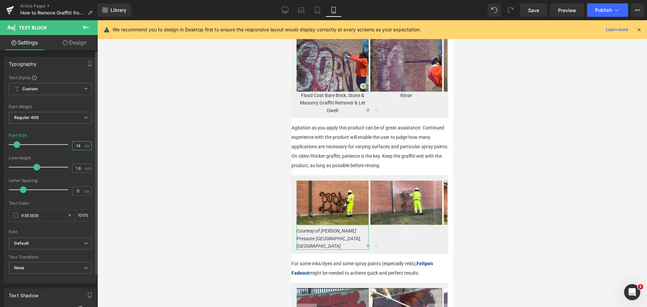
click at [77, 148] on input "14" at bounding box center [78, 145] width 12 height 8
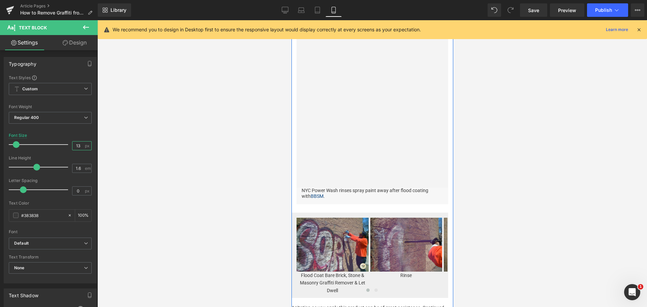
scroll to position [27, 0]
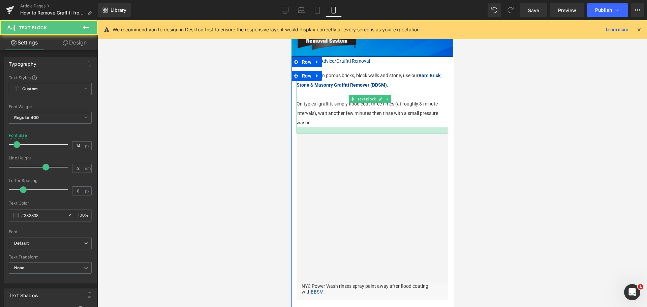
drag, startPoint x: 354, startPoint y: 121, endPoint x: 354, endPoint y: 127, distance: 6.1
click at [354, 127] on div at bounding box center [372, 130] width 152 height 6
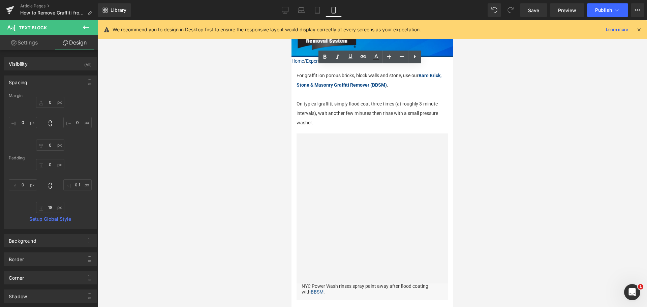
click at [491, 101] on div at bounding box center [371, 163] width 549 height 287
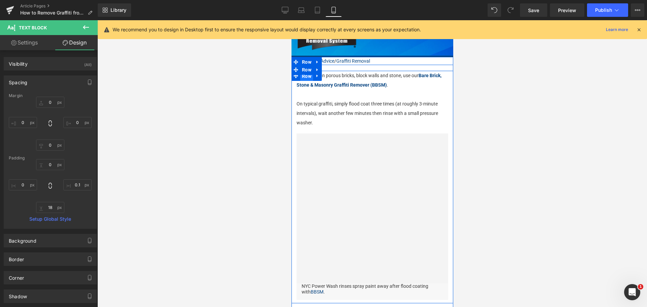
click at [308, 72] on span "Row" at bounding box center [306, 76] width 13 height 10
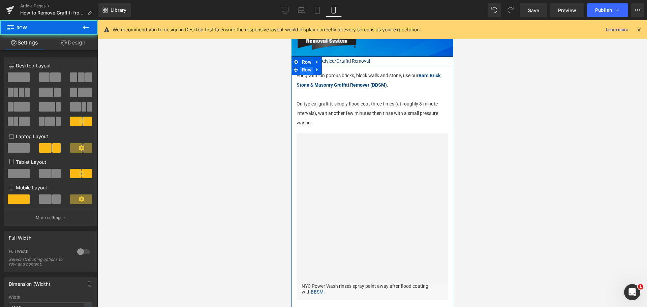
click at [306, 67] on span "Row" at bounding box center [306, 70] width 13 height 10
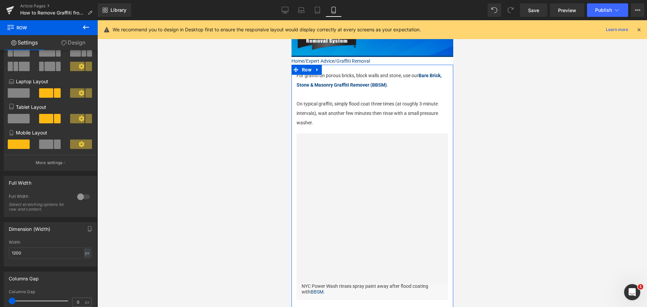
scroll to position [101, 0]
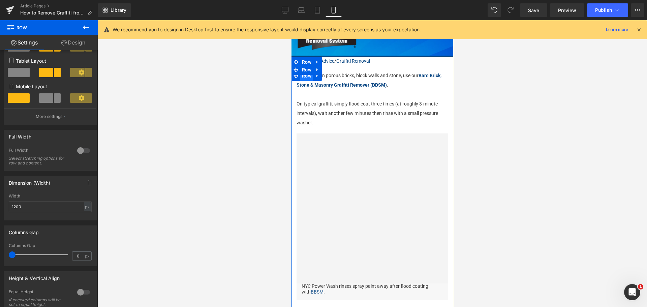
click at [306, 73] on span "Row" at bounding box center [306, 76] width 13 height 10
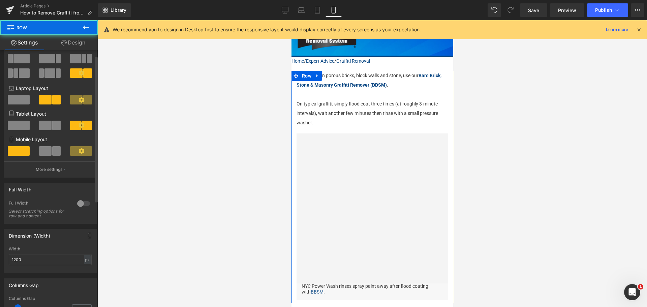
scroll to position [135, 0]
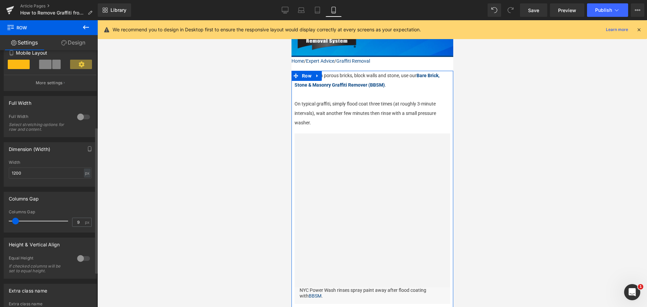
click at [17, 222] on span at bounding box center [15, 221] width 7 height 7
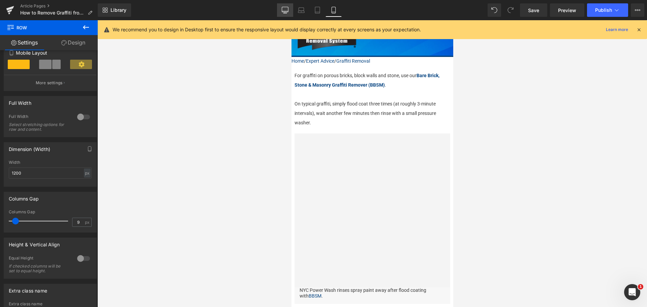
click at [281, 9] on link "Desktop" at bounding box center [285, 9] width 16 height 13
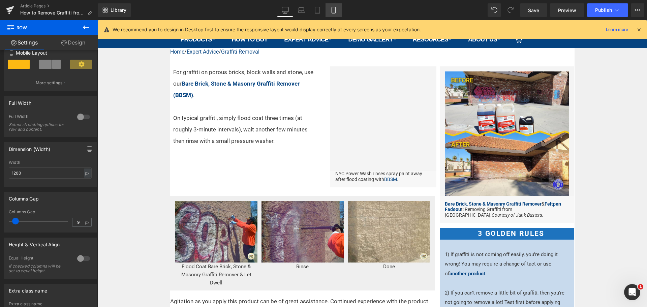
click at [336, 12] on icon at bounding box center [333, 10] width 7 height 7
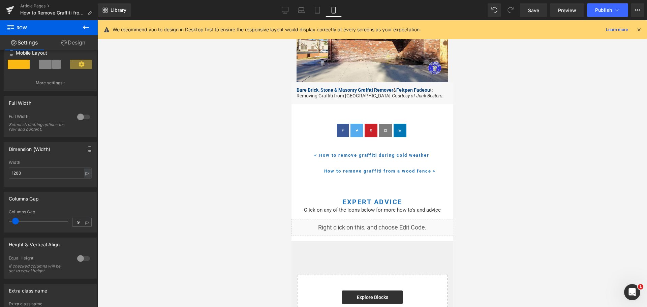
scroll to position [1038, 0]
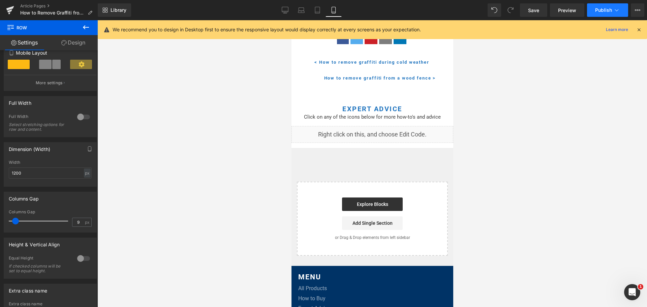
click at [603, 8] on span "Publish" at bounding box center [603, 9] width 17 height 5
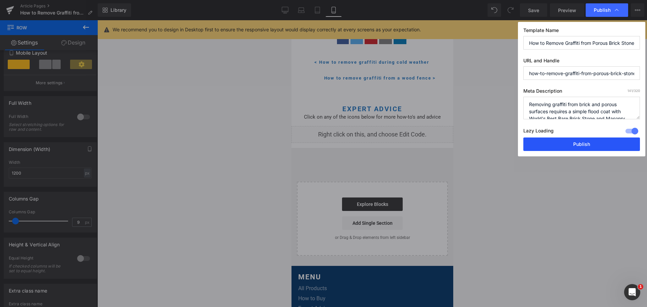
click at [593, 146] on button "Publish" at bounding box center [581, 143] width 117 height 13
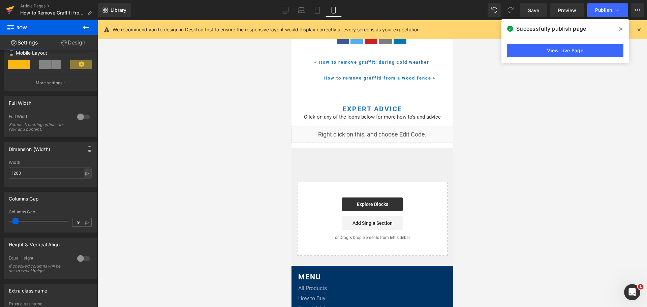
click at [12, 9] on icon at bounding box center [10, 10] width 8 height 17
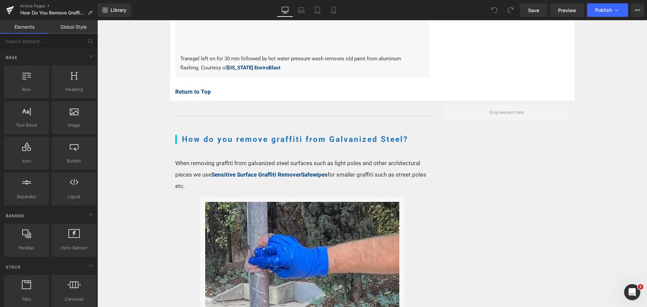
scroll to position [1280, 0]
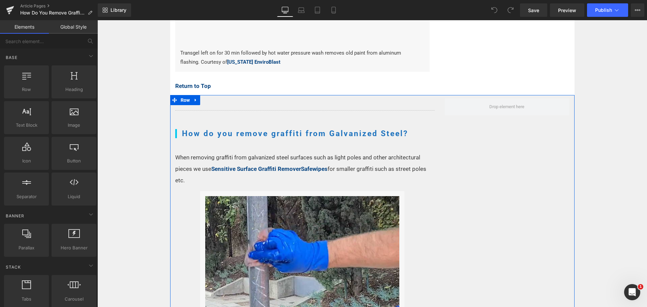
drag, startPoint x: 183, startPoint y: 101, endPoint x: 139, endPoint y: 95, distance: 43.5
click at [183, 101] on span "Row" at bounding box center [185, 100] width 13 height 10
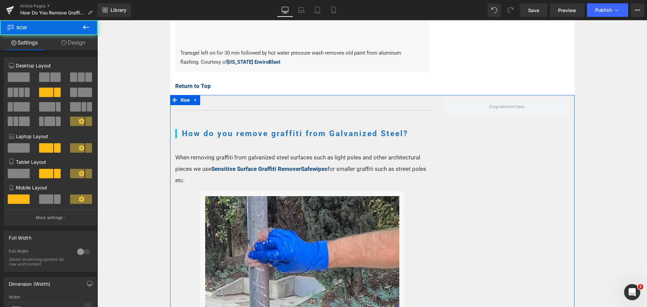
click at [82, 45] on link "Design" at bounding box center [73, 42] width 49 height 15
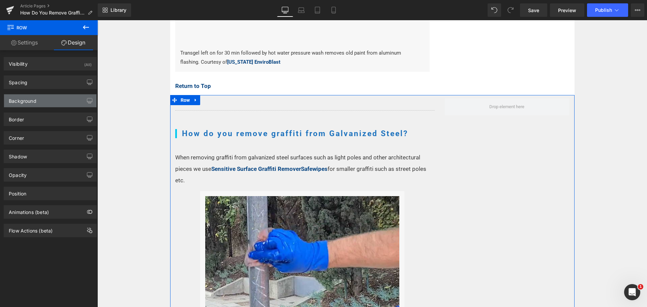
click at [40, 96] on div "Background" at bounding box center [50, 100] width 92 height 13
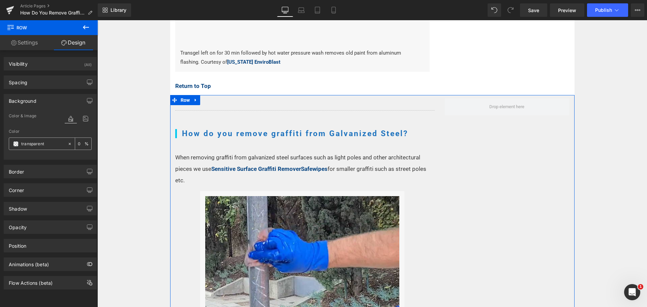
click at [17, 142] on span at bounding box center [15, 143] width 5 height 5
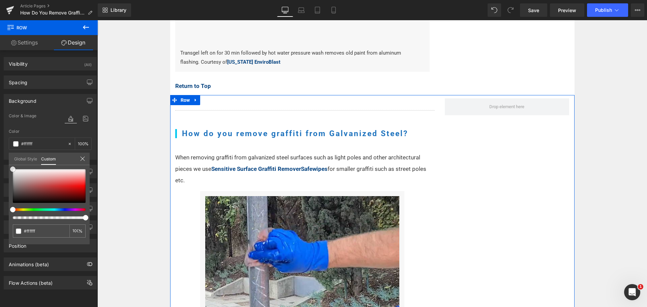
drag, startPoint x: 18, startPoint y: 171, endPoint x: 96, endPoint y: 125, distance: 90.8
click at [0, 149] on div "Background Color & Image color Color transparent 0 % Image Replace Image Upload…" at bounding box center [50, 124] width 101 height 71
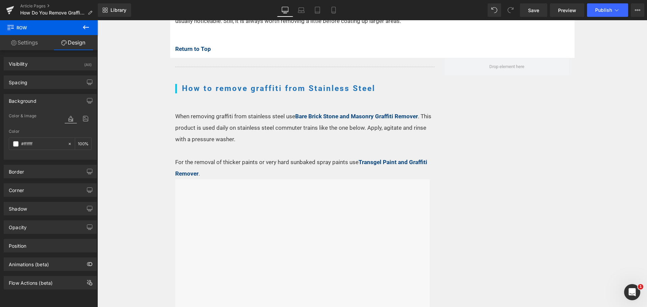
scroll to position [1617, 0]
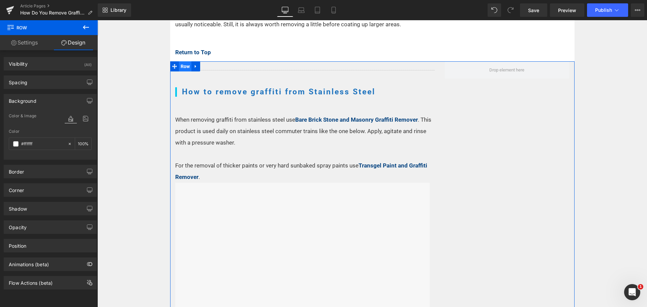
click at [179, 68] on span "Row" at bounding box center [185, 66] width 13 height 10
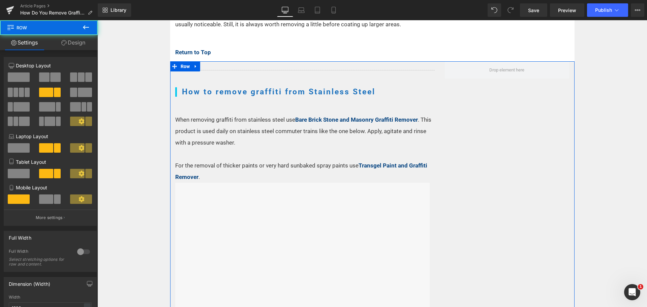
click at [85, 43] on link "Design" at bounding box center [73, 42] width 49 height 15
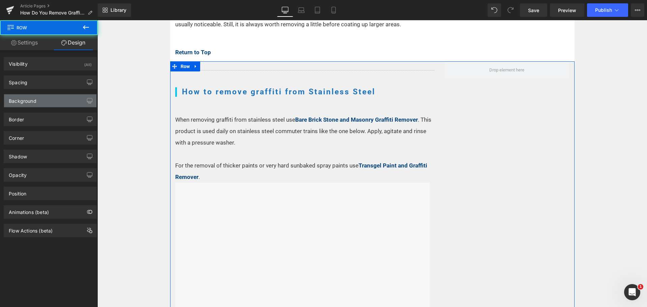
click at [21, 97] on div "Background" at bounding box center [23, 98] width 28 height 9
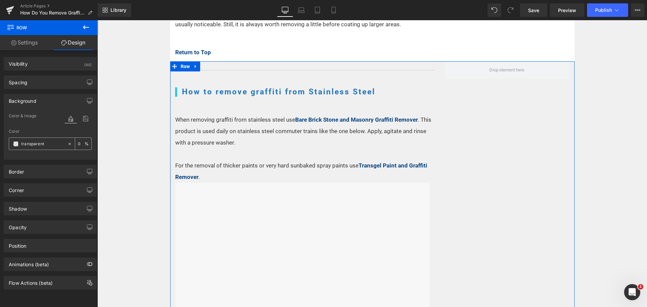
click at [17, 144] on span at bounding box center [15, 143] width 5 height 5
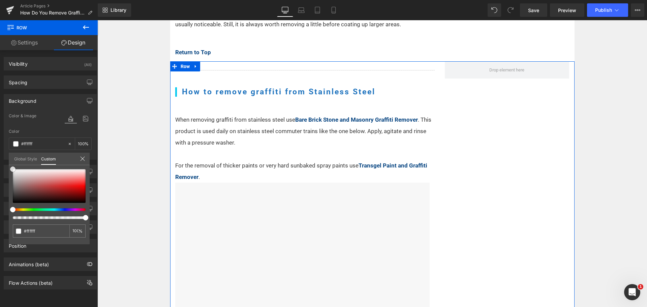
drag, startPoint x: 24, startPoint y: 173, endPoint x: 0, endPoint y: 152, distance: 32.2
click at [0, 152] on div "Background Color & Image color Color % Image Replace Image Upload image or Brow…" at bounding box center [50, 124] width 101 height 71
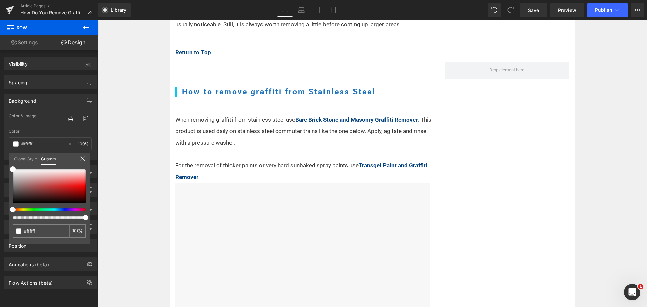
click at [141, 112] on body "Skip to content Search PRODUCTS Overview Graffiti & Paint Removers" at bounding box center [371, 54] width 549 height 3302
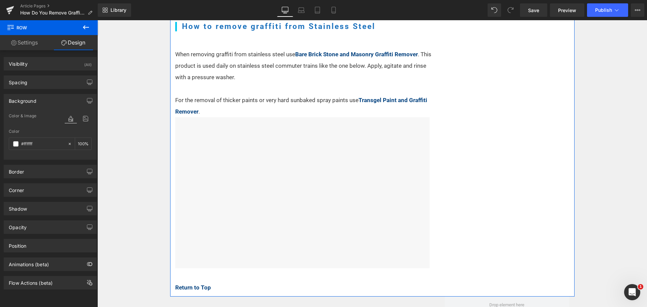
scroll to position [1752, 0]
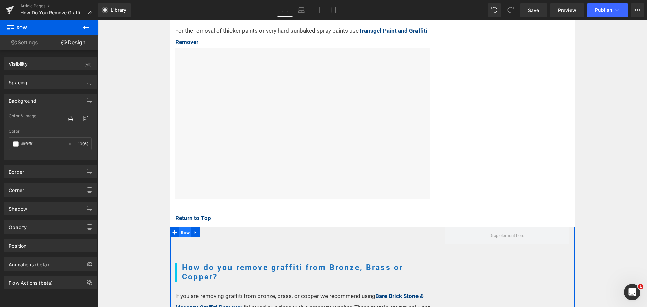
click at [179, 231] on span "Row" at bounding box center [185, 232] width 13 height 10
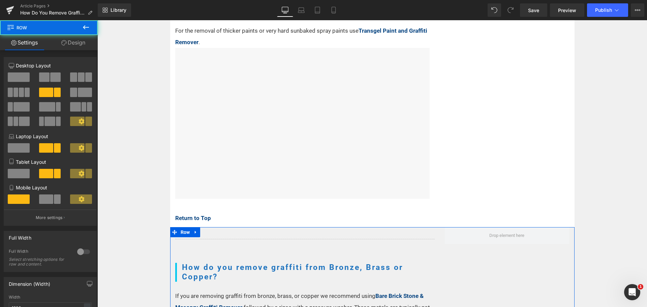
click at [76, 39] on link "Design" at bounding box center [73, 42] width 49 height 15
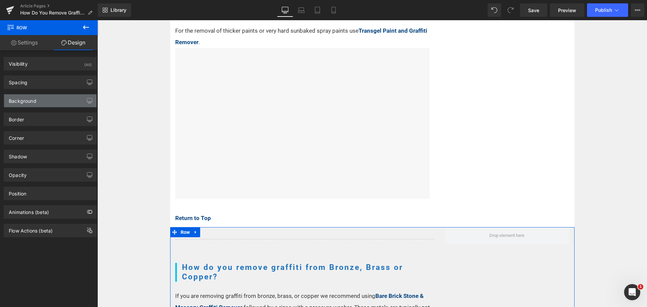
drag, startPoint x: 41, startPoint y: 99, endPoint x: 34, endPoint y: 129, distance: 30.5
click at [41, 99] on div "Background" at bounding box center [50, 100] width 92 height 13
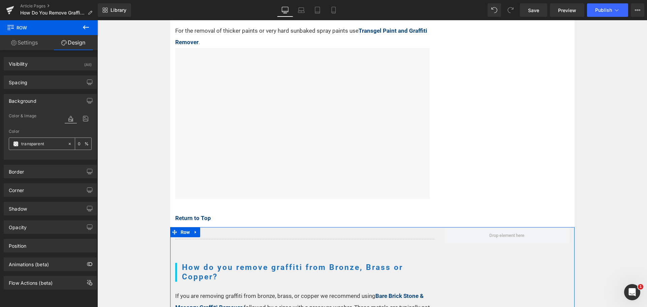
click at [17, 144] on span at bounding box center [15, 143] width 5 height 5
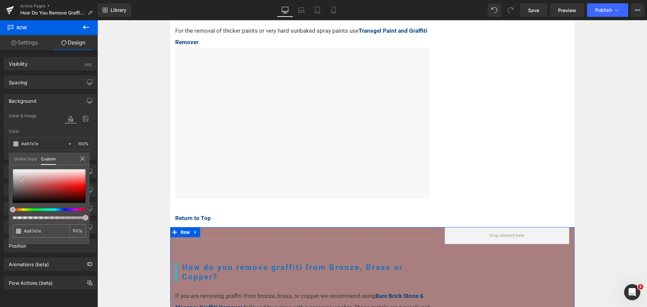
drag, startPoint x: 21, startPoint y: 179, endPoint x: 1, endPoint y: 145, distance: 39.4
click at [1, 146] on div "Background Color & Image color Color transparent 0 % Image Replace Image Upload…" at bounding box center [50, 124] width 101 height 71
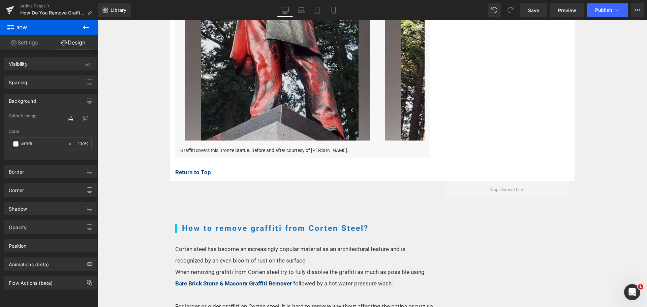
scroll to position [2291, 0]
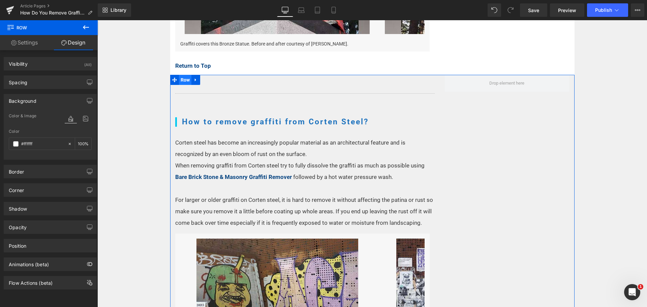
click at [184, 81] on span "Row" at bounding box center [185, 80] width 13 height 10
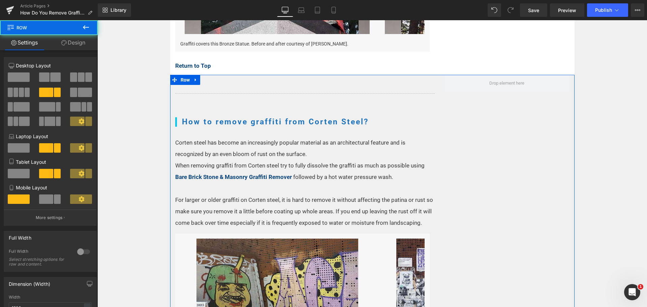
click at [83, 45] on link "Design" at bounding box center [73, 42] width 49 height 15
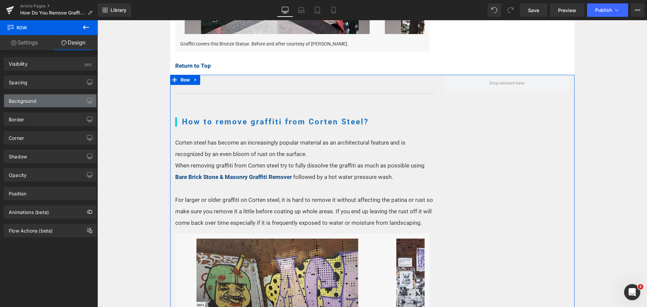
click at [30, 98] on div "Background" at bounding box center [23, 98] width 28 height 9
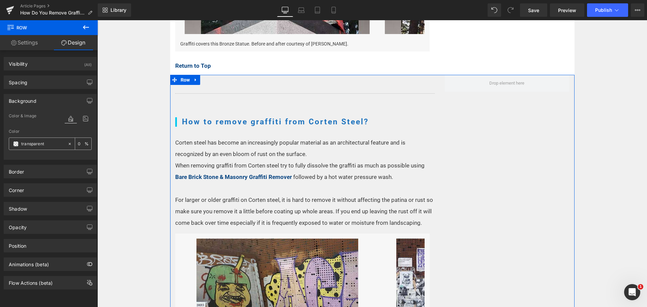
click at [17, 143] on span at bounding box center [15, 143] width 5 height 5
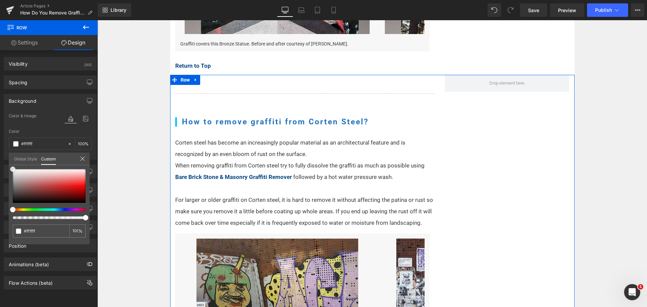
drag, startPoint x: 37, startPoint y: 177, endPoint x: 1, endPoint y: 135, distance: 54.7
click at [1, 135] on div "Background Color & Image color Color transparent 0 % Image Replace Image Upload…" at bounding box center [50, 124] width 101 height 71
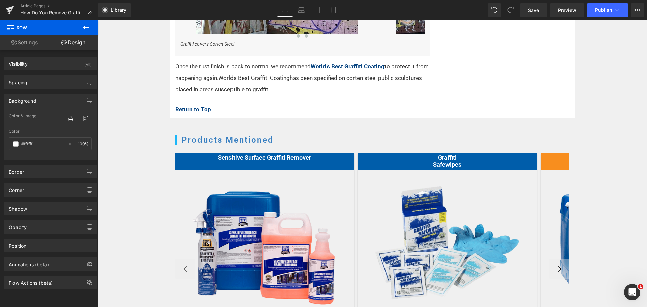
scroll to position [2661, 0]
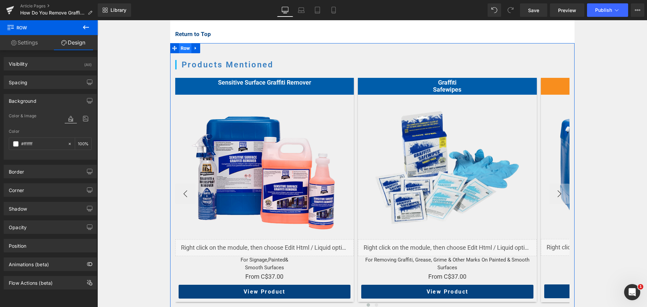
click at [179, 46] on span "Row" at bounding box center [185, 48] width 13 height 10
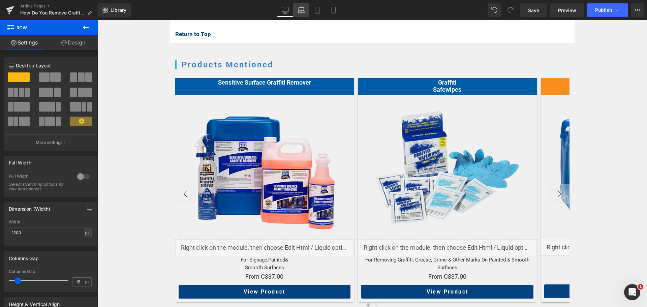
click at [301, 12] on icon at bounding box center [301, 10] width 7 height 7
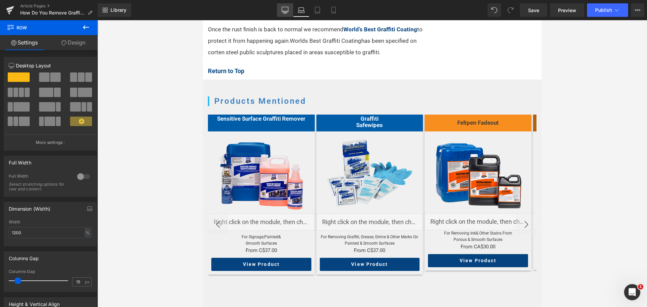
click at [285, 12] on icon at bounding box center [285, 9] width 6 height 5
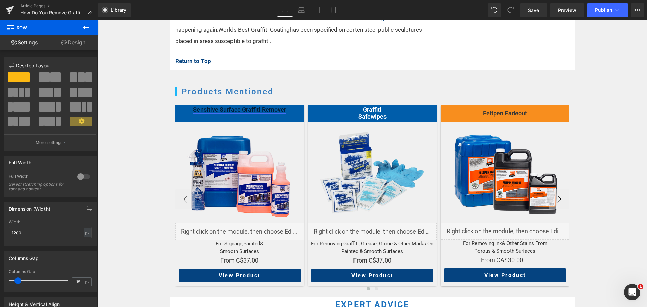
scroll to position [2492, 0]
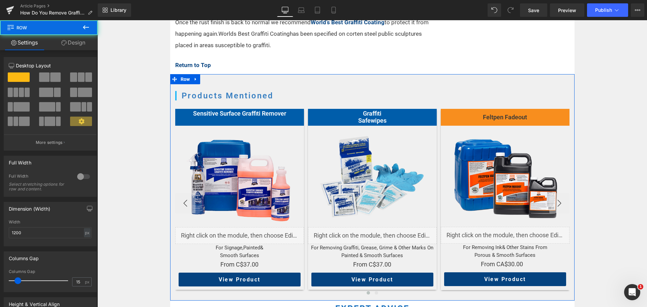
click at [203, 76] on div "Products Mentioned Heading Sensitive Surface Graffiti Remover Heading Image Liq…" at bounding box center [372, 185] width 404 height 223
click at [179, 78] on span "Row" at bounding box center [185, 79] width 13 height 10
click at [73, 42] on link "Design" at bounding box center [73, 42] width 49 height 15
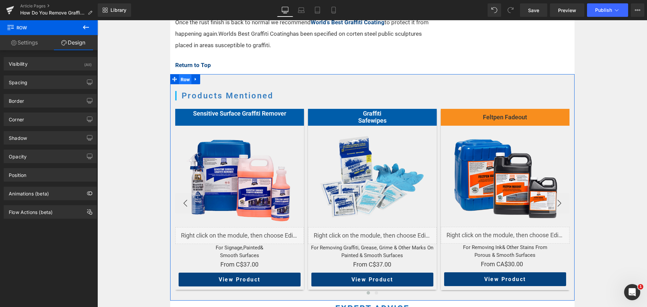
click at [182, 75] on span "Row" at bounding box center [185, 79] width 13 height 10
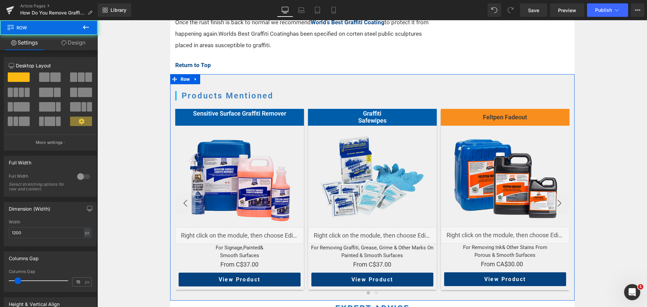
click at [82, 41] on link "Design" at bounding box center [73, 42] width 49 height 15
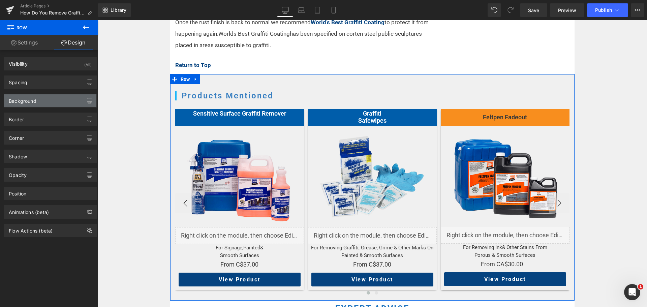
click at [42, 100] on div "Background" at bounding box center [50, 100] width 92 height 13
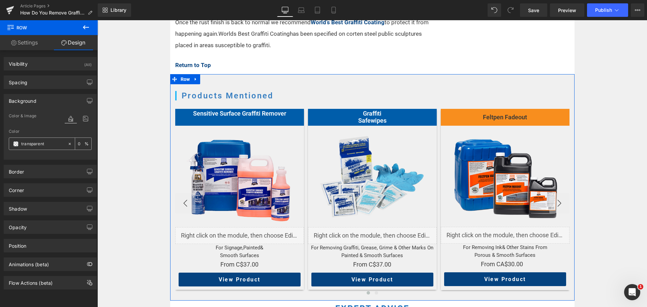
click at [19, 143] on div "transparent" at bounding box center [38, 144] width 58 height 12
click at [16, 145] on span at bounding box center [15, 143] width 5 height 5
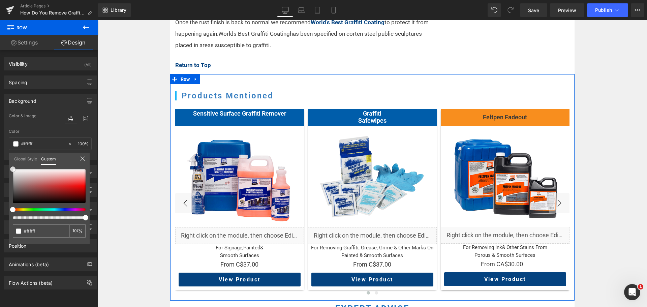
drag, startPoint x: 22, startPoint y: 187, endPoint x: 7, endPoint y: 132, distance: 57.1
click at [7, 132] on div "Background Color & Image color Color transparent 0 % Image Replace Image Upload…" at bounding box center [50, 124] width 101 height 71
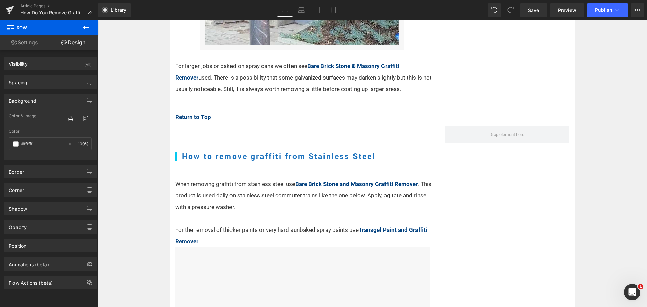
scroll to position [1583, 0]
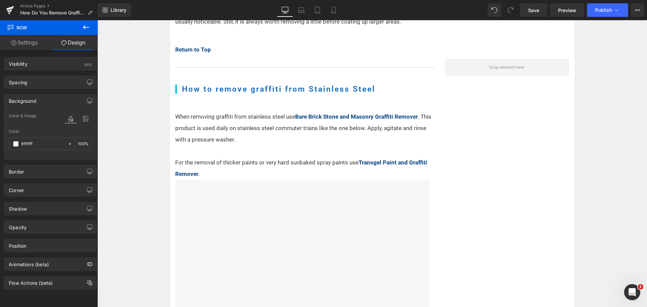
click at [310, 128] on p "When removing graffiti from stainless steel use Bare Brick Stone and Masonry Gr…" at bounding box center [304, 128] width 259 height 34
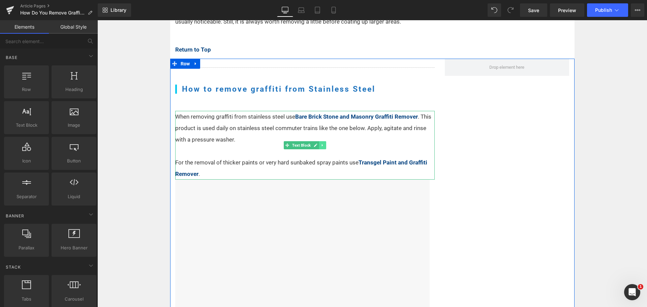
click at [321, 144] on icon at bounding box center [322, 145] width 4 height 4
click at [317, 144] on icon at bounding box center [319, 146] width 4 height 4
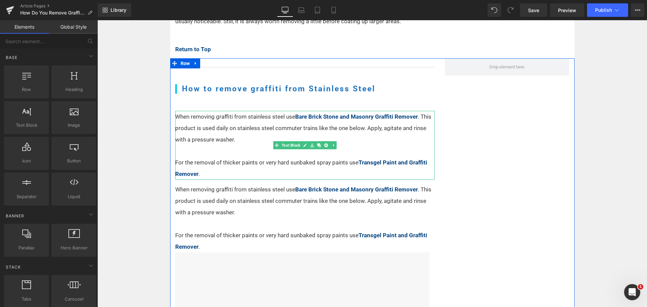
click at [246, 175] on p "For the removal of thicker paints or very hard sunbaked spray paints use Transg…" at bounding box center [304, 168] width 259 height 23
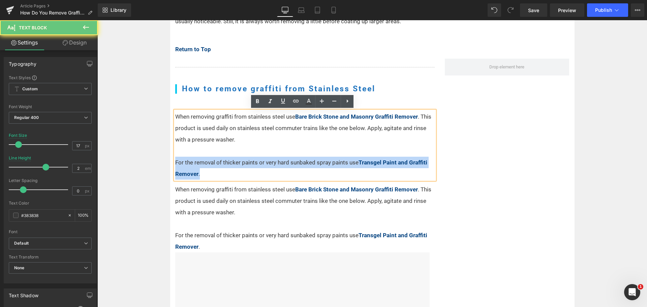
drag, startPoint x: 209, startPoint y: 175, endPoint x: 152, endPoint y: 160, distance: 59.1
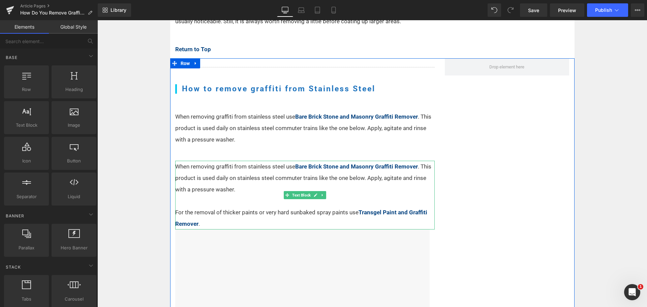
click at [206, 182] on p "When removing graffiti from stainless steel use Bare Brick Stone and Masonry Gr…" at bounding box center [304, 178] width 259 height 34
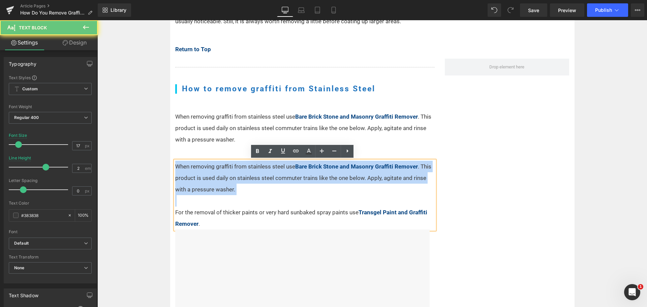
drag, startPoint x: 245, startPoint y: 195, endPoint x: 154, endPoint y: 159, distance: 97.5
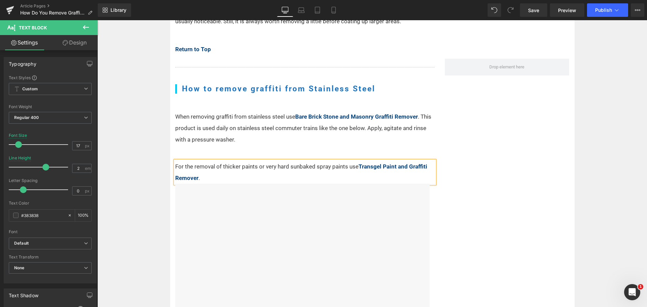
drag, startPoint x: 128, startPoint y: 174, endPoint x: 214, endPoint y: 182, distance: 86.3
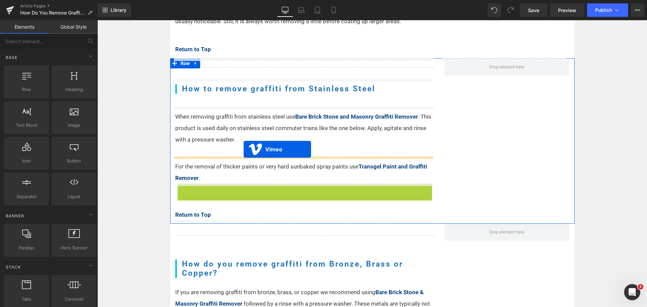
drag, startPoint x: 295, startPoint y: 187, endPoint x: 244, endPoint y: 149, distance: 63.7
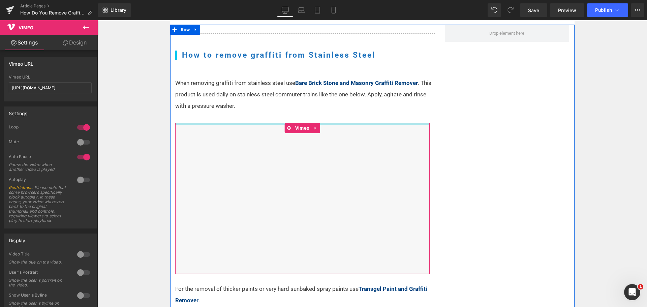
scroll to position [1482, 0]
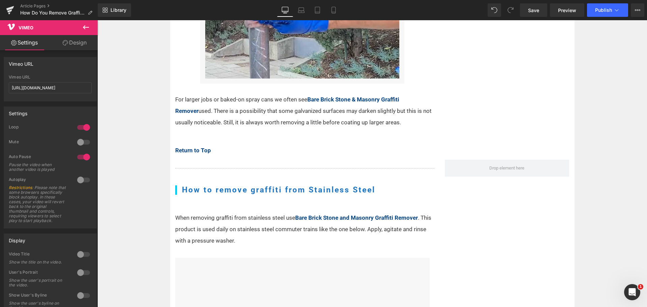
click at [140, 151] on div "Home / Expert Advice / Graffiti Removal Text Block Row Read how to remove graff…" at bounding box center [371, 60] width 549 height 2848
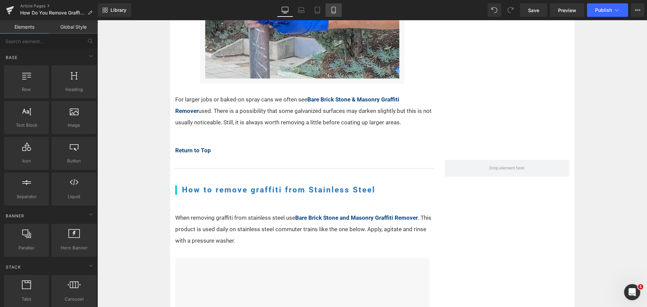
click at [338, 9] on link "Mobile" at bounding box center [333, 9] width 16 height 13
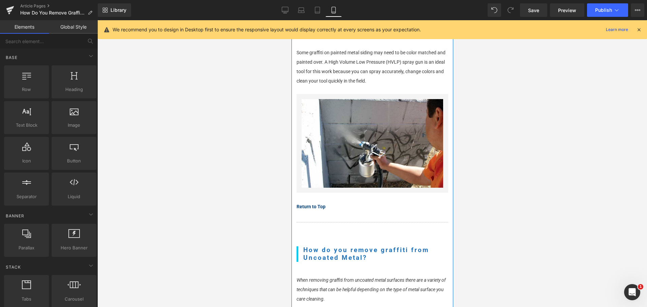
scroll to position [682, 0]
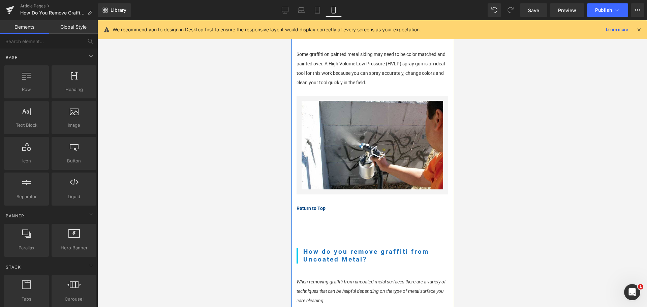
click at [349, 224] on hr at bounding box center [372, 226] width 152 height 4
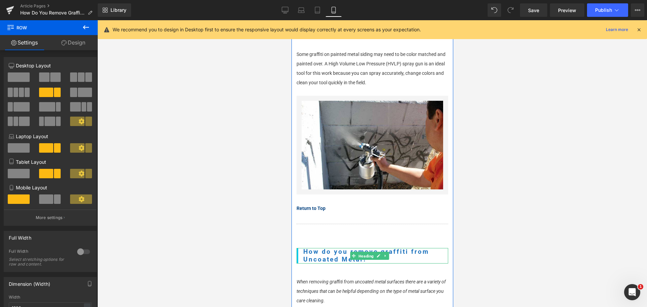
click at [363, 254] on span "Heading" at bounding box center [366, 256] width 18 height 8
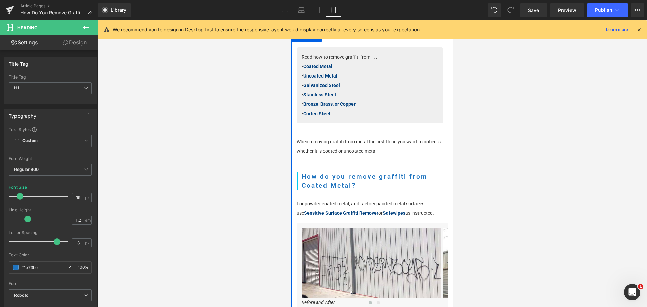
scroll to position [0, 0]
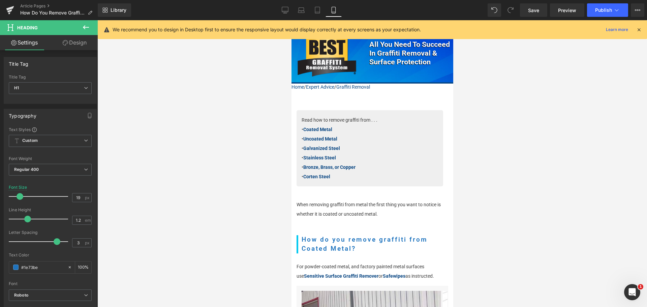
click at [546, 103] on div at bounding box center [371, 163] width 549 height 287
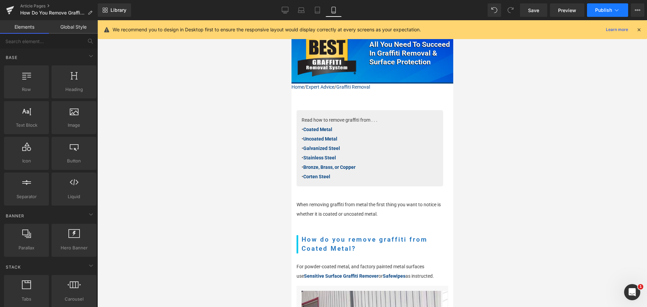
click at [593, 8] on button "Publish" at bounding box center [607, 9] width 41 height 13
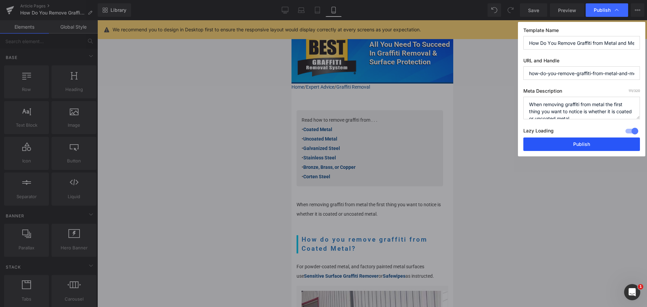
click at [595, 149] on button "Publish" at bounding box center [581, 143] width 117 height 13
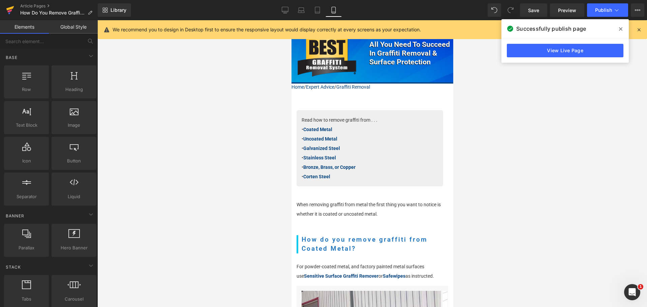
click at [9, 8] on icon at bounding box center [10, 8] width 8 height 4
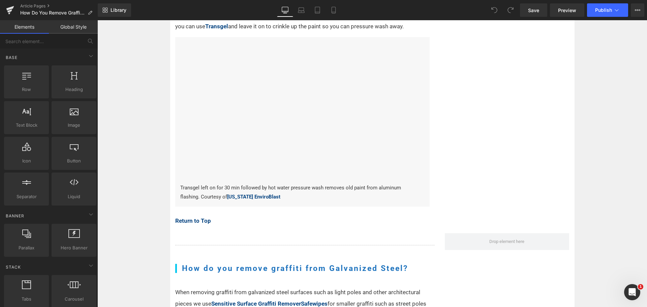
scroll to position [1347, 0]
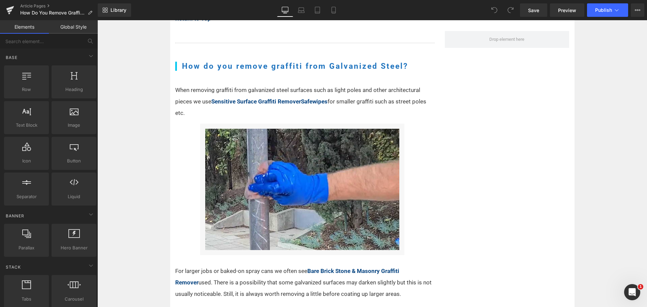
click at [367, 104] on span "for smaller graffiti such as street poles etc." at bounding box center [300, 107] width 251 height 18
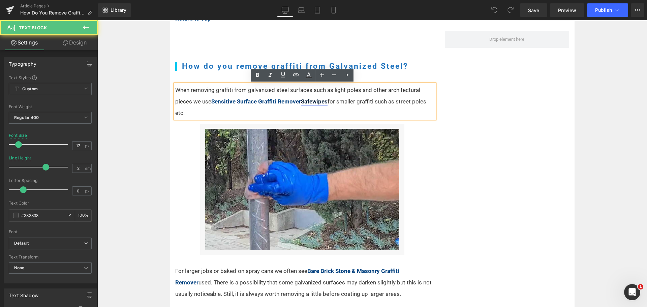
click at [301, 99] on link "Safewipes" at bounding box center [314, 101] width 27 height 7
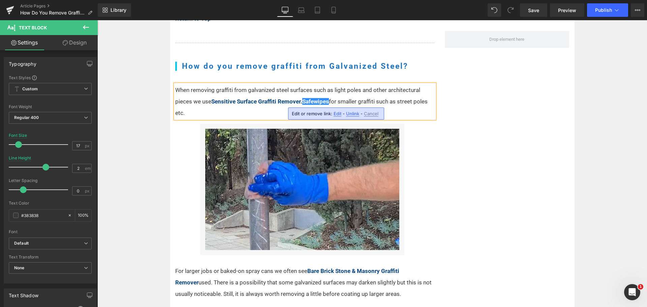
click at [515, 101] on div "Separator How do you remove graffiti from Galvanized Steel? Heading When removi…" at bounding box center [372, 180] width 404 height 304
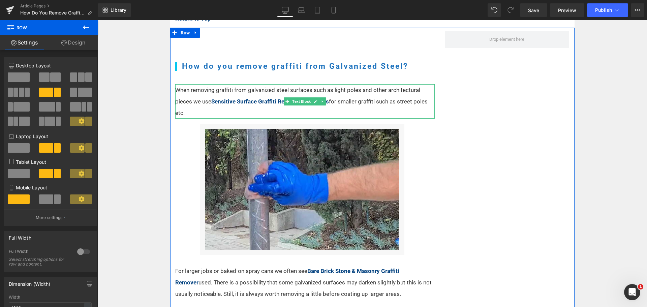
click at [357, 95] on p "When removing graffiti from galvanized steel surfaces such as light poles and o…" at bounding box center [304, 101] width 259 height 34
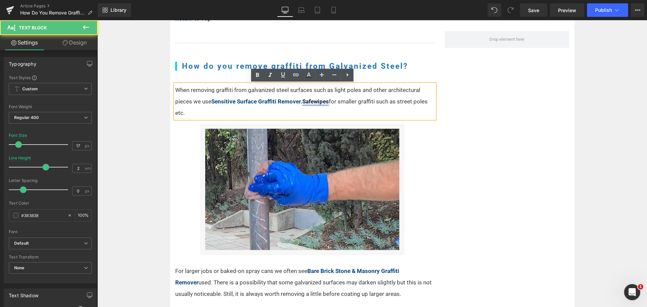
click at [302, 102] on link "Safewipes" at bounding box center [315, 101] width 27 height 7
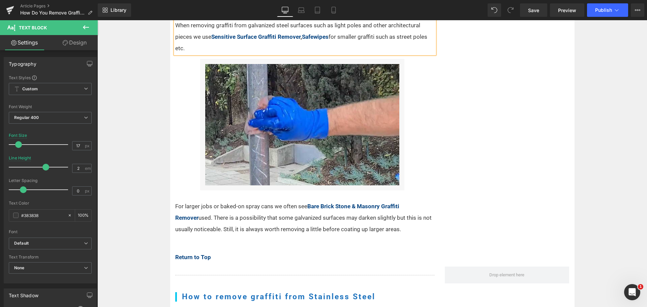
scroll to position [1415, 0]
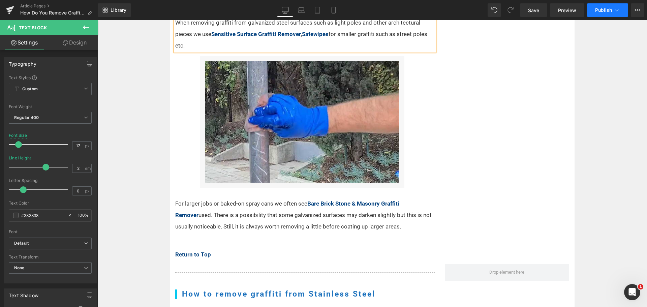
click at [612, 12] on button "Publish" at bounding box center [607, 9] width 41 height 13
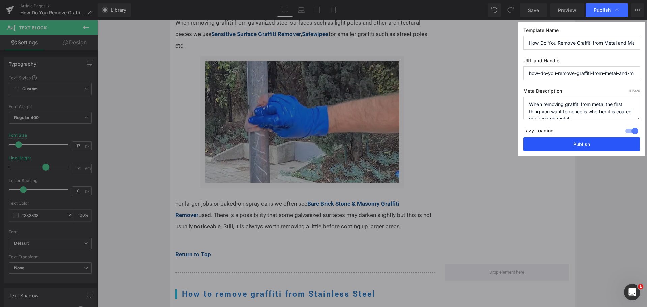
drag, startPoint x: 591, startPoint y: 142, endPoint x: 339, endPoint y: 89, distance: 256.8
click at [229, 191] on button "Publish" at bounding box center [225, 195] width 7 height 8
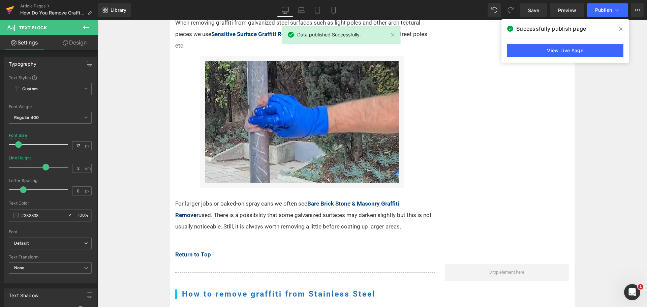
click at [6, 10] on icon at bounding box center [10, 10] width 8 height 17
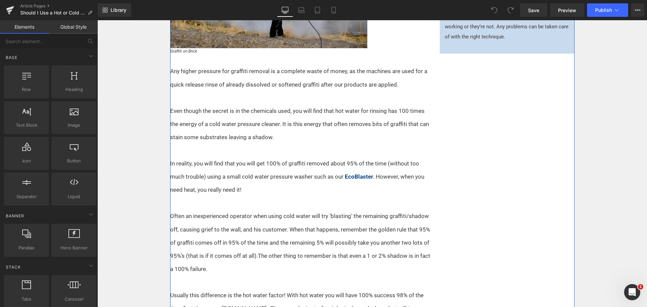
scroll to position [337, 0]
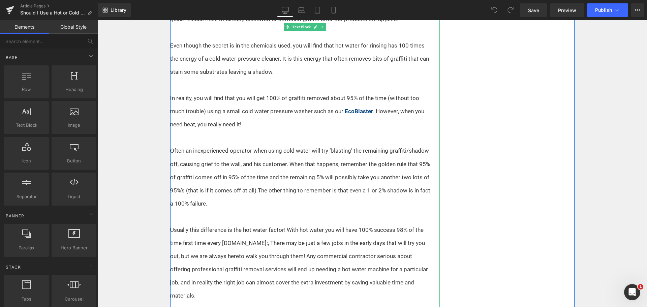
click at [315, 132] on p at bounding box center [300, 137] width 261 height 13
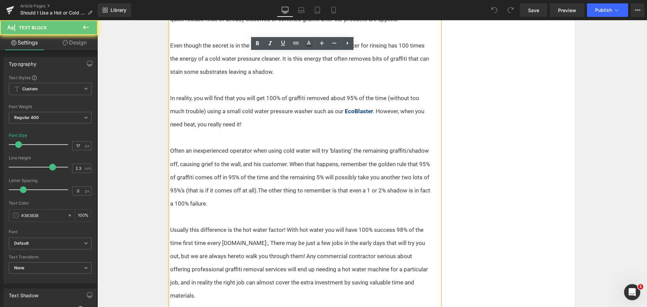
click at [243, 143] on p at bounding box center [300, 137] width 261 height 13
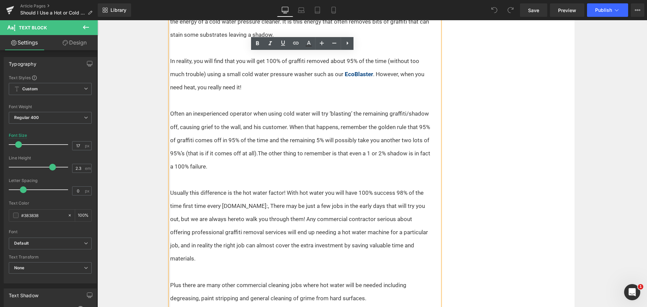
scroll to position [404, 0]
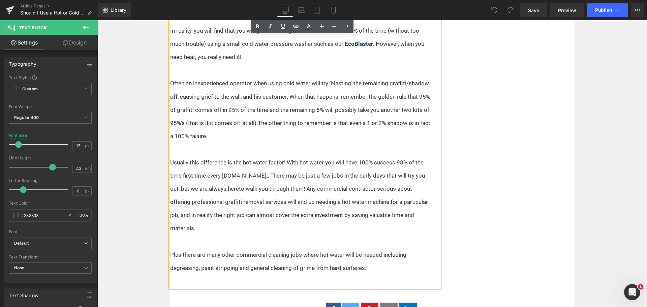
click at [490, 146] on div "Without doubt, the most ideal machine for the professional graffiti remover is …" at bounding box center [372, 14] width 404 height 576
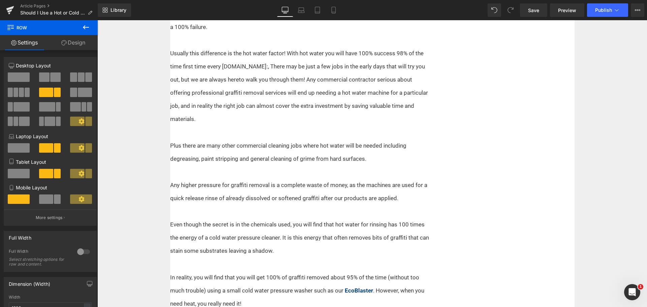
click at [316, 96] on p "Usually this difference is the hot water factor! With hot water you will have 1…" at bounding box center [300, 86] width 261 height 79
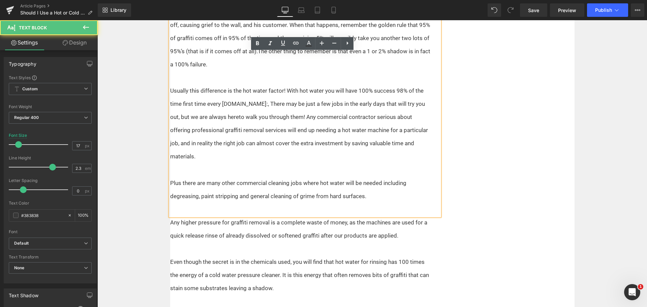
scroll to position [328, 0]
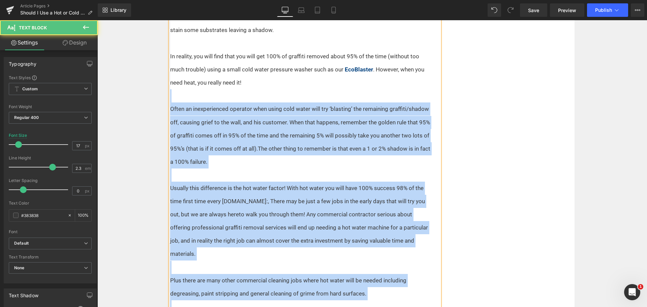
drag, startPoint x: 388, startPoint y: 290, endPoint x: 172, endPoint y: 96, distance: 290.3
click at [172, 96] on div "Any higher pressure for graffiti removal is a complete waste of money, as the m…" at bounding box center [304, 136] width 269 height 356
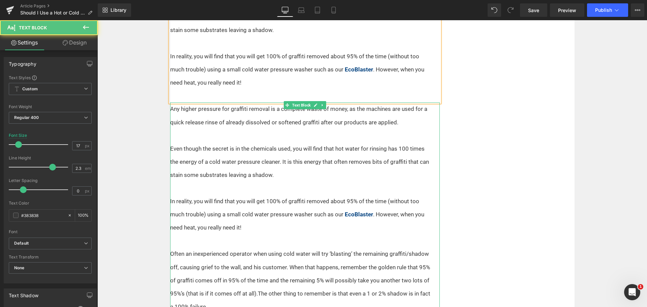
click at [248, 167] on p "Even though the secret is in the chemicals used, you will find that hot water f…" at bounding box center [300, 161] width 261 height 39
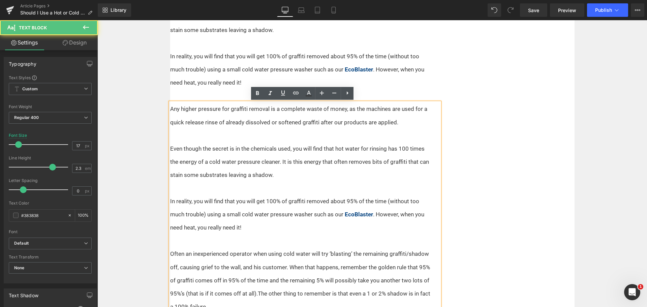
drag, startPoint x: 251, startPoint y: 227, endPoint x: 140, endPoint y: 92, distance: 175.2
click at [140, 92] on div "Text Block Home / Expert Advice / Equipment Text Block Without doubt, the most …" at bounding box center [371, 252] width 549 height 927
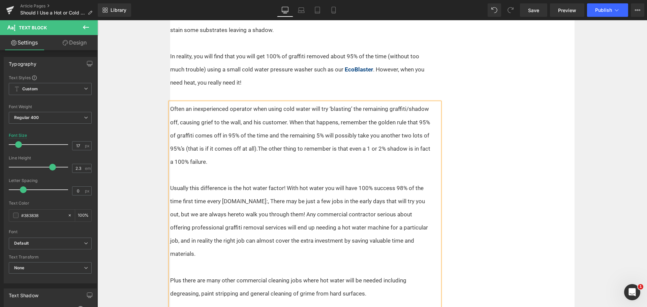
click at [142, 107] on div "Text Block Home / Expert Advice / Equipment Text Block Without doubt, the most …" at bounding box center [371, 180] width 549 height 783
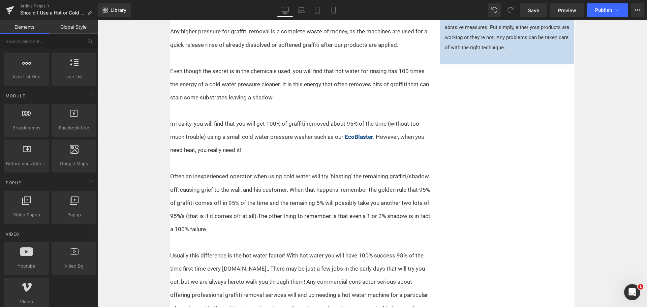
scroll to position [371, 0]
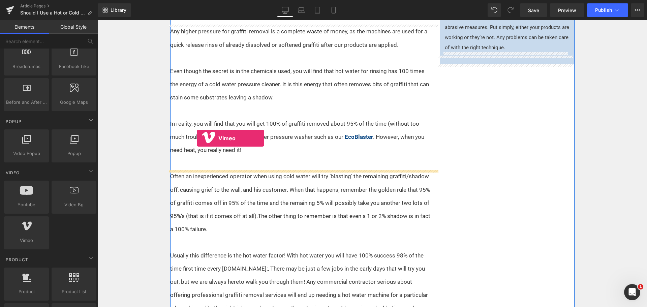
drag, startPoint x: 133, startPoint y: 254, endPoint x: 197, endPoint y: 138, distance: 131.9
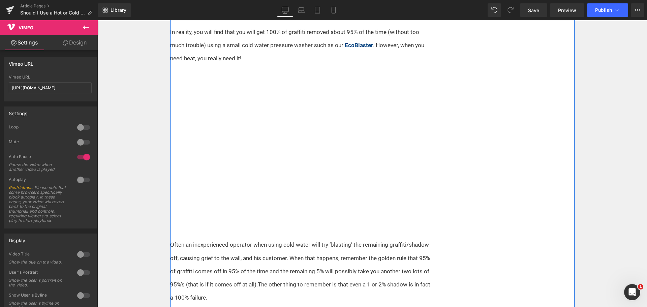
scroll to position [362, 0]
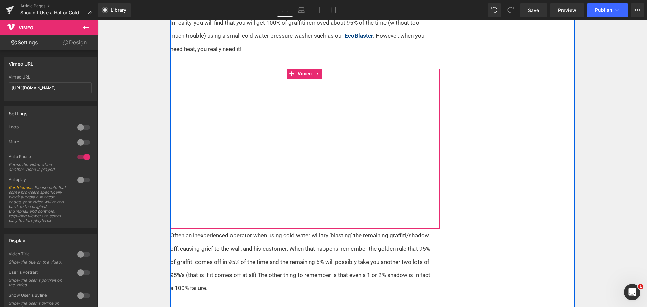
drag, startPoint x: 307, startPoint y: 74, endPoint x: 284, endPoint y: 75, distance: 22.9
click at [307, 74] on span "Vimeo" at bounding box center [305, 74] width 18 height 10
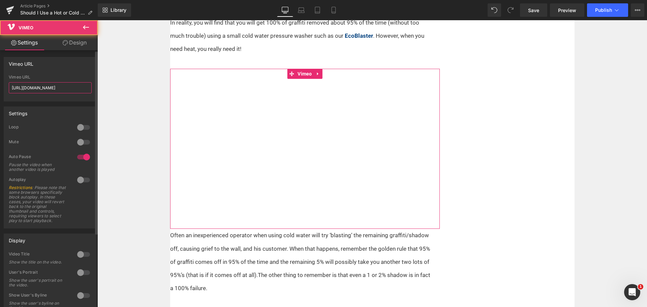
click at [37, 84] on input "[URL][DOMAIN_NAME]" at bounding box center [50, 87] width 83 height 11
paste input "981666382?fl=pl&fe=sh"
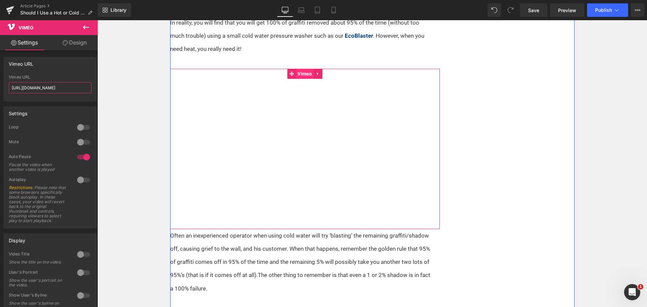
click at [304, 73] on span "Vimeo" at bounding box center [305, 74] width 18 height 10
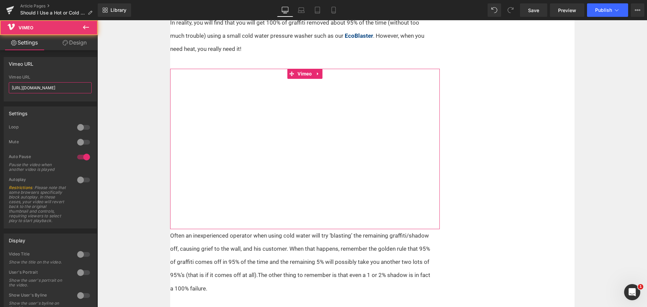
type input "[URL][DOMAIN_NAME]"
drag, startPoint x: 73, startPoint y: 40, endPoint x: 62, endPoint y: 56, distance: 18.9
click at [73, 40] on link "Design" at bounding box center [74, 42] width 49 height 15
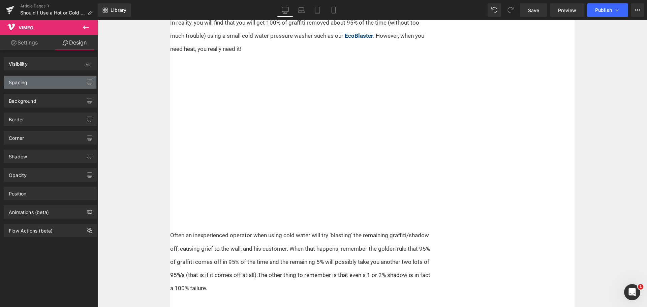
type input "0"
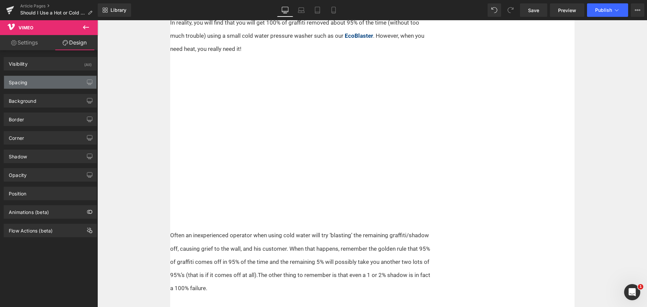
type input "0"
click at [40, 83] on div "Spacing" at bounding box center [50, 82] width 92 height 13
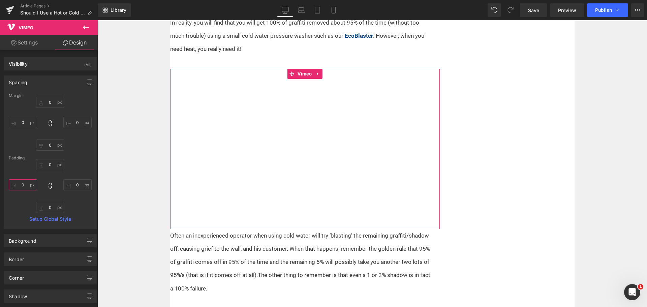
click at [22, 183] on input "0" at bounding box center [23, 184] width 28 height 11
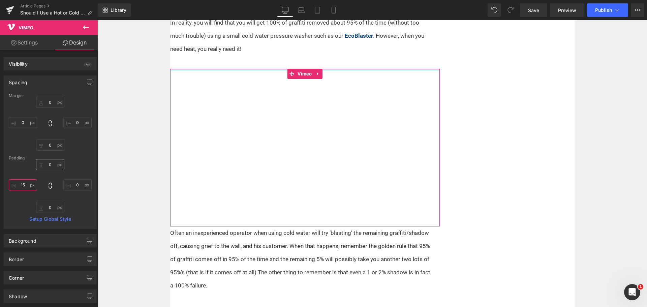
type input "15"
click at [52, 166] on input "0" at bounding box center [50, 164] width 28 height 11
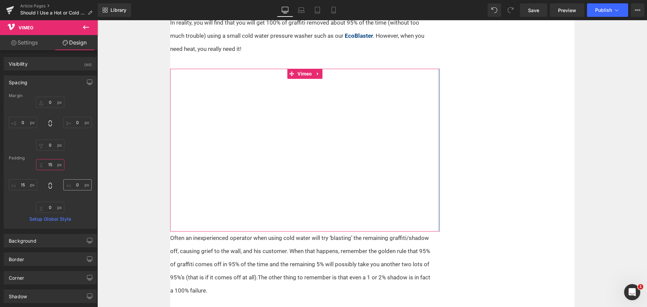
type input "15"
click at [76, 186] on input "0" at bounding box center [77, 184] width 28 height 11
type input "15"
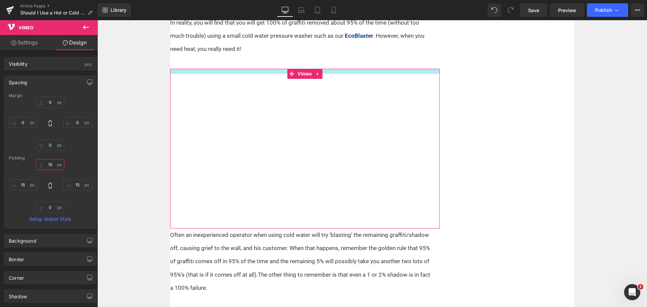
click at [50, 164] on input "15" at bounding box center [50, 164] width 28 height 11
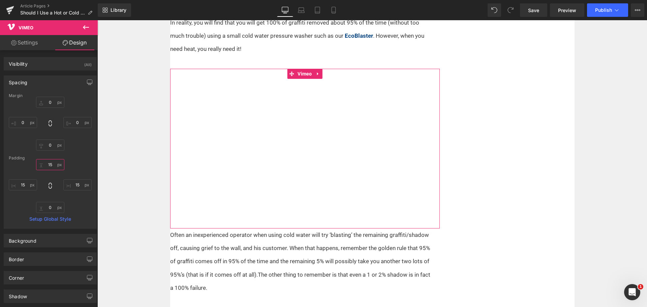
type input "0"
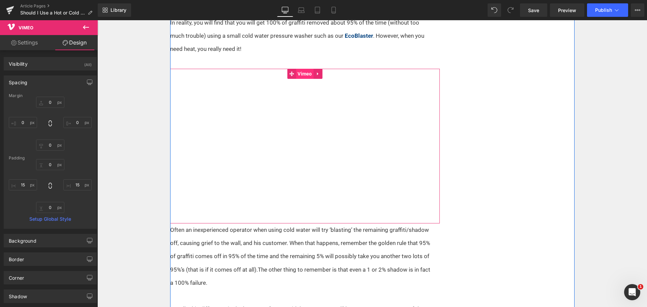
click at [305, 73] on span "Vimeo" at bounding box center [305, 74] width 18 height 10
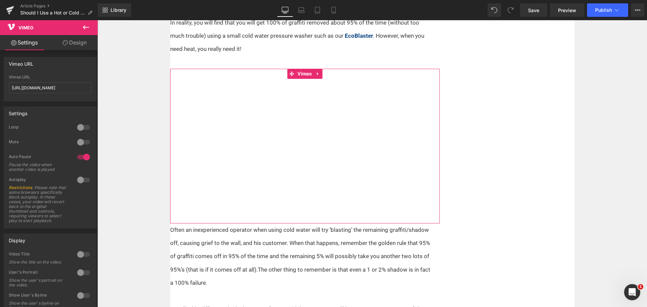
click at [72, 43] on link "Design" at bounding box center [74, 42] width 49 height 15
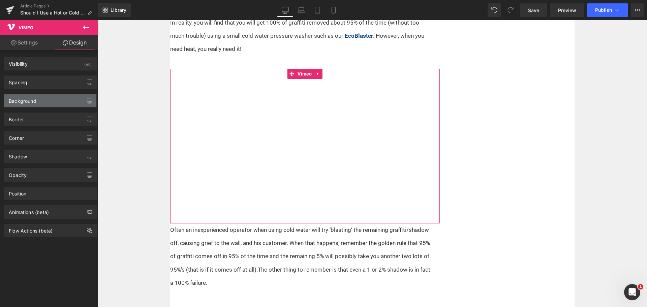
click at [40, 101] on div "Background" at bounding box center [50, 100] width 92 height 13
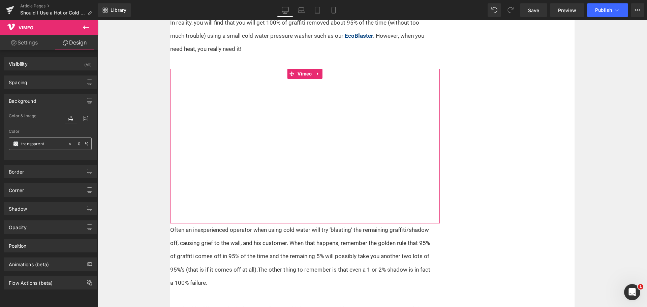
click at [14, 145] on span at bounding box center [15, 143] width 5 height 5
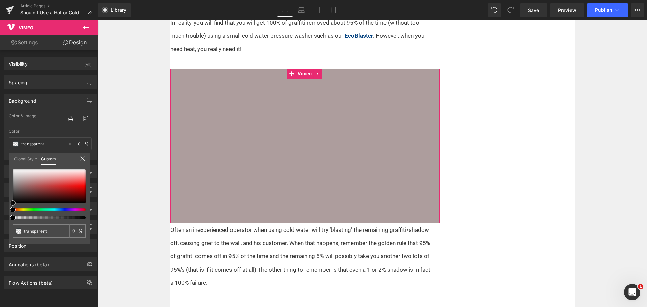
type input "#ad9d9d"
type input "100"
type input "#ad9d9d"
type input "100"
type input "#ac9e9e"
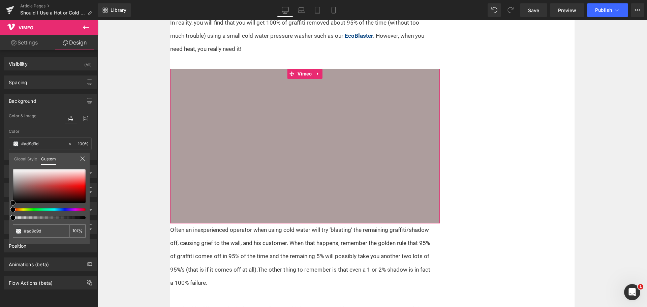
type input "#ac9e9e"
type input "#aba0a0"
type input "#aaa1a1"
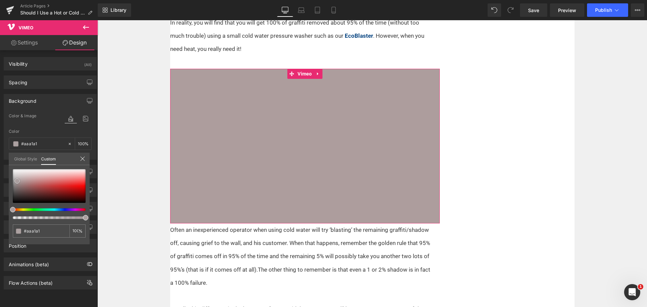
type input "#aca9a9"
type input "#bcbcbc"
type input "#cecece"
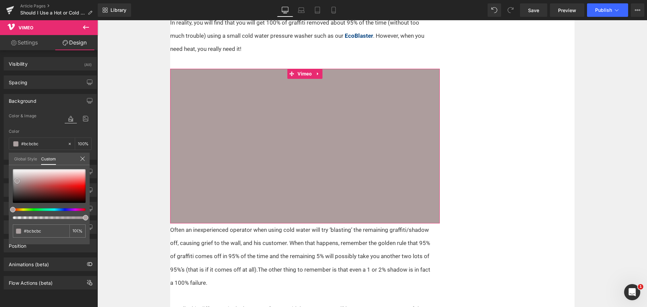
type input "#cecece"
type input "#d3d3d3"
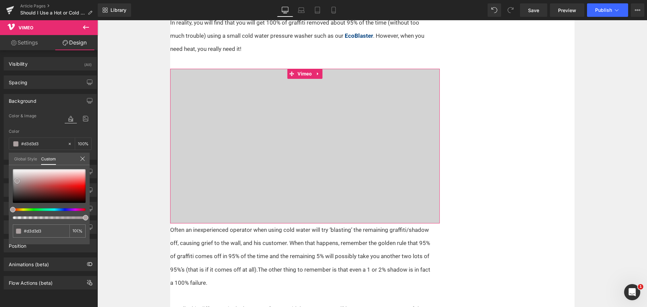
type input "#d6d6d6"
type input "#d8d8d8"
type input "#dbdbdb"
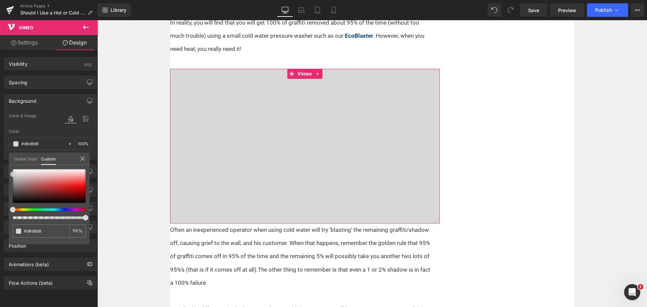
type input "#dbdbdb"
type input "#dddddd"
type input "#e8e8e8"
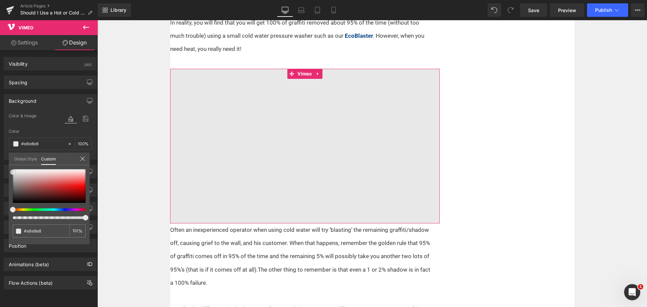
type input "#eaeaea"
type input "#f4f4f4"
type input "#f9f9f9"
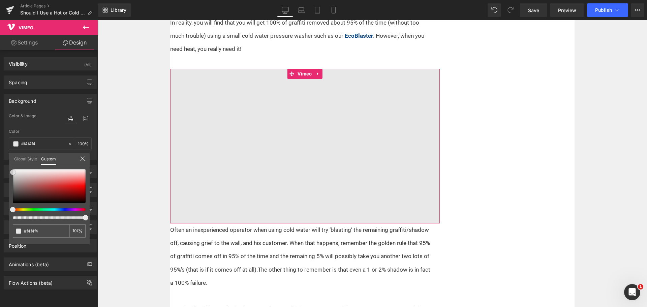
type input "#f9f9f9"
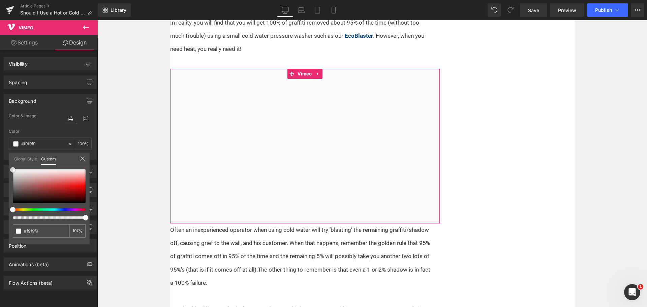
drag, startPoint x: 17, startPoint y: 181, endPoint x: 4, endPoint y: 170, distance: 17.2
click at [4, 160] on div "Background Color & Image color rgba(249, 249, 249, 1) Color #f9f9f9 100 % Image…" at bounding box center [50, 124] width 101 height 71
click at [84, 27] on icon at bounding box center [86, 27] width 6 height 4
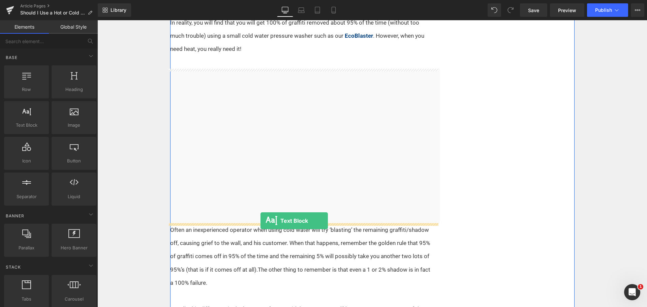
drag, startPoint x: 120, startPoint y: 142, endPoint x: 260, endPoint y: 221, distance: 160.9
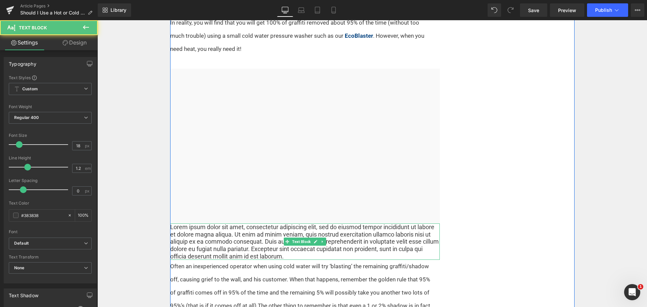
click at [255, 235] on p "Lorem ipsum dolor sit amet, consectetur adipiscing elit, sed do eiusmod tempor …" at bounding box center [304, 241] width 269 height 36
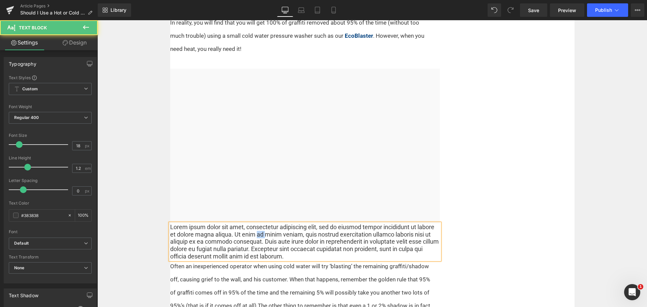
click at [255, 235] on p "Lorem ipsum dolor sit amet, consectetur adipiscing elit, sed do eiusmod tempor …" at bounding box center [304, 241] width 269 height 36
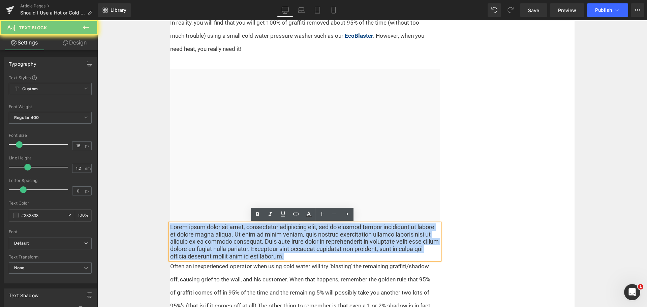
click at [255, 235] on p "Lorem ipsum dolor sit amet, consectetur adipiscing elit, sed do eiusmod tempor …" at bounding box center [304, 241] width 269 height 36
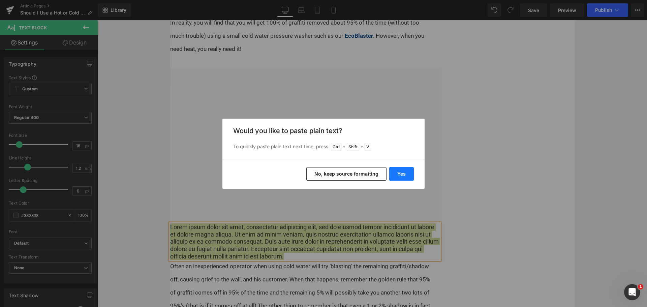
click at [404, 172] on button "Yes" at bounding box center [401, 173] width 25 height 13
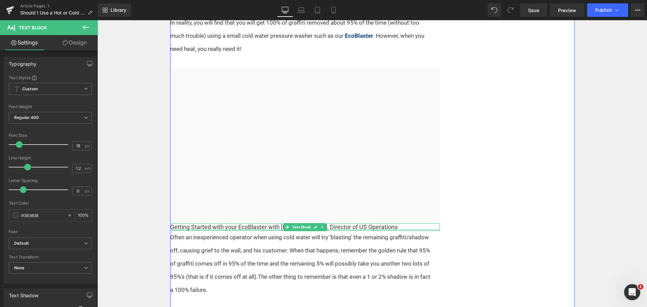
click at [248, 229] on div at bounding box center [304, 230] width 269 height 2
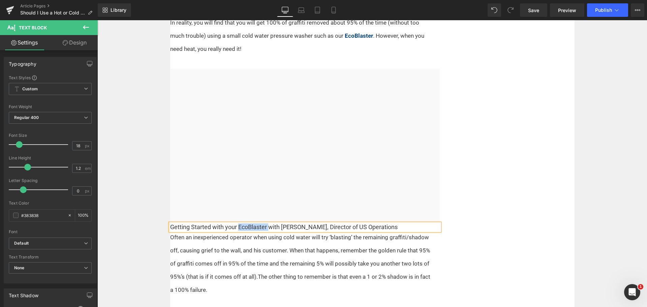
click at [248, 229] on p "Getting Started with your EcoBlaster with [PERSON_NAME], Director of US Operati…" at bounding box center [304, 226] width 269 height 7
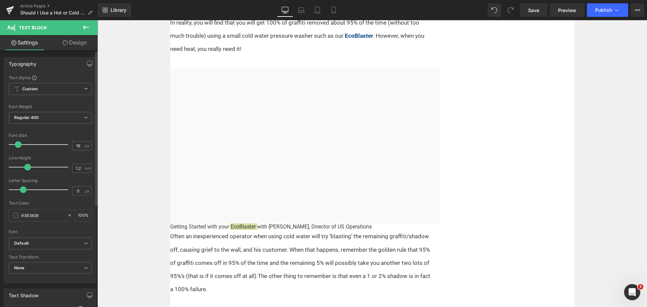
type input "15"
click at [15, 143] on span at bounding box center [17, 144] width 7 height 7
click at [77, 39] on link "Design" at bounding box center [74, 42] width 49 height 15
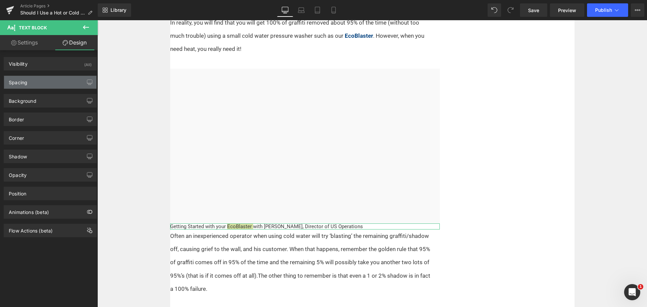
click at [38, 84] on div "Spacing" at bounding box center [50, 82] width 92 height 13
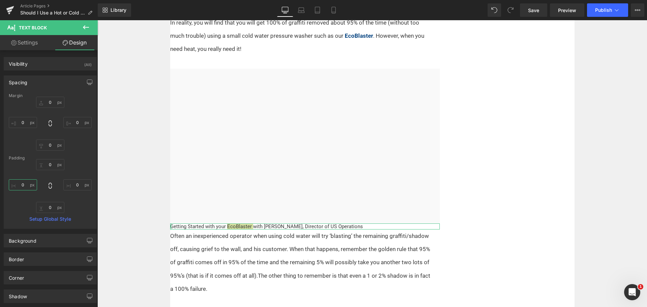
click at [27, 186] on input "0" at bounding box center [23, 184] width 28 height 11
type input "15"
click at [79, 186] on input "0" at bounding box center [77, 184] width 28 height 11
type input "15"
click at [46, 209] on input "0" at bounding box center [50, 207] width 28 height 11
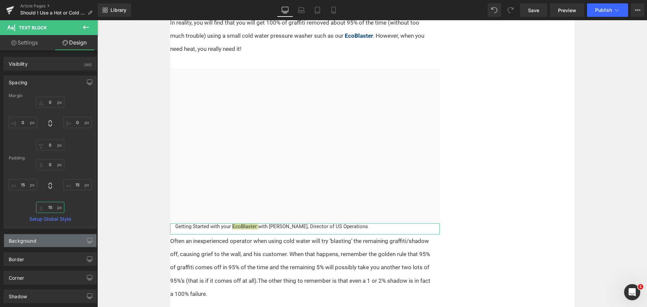
type input "15"
click at [43, 242] on div "Background" at bounding box center [50, 240] width 92 height 13
click at [14, 282] on span at bounding box center [15, 283] width 5 height 5
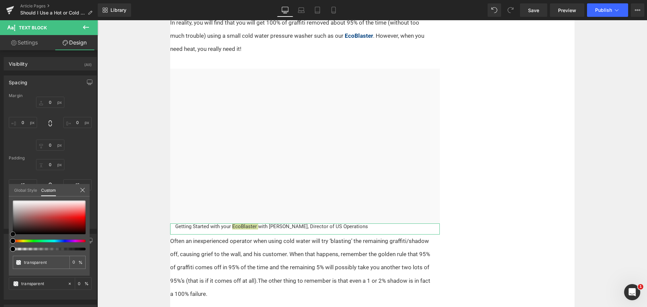
type input "#c4a5a5"
type input "100"
type input "#c4a5a5"
type input "100"
type input "#c5b3b3"
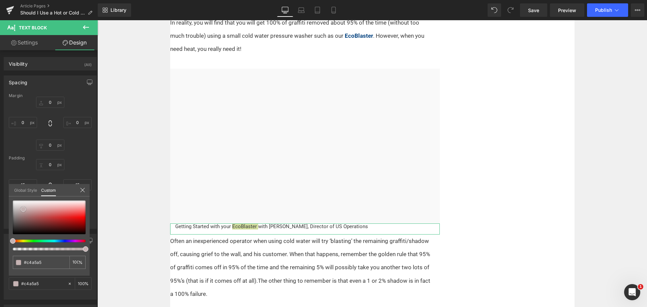
type input "#c5b3b3"
type input "#dddddd"
type input "#ededed"
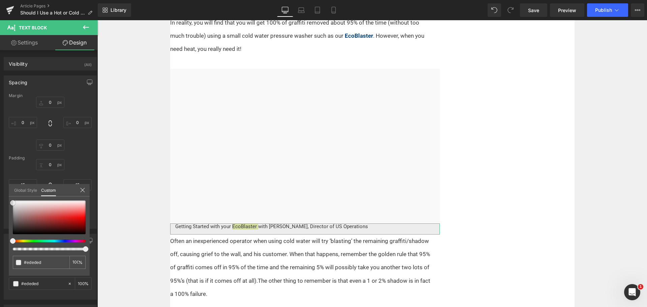
type input "#efefef"
type input "#f4f4f4"
type input "#f9f9f9"
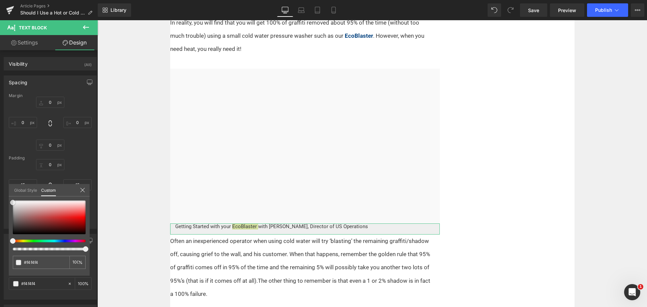
type input "#f9f9f9"
type input "#ffffff"
type input "#fcfcfc"
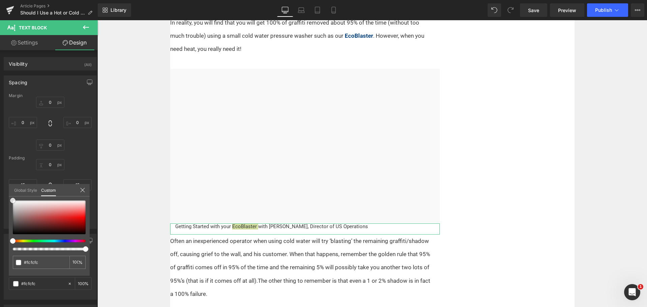
type input "#f9f9f9"
drag, startPoint x: 23, startPoint y: 209, endPoint x: 74, endPoint y: 198, distance: 51.8
click at [2, 229] on div "Background Color & Image color rgba(249, 249, 249, 1) Color #f9f9f9 100 % Image…" at bounding box center [50, 264] width 101 height 71
type input "#ffffff"
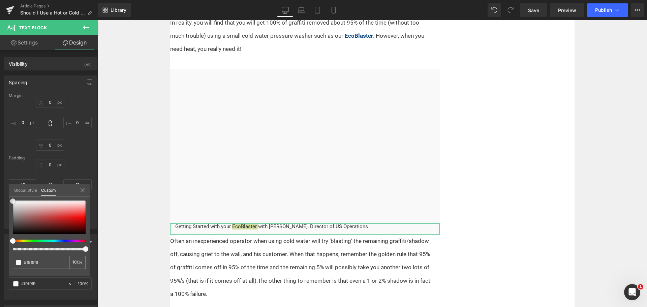
type input "#ffffff"
click at [10, 201] on div "#ffffff 100 %" at bounding box center [49, 200] width 81 height 8
type input "#f7f7f7"
type input "#efefef"
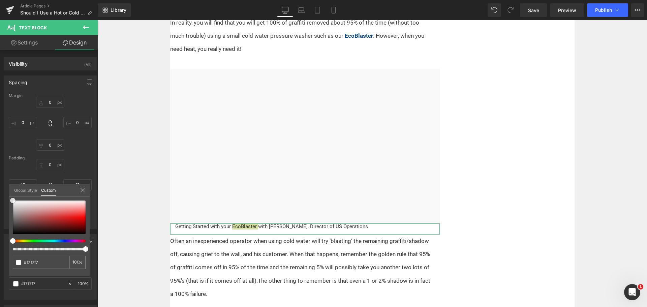
type input "#efefef"
type input "#eaeaea"
type input "#e8e8e8"
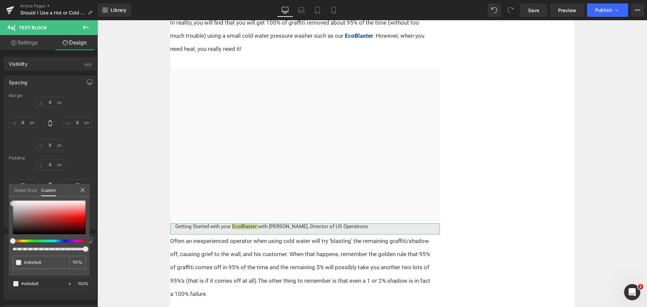
type input "#ededed"
type input "#f4f4f4"
type input "#f7f7f7"
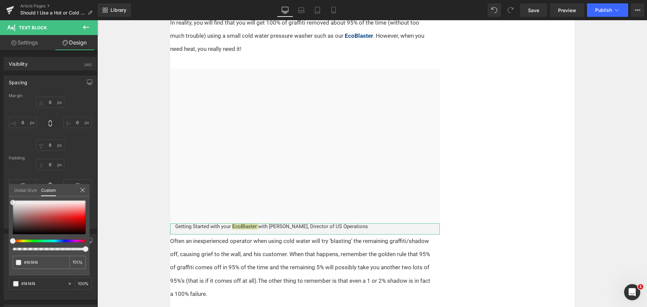
type input "#f7f7f7"
drag, startPoint x: 11, startPoint y: 199, endPoint x: 80, endPoint y: 189, distance: 69.1
click at [10, 200] on span at bounding box center [12, 201] width 5 height 5
click at [357, 226] on body "Skip to content Search PRODUCTS Overview Graffiti & Paint Removers" at bounding box center [371, 270] width 549 height 1225
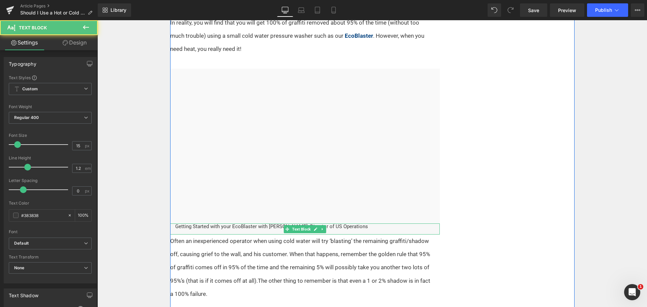
click at [357, 226] on p "Getting Started with your EcoBlaster with [PERSON_NAME], Director of US Operati…" at bounding box center [304, 226] width 259 height 6
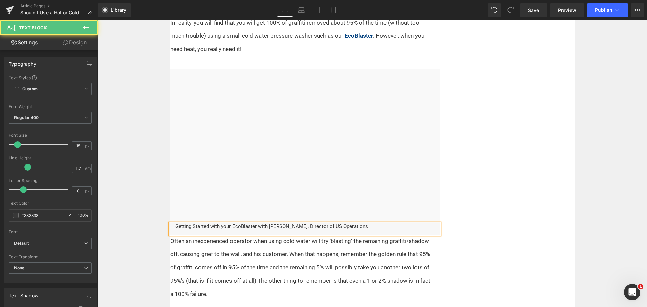
click at [357, 226] on p "Getting Started with your EcoBlaster with [PERSON_NAME], Director of US Operati…" at bounding box center [304, 226] width 259 height 6
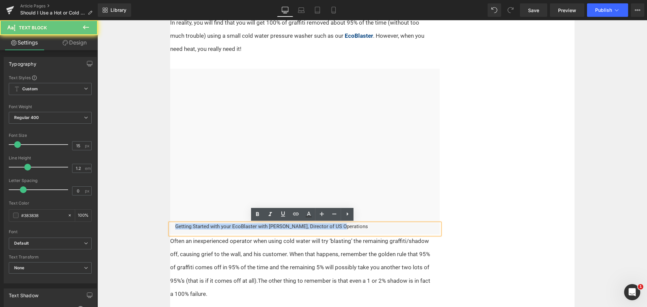
click at [357, 226] on p "Getting Started with your EcoBlaster with [PERSON_NAME], Director of US Operati…" at bounding box center [304, 226] width 259 height 6
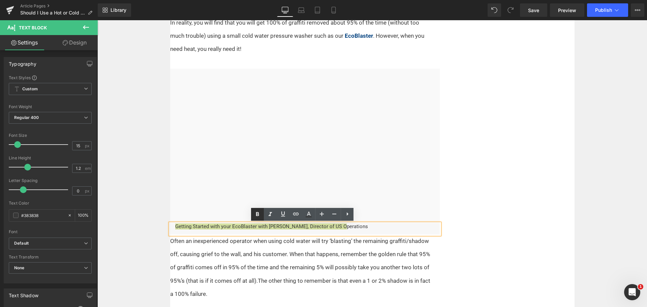
click at [258, 212] on icon at bounding box center [257, 214] width 8 height 8
click at [485, 211] on div "Without doubt, the most ideal machine for the professional graffiti remover is …" at bounding box center [372, 115] width 404 height 692
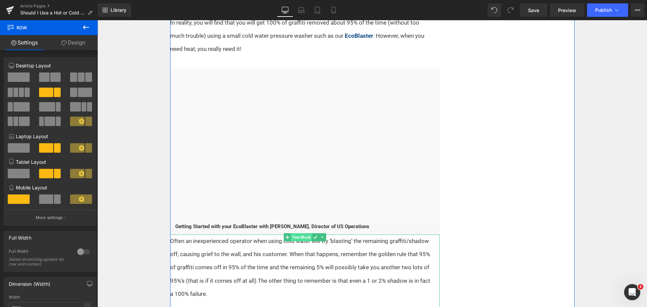
click at [299, 237] on span "Text Block" at bounding box center [301, 237] width 21 height 8
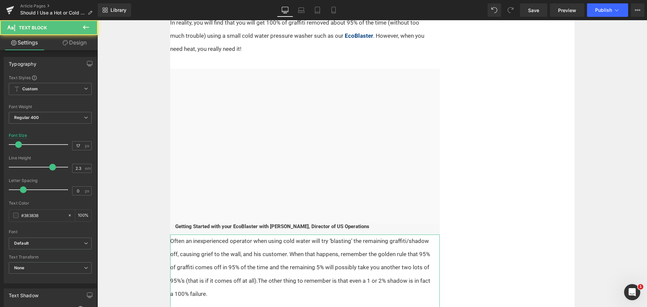
click at [78, 39] on link "Design" at bounding box center [74, 42] width 49 height 15
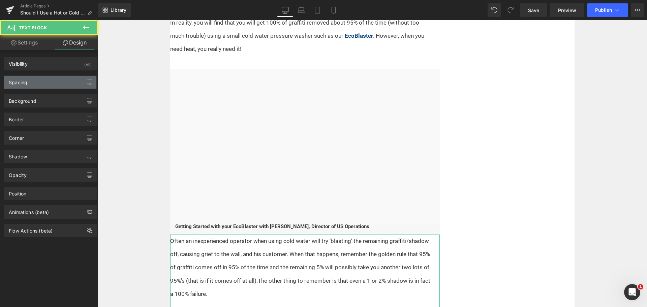
click at [41, 82] on div "Spacing" at bounding box center [50, 82] width 92 height 13
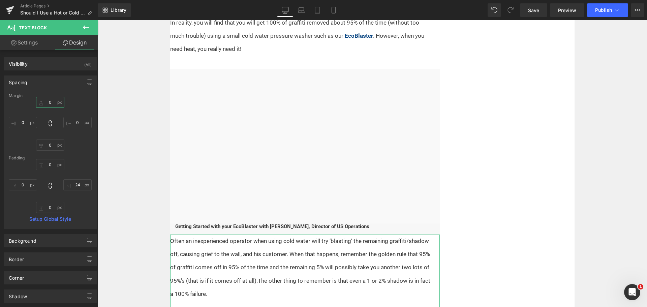
click at [48, 102] on input "0" at bounding box center [50, 102] width 28 height 11
type input "15"
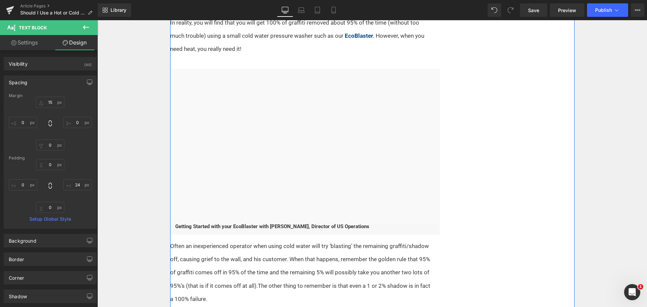
click at [492, 192] on div "Without doubt, the most ideal machine for the professional graffiti remover is …" at bounding box center [372, 117] width 404 height 697
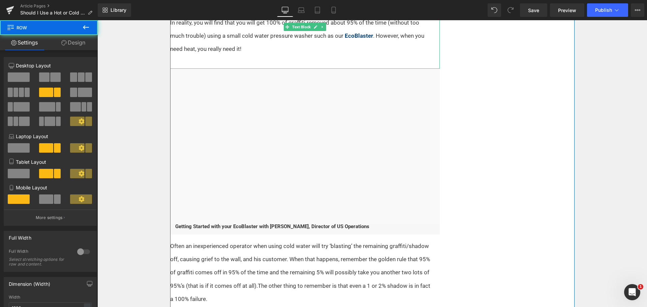
click at [210, 62] on p at bounding box center [300, 62] width 261 height 13
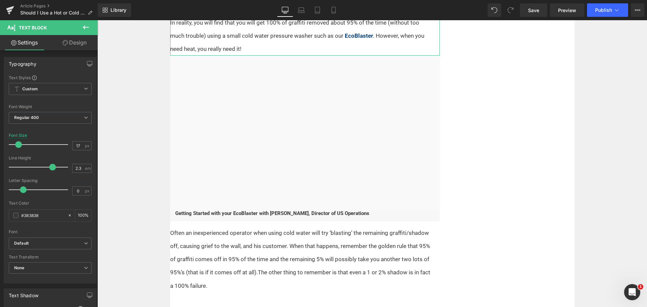
click at [78, 43] on link "Design" at bounding box center [74, 42] width 49 height 15
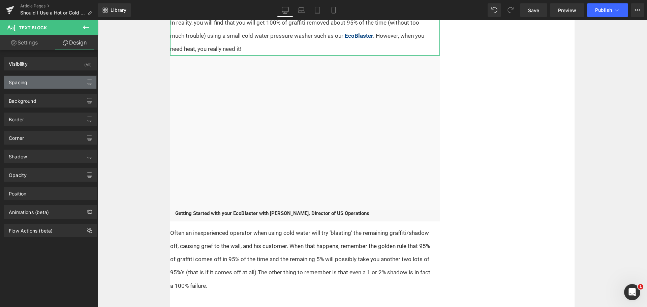
click at [42, 82] on div "Spacing" at bounding box center [50, 82] width 92 height 13
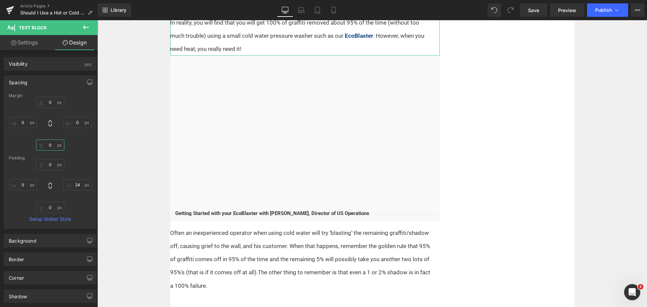
click at [51, 147] on input "0" at bounding box center [50, 144] width 28 height 11
type input "15"
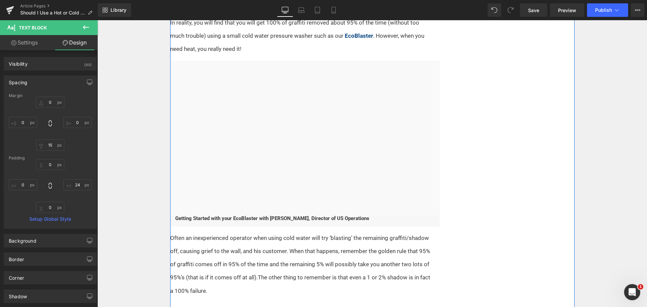
click at [510, 133] on div "Without doubt, the most ideal machine for the professional graffiti remover is …" at bounding box center [372, 113] width 404 height 689
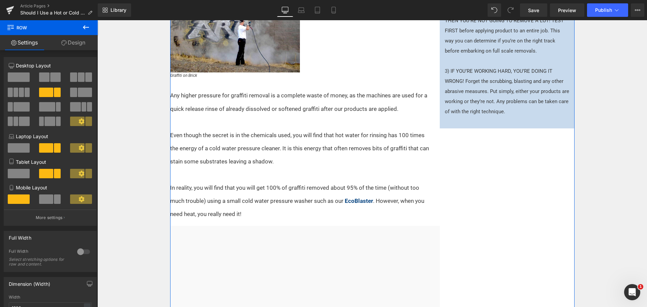
scroll to position [126, 0]
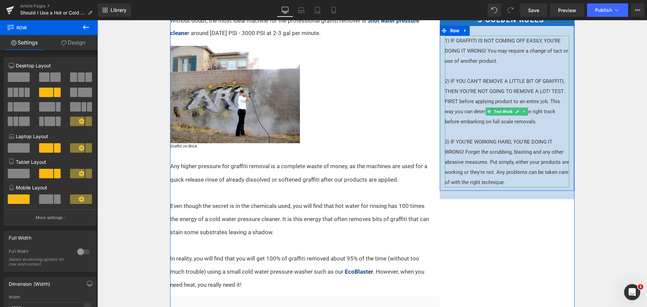
click at [525, 68] on p "1) IF GRAFFITI IS NOT COMING OFF EASILY, YOU’RE DOING IT WRONG! You may require…" at bounding box center [507, 112] width 125 height 152
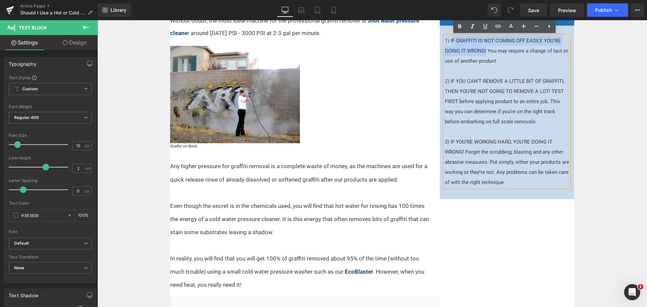
drag, startPoint x: 483, startPoint y: 51, endPoint x: 449, endPoint y: 40, distance: 35.4
click at [449, 40] on p "1) IF GRAFFITI IS NOT COMING OFF EASILY, YOU’RE DOING IT WRONG! You may require…" at bounding box center [507, 112] width 125 height 152
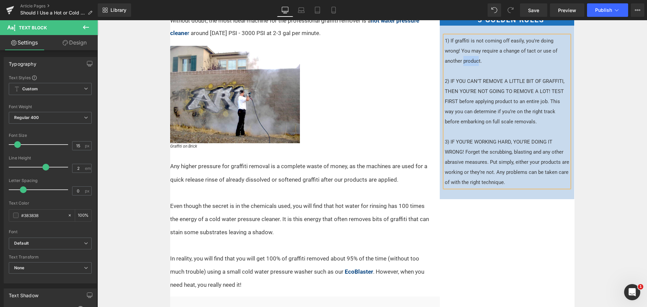
drag, startPoint x: 458, startPoint y: 61, endPoint x: 443, endPoint y: 61, distance: 15.5
click at [445, 61] on p "1) If graffiti is not coming off easily, you're doing wrong! You may require a …" at bounding box center [507, 112] width 125 height 152
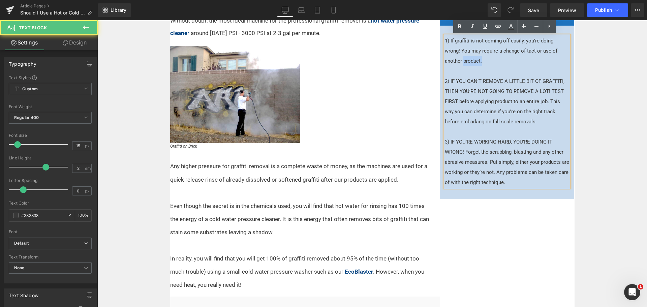
drag, startPoint x: 459, startPoint y: 59, endPoint x: 440, endPoint y: 59, distance: 19.9
click at [440, 59] on div "1) If graffiti is not coming off easily, you're doing wrong! You may require a …" at bounding box center [507, 112] width 135 height 152
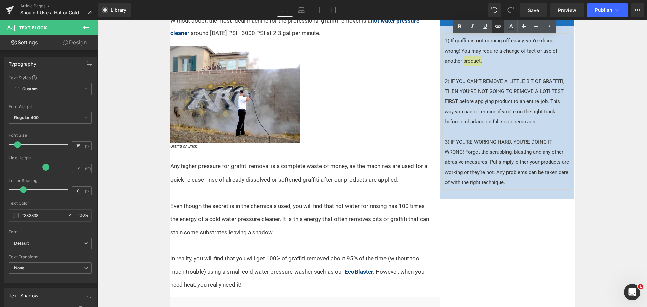
click at [498, 27] on icon at bounding box center [498, 26] width 8 height 8
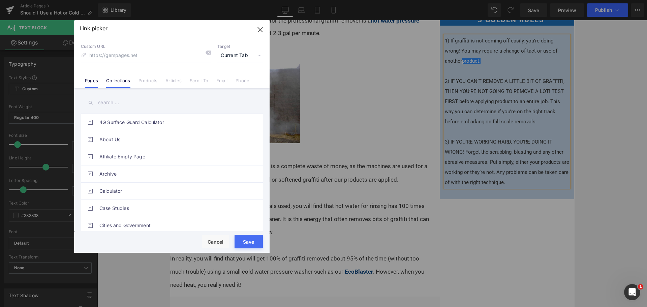
click at [125, 82] on link "Collections" at bounding box center [118, 83] width 24 height 10
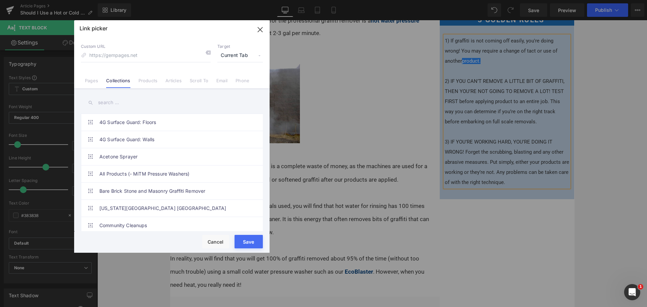
click at [121, 103] on input "text" at bounding box center [172, 102] width 182 height 15
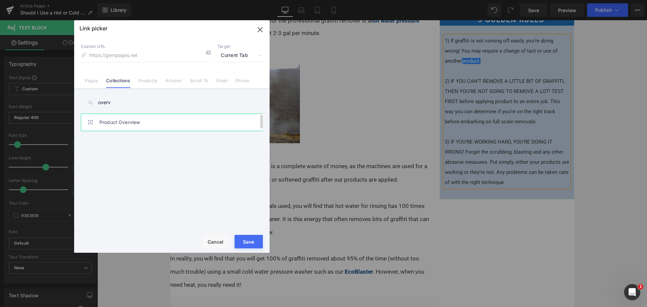
type input "overv"
click at [121, 125] on link "Product Overview" at bounding box center [173, 122] width 148 height 17
type input "/collections/products"
click at [250, 239] on button "Save" at bounding box center [248, 241] width 28 height 13
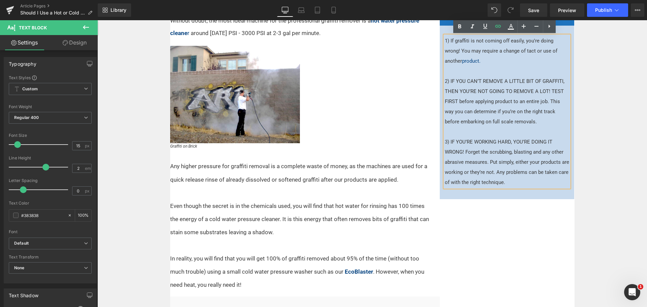
drag, startPoint x: 532, startPoint y: 91, endPoint x: 510, endPoint y: 91, distance: 21.9
click at [532, 91] on p "1) If graffiti is not coming off easily, you're doing wrong! You may require a …" at bounding box center [507, 112] width 125 height 152
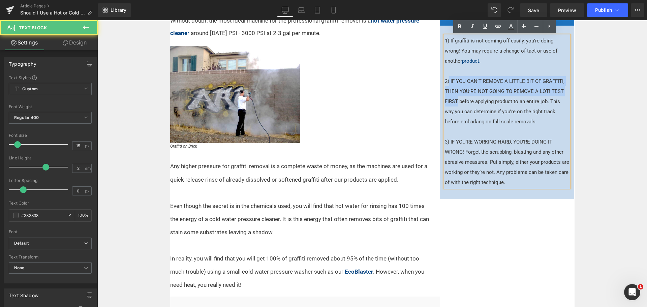
drag, startPoint x: 447, startPoint y: 80, endPoint x: 454, endPoint y: 97, distance: 18.7
click at [454, 97] on p "1) If graffiti is not coming off easily, you're doing wrong! You may require a …" at bounding box center [507, 112] width 125 height 152
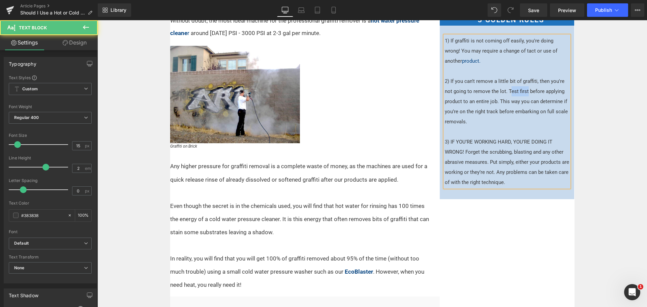
drag, startPoint x: 524, startPoint y: 91, endPoint x: 507, endPoint y: 91, distance: 16.8
click at [507, 91] on p "1) If graffiti is not coming off easily, you're doing wrong! You may require a …" at bounding box center [507, 112] width 125 height 152
drag, startPoint x: 447, startPoint y: 141, endPoint x: 461, endPoint y: 149, distance: 15.2
click at [461, 149] on p "1) If graffiti is not coming off easily, you're doing wrong! You may require a …" at bounding box center [507, 112] width 125 height 152
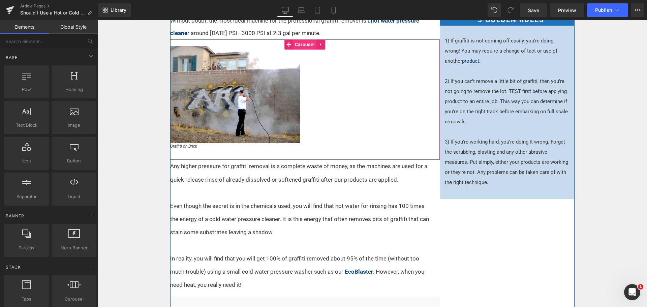
click at [293, 43] on span "Carousel" at bounding box center [304, 44] width 23 height 10
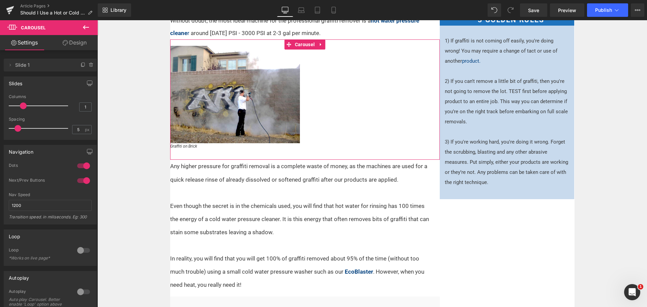
click at [17, 103] on div at bounding box center [40, 105] width 56 height 13
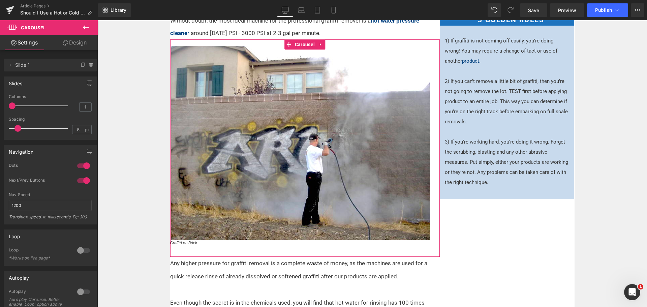
click at [16, 106] on p at bounding box center [38, 105] width 59 height 1
type input "2"
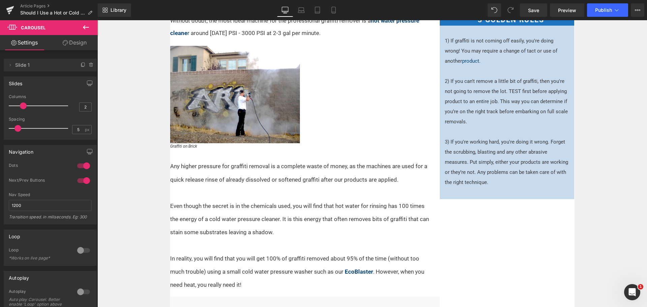
drag, startPoint x: 9, startPoint y: 104, endPoint x: 17, endPoint y: 105, distance: 7.4
click at [17, 105] on div at bounding box center [40, 105] width 56 height 13
type input "0"
drag, startPoint x: 18, startPoint y: 127, endPoint x: 12, endPoint y: 127, distance: 5.8
click at [12, 127] on span at bounding box center [12, 128] width 7 height 7
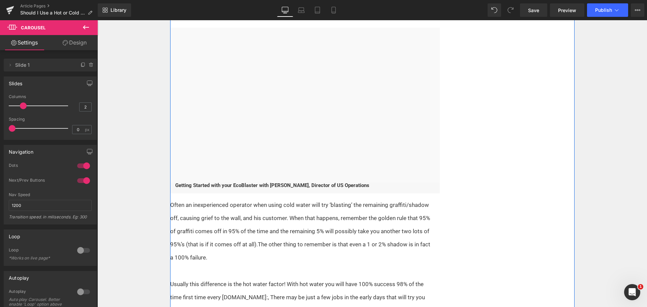
scroll to position [530, 0]
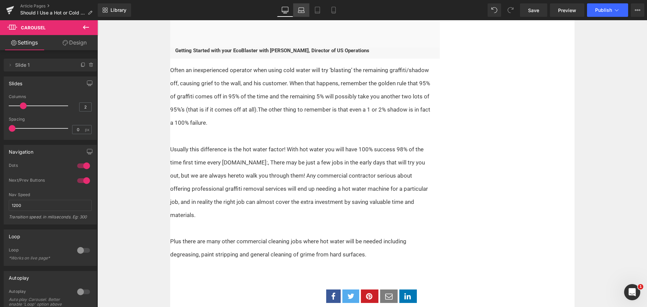
click at [305, 13] on link "Laptop" at bounding box center [301, 9] width 16 height 13
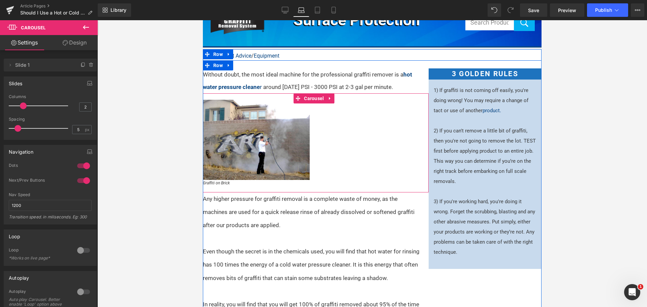
scroll to position [0, 0]
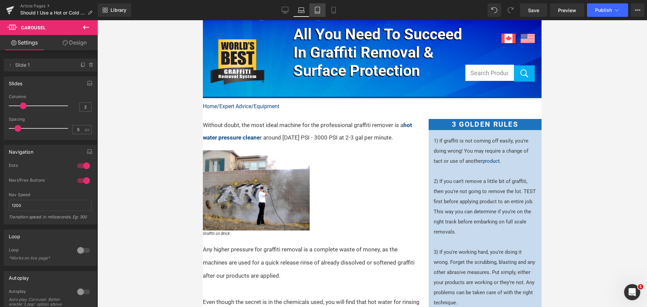
click at [315, 13] on link "Tablet" at bounding box center [317, 9] width 16 height 13
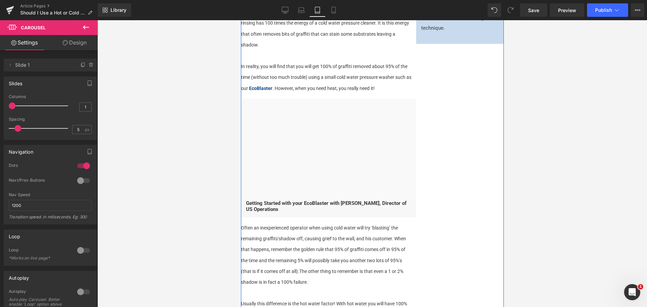
scroll to position [303, 0]
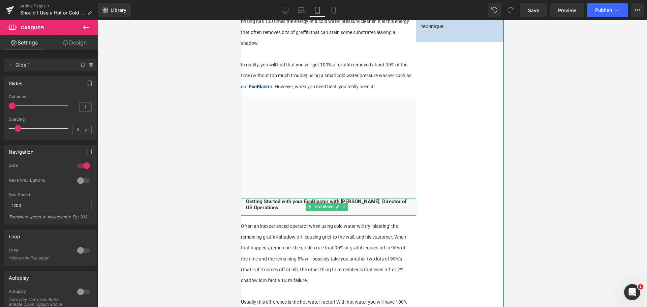
click at [302, 205] on p "Getting Started with your EcoBlaster with [PERSON_NAME], Director of US Operati…" at bounding box center [328, 204] width 165 height 12
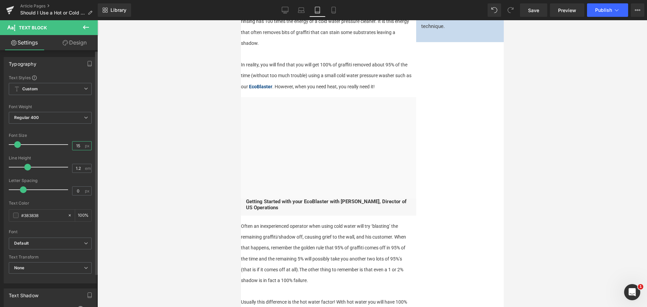
click at [75, 146] on input "15" at bounding box center [78, 145] width 12 height 8
click at [333, 7] on icon at bounding box center [333, 10] width 7 height 7
type input "15"
type input "100"
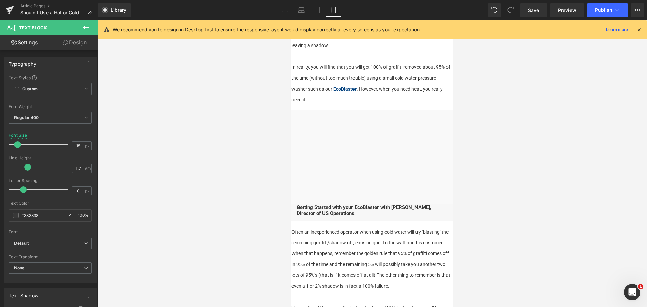
scroll to position [303, 0]
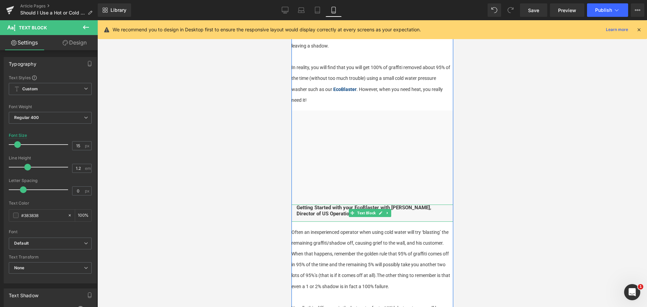
click at [365, 204] on div "Getting Started with your EcoBlaster with [PERSON_NAME], Director of US Operati…" at bounding box center [372, 212] width 162 height 17
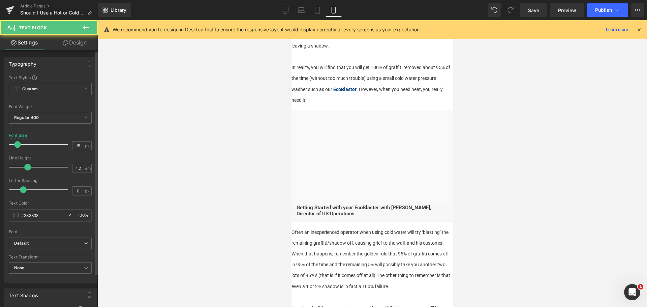
click at [76, 151] on div "Font Size 15 px" at bounding box center [50, 144] width 83 height 23
click at [77, 147] on input "15" at bounding box center [78, 145] width 12 height 8
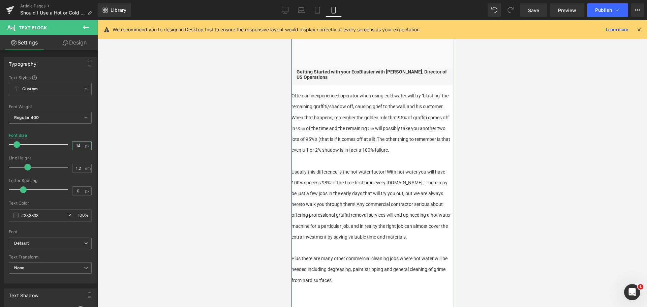
scroll to position [640, 0]
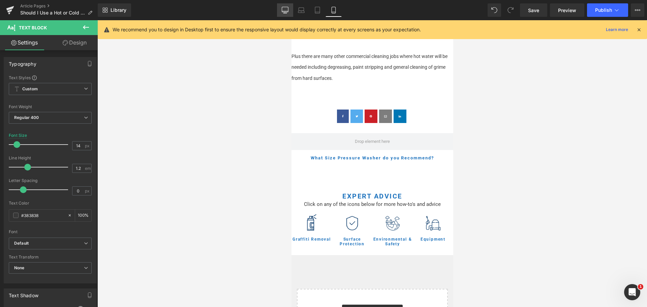
click at [288, 13] on icon at bounding box center [285, 10] width 7 height 7
type input "15"
type input "100"
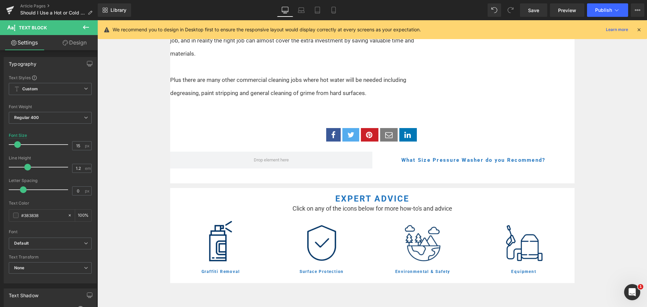
scroll to position [721, 0]
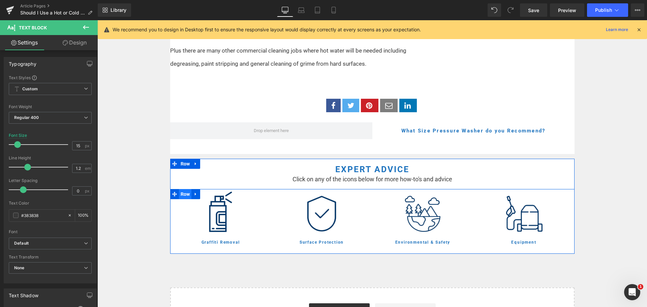
click at [179, 189] on span "Row" at bounding box center [185, 194] width 13 height 10
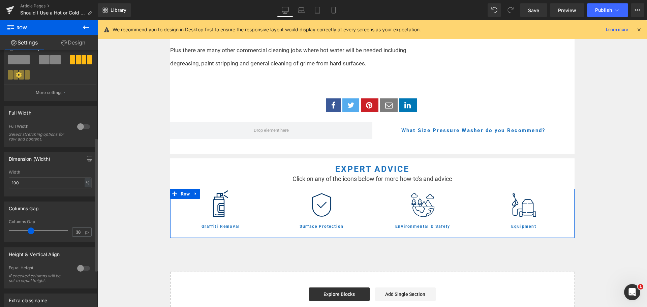
scroll to position [721, 0]
type input "48"
drag, startPoint x: 15, startPoint y: 231, endPoint x: 32, endPoint y: 228, distance: 17.3
click at [32, 228] on div at bounding box center [40, 230] width 56 height 13
click at [73, 41] on link "Design" at bounding box center [73, 42] width 49 height 15
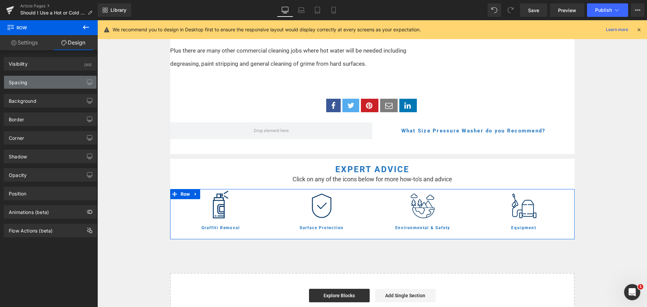
click at [33, 78] on div "Spacing" at bounding box center [50, 82] width 92 height 13
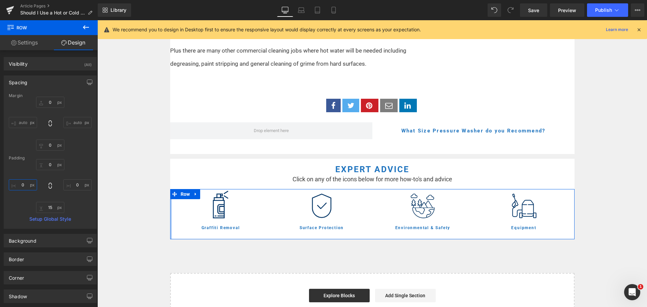
click at [23, 184] on input "0" at bounding box center [23, 184] width 28 height 11
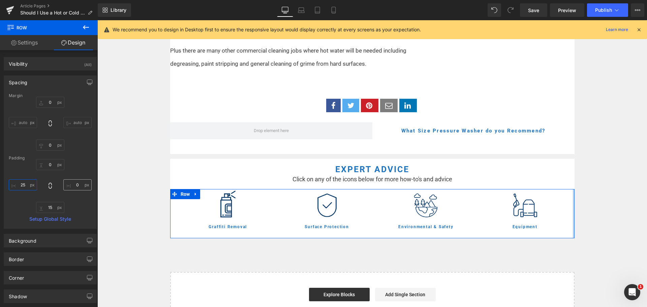
type input "25"
click at [70, 185] on input "0" at bounding box center [77, 184] width 28 height 11
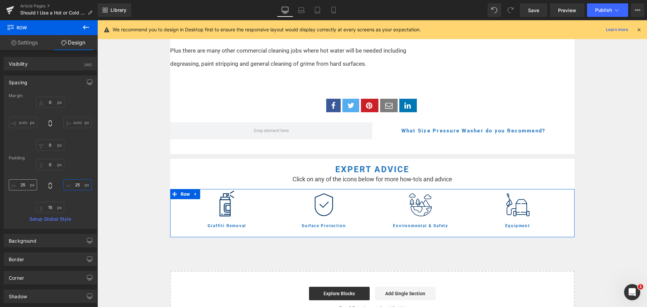
type input "25"
click at [25, 183] on input "25" at bounding box center [23, 184] width 28 height 11
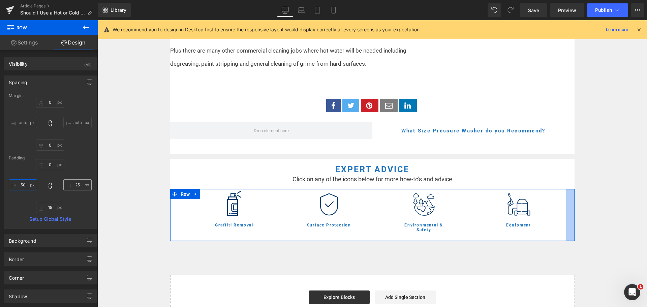
type input "50"
click at [73, 184] on input "25" at bounding box center [77, 184] width 28 height 11
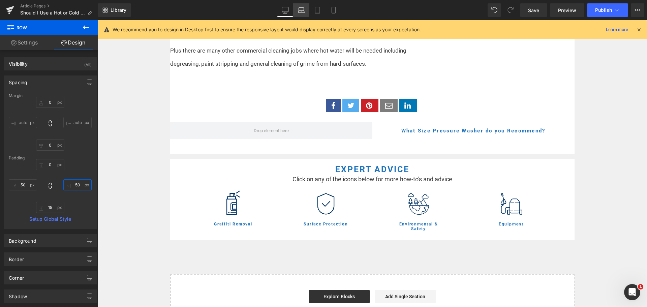
type input "50"
click at [297, 12] on link "Laptop" at bounding box center [301, 9] width 16 height 13
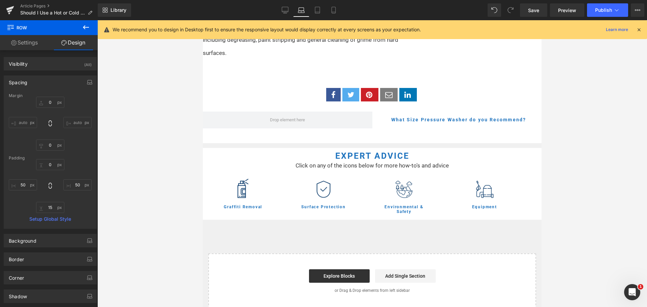
type input "0"
type input "7"
type input "50"
type input "5"
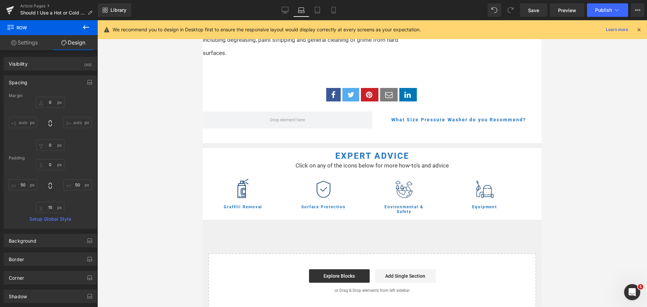
type input "0"
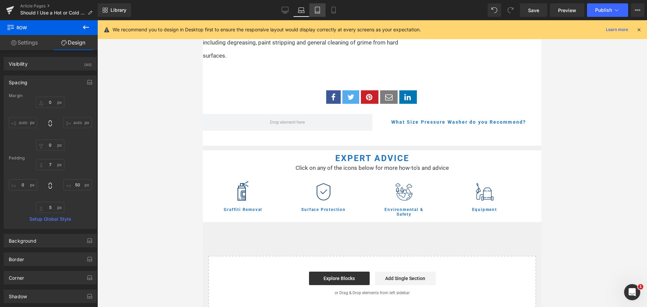
click at [316, 12] on icon at bounding box center [317, 10] width 7 height 7
type input "0"
type input "50"
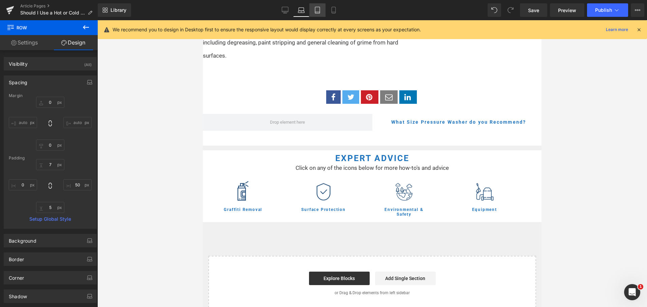
type input "0"
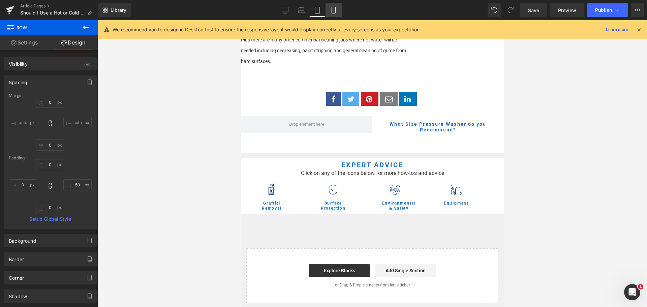
scroll to position [651, 0]
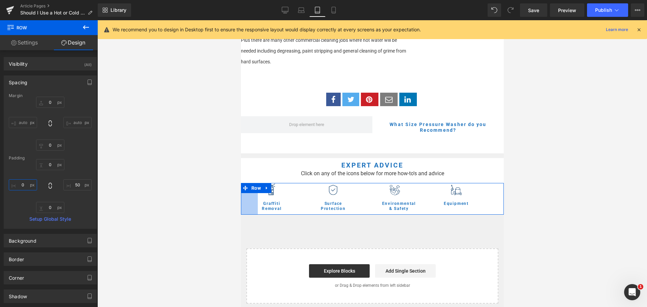
click at [24, 184] on input "0" at bounding box center [23, 184] width 28 height 11
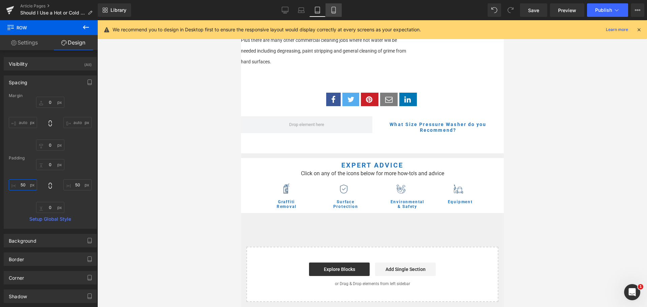
type input "50"
click at [336, 15] on link "Mobile" at bounding box center [333, 9] width 16 height 13
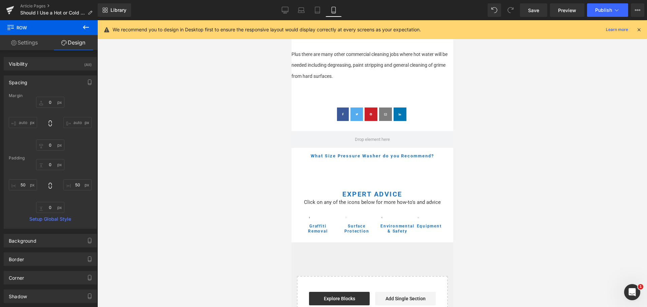
type input "0"
type input "50"
type input "15"
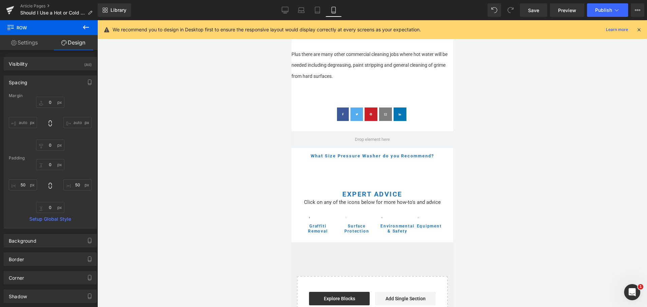
type input "0"
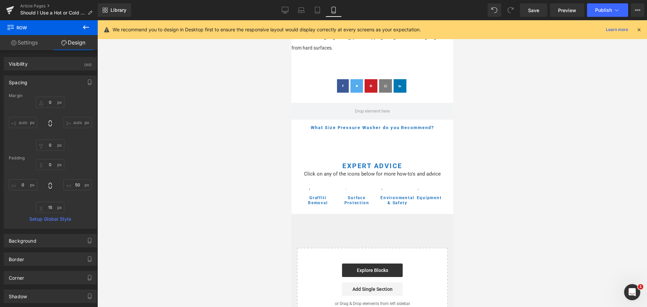
scroll to position [670, 0]
click at [78, 186] on input "50" at bounding box center [77, 184] width 28 height 11
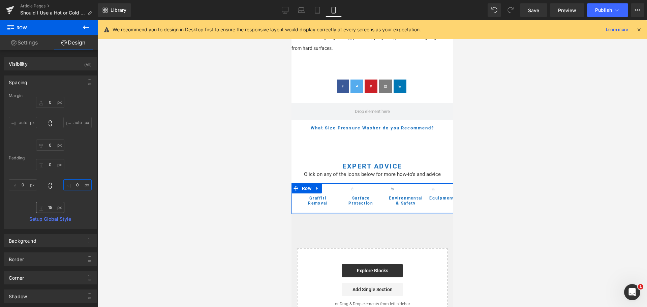
type input "0"
click at [51, 207] on input "15" at bounding box center [50, 207] width 28 height 11
type input "0"
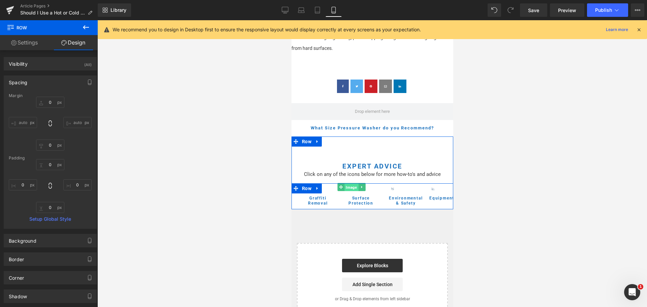
click at [349, 183] on span "Image" at bounding box center [351, 187] width 14 height 8
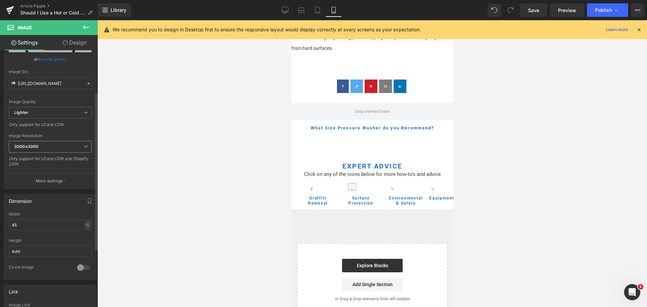
scroll to position [67, 0]
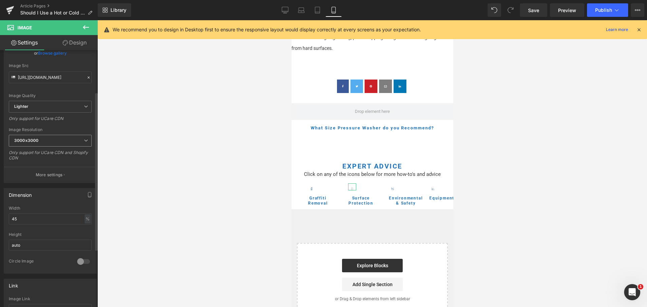
click at [41, 142] on span "3000x3000" at bounding box center [50, 141] width 83 height 12
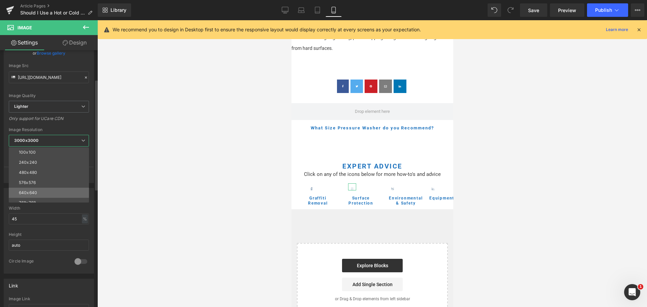
click at [38, 190] on li "640x640" at bounding box center [50, 193] width 83 height 10
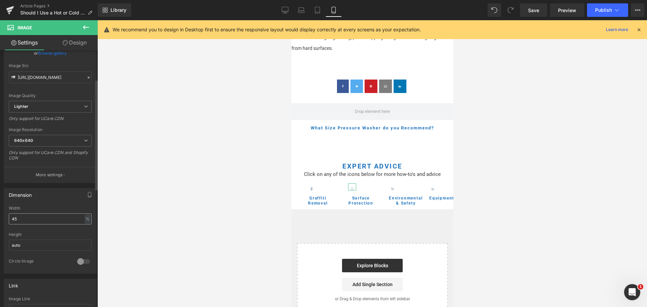
type input "[URL][DOMAIN_NAME]"
click at [29, 222] on input "45" at bounding box center [50, 218] width 83 height 11
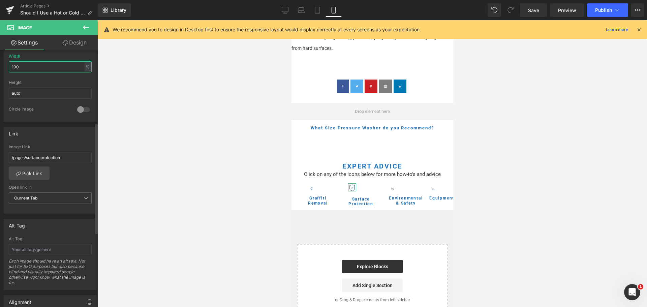
scroll to position [303, 0]
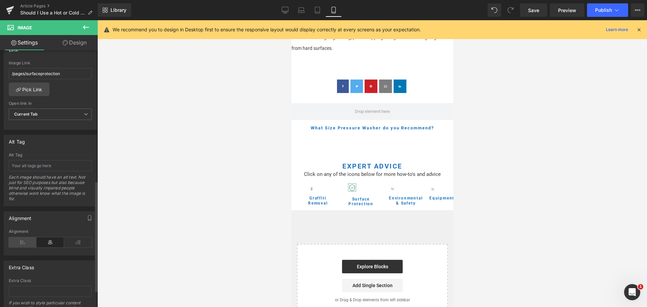
type input "100"
click at [26, 239] on icon at bounding box center [23, 242] width 28 height 10
click at [41, 239] on icon at bounding box center [50, 242] width 28 height 10
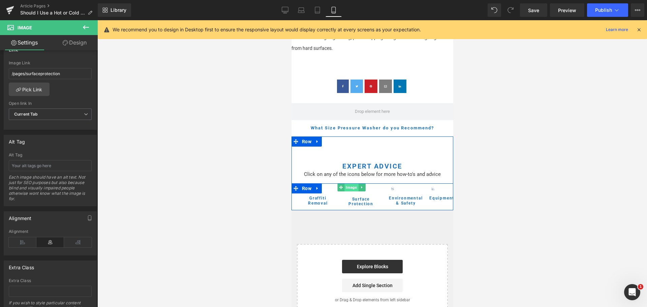
click at [350, 183] on span "Image" at bounding box center [351, 187] width 14 height 8
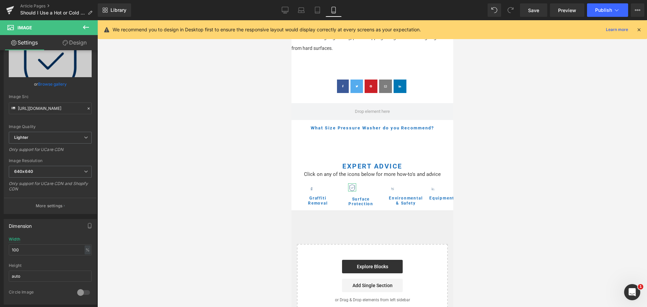
scroll to position [0, 0]
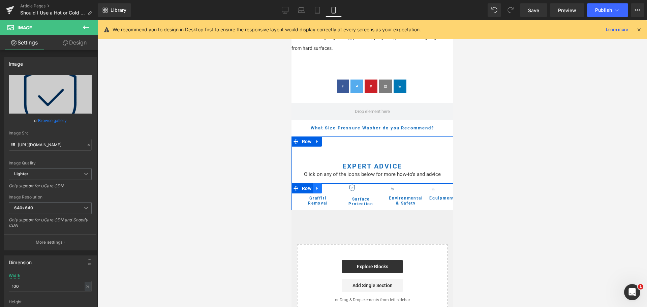
click at [318, 186] on icon at bounding box center [317, 188] width 5 height 5
click at [332, 186] on icon at bounding box center [334, 188] width 5 height 5
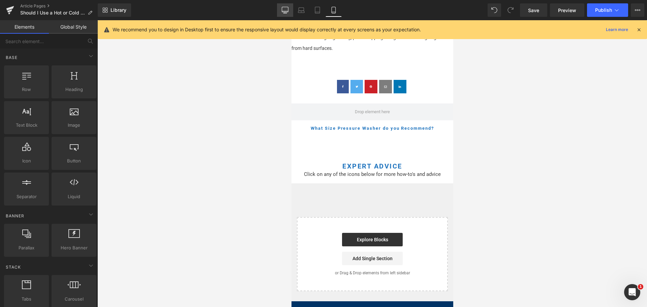
click at [288, 11] on icon at bounding box center [285, 9] width 6 height 5
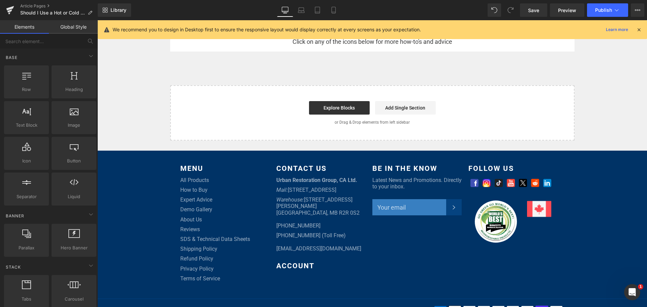
scroll to position [842, 0]
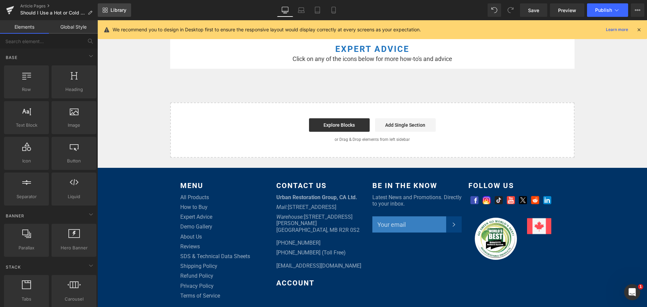
click at [120, 10] on span "Library" at bounding box center [118, 10] width 16 height 6
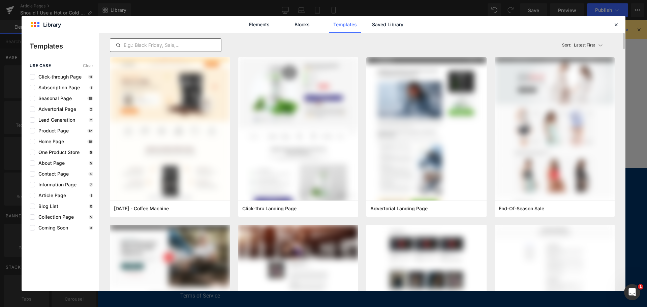
click at [185, 41] on div at bounding box center [166, 44] width 112 height 13
click at [396, 25] on link "Saved Library" at bounding box center [388, 24] width 32 height 17
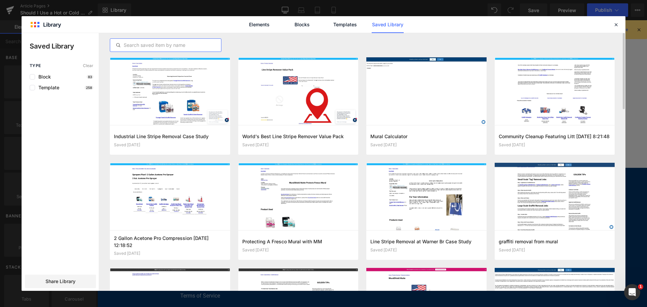
click at [152, 46] on input "text" at bounding box center [165, 45] width 111 height 8
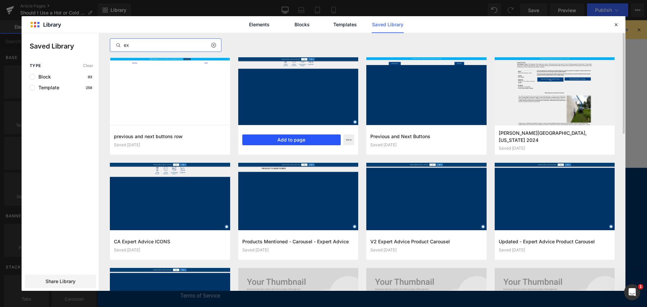
type input "ex"
click at [312, 141] on button "Add to page" at bounding box center [291, 139] width 99 height 11
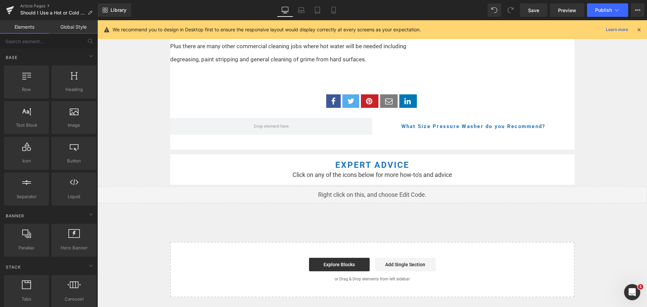
scroll to position [708, 0]
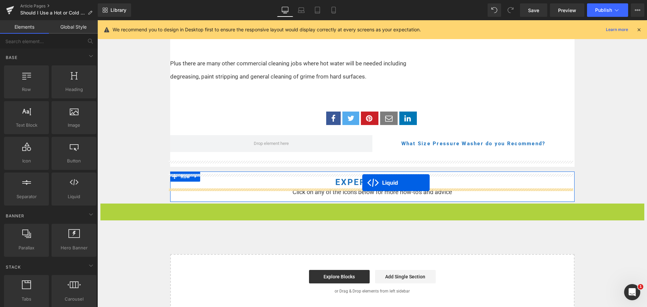
drag, startPoint x: 360, startPoint y: 196, endPoint x: 362, endPoint y: 183, distance: 14.0
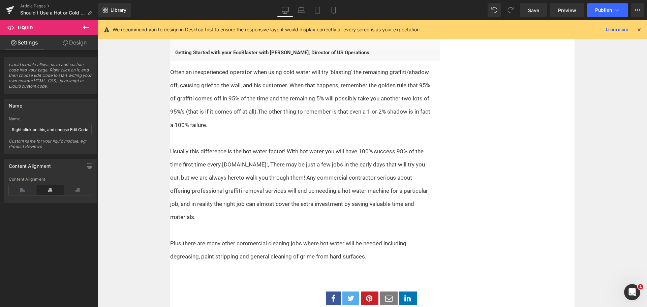
scroll to position [641, 0]
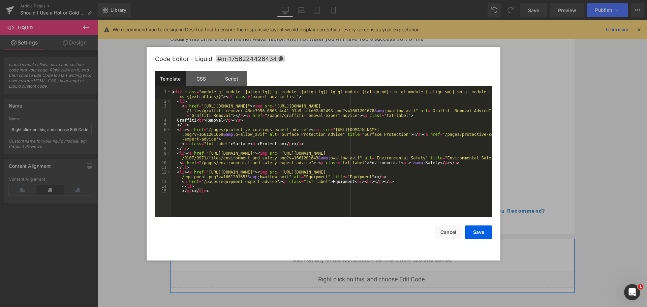
click at [379, 271] on div "Liquid" at bounding box center [372, 279] width 404 height 17
click at [451, 234] on button "Cancel" at bounding box center [448, 231] width 27 height 13
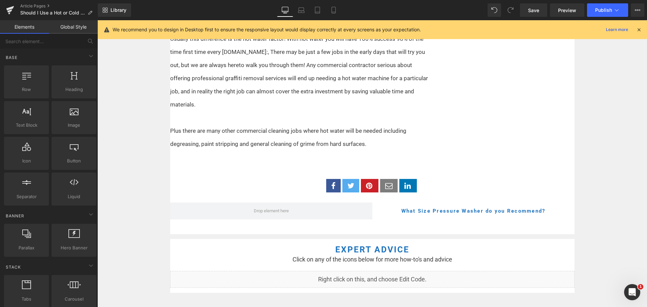
click at [106, 16] on link "Library" at bounding box center [114, 9] width 33 height 13
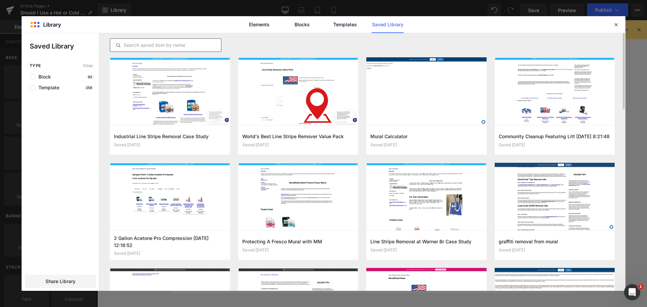
click at [181, 41] on div at bounding box center [166, 44] width 112 height 13
click at [181, 43] on input "text" at bounding box center [165, 45] width 111 height 8
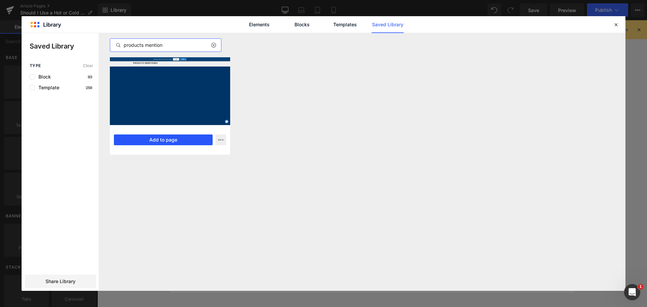
type input "products mention"
click at [169, 139] on button "Add to page" at bounding box center [163, 139] width 99 height 11
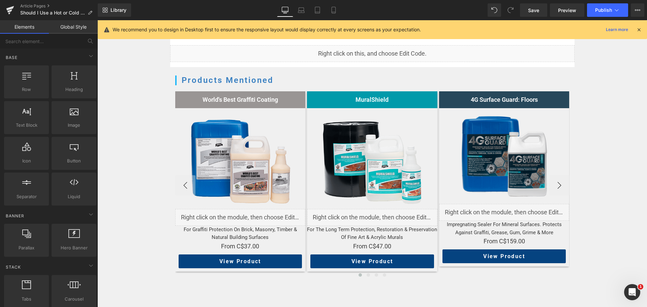
scroll to position [766, 0]
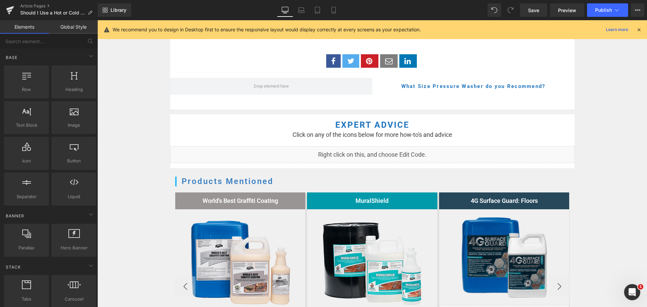
click at [97, 20] on div at bounding box center [97, 20] width 0 height 0
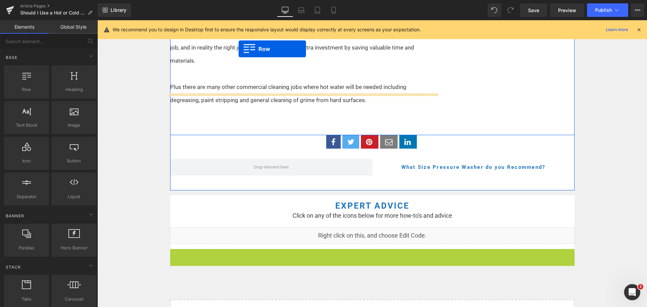
scroll to position [671, 0]
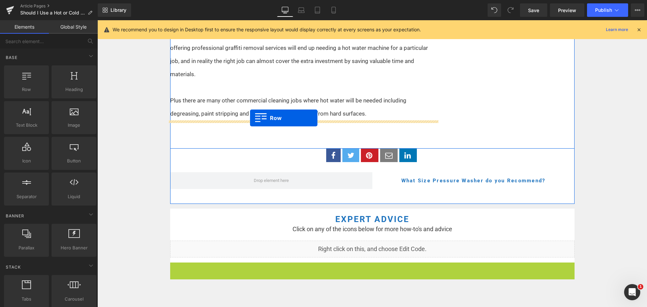
drag, startPoint x: 186, startPoint y: 161, endPoint x: 250, endPoint y: 118, distance: 77.3
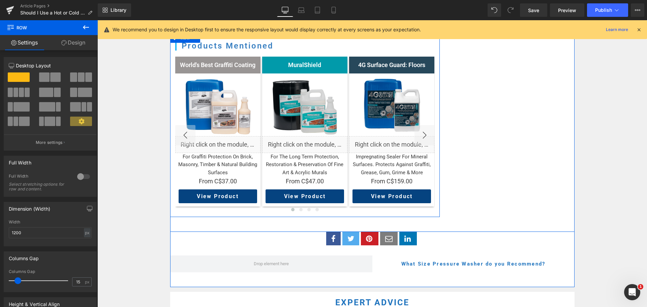
scroll to position [705, 0]
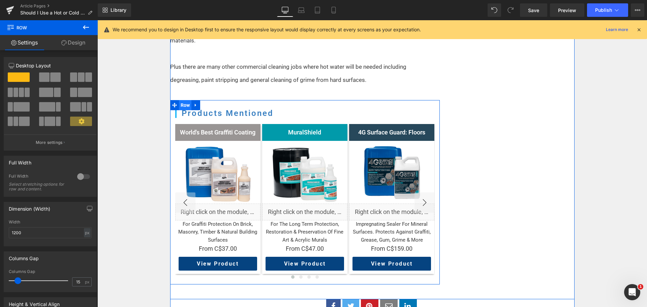
click at [183, 100] on span "Row" at bounding box center [185, 105] width 13 height 10
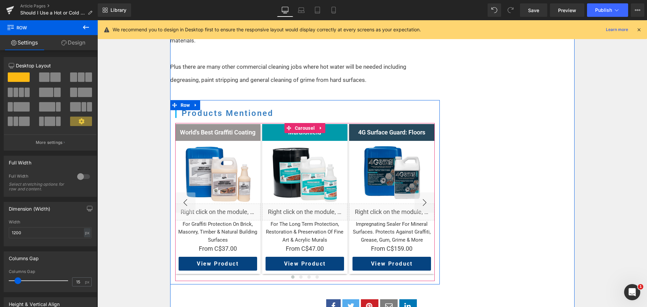
click at [414, 192] on button "›" at bounding box center [424, 202] width 20 height 20
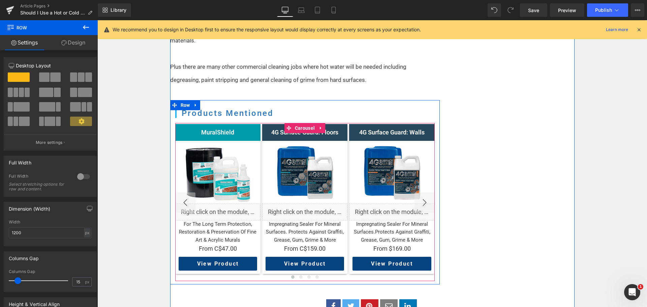
click at [417, 192] on button "›" at bounding box center [424, 202] width 20 height 20
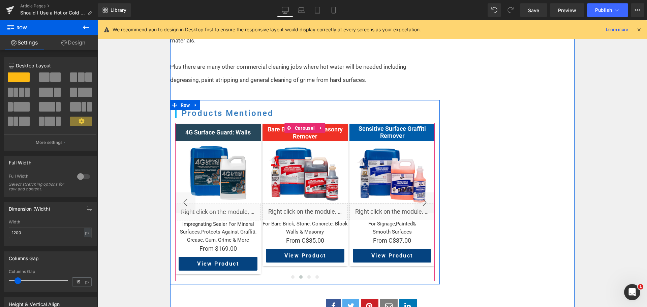
click at [417, 192] on button "›" at bounding box center [424, 202] width 20 height 20
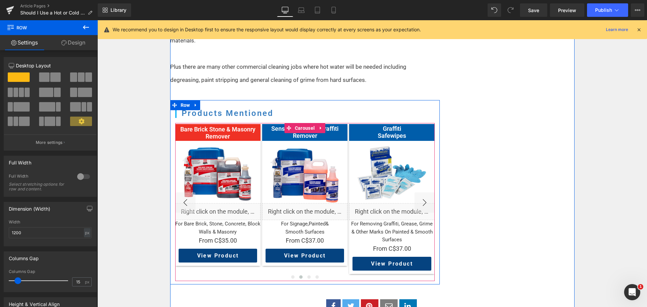
click at [417, 192] on button "›" at bounding box center [424, 202] width 20 height 20
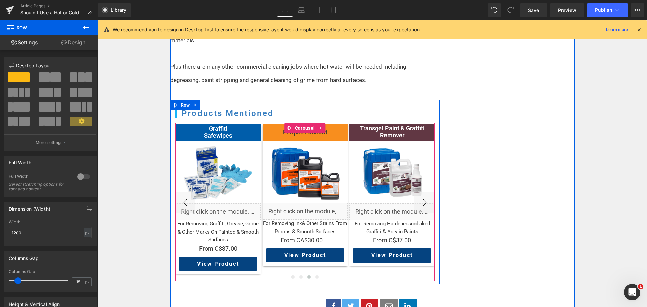
click at [417, 192] on button "›" at bounding box center [424, 202] width 20 height 20
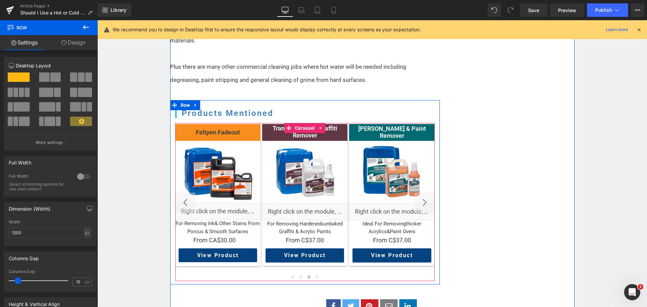
click at [417, 192] on button "›" at bounding box center [424, 202] width 20 height 20
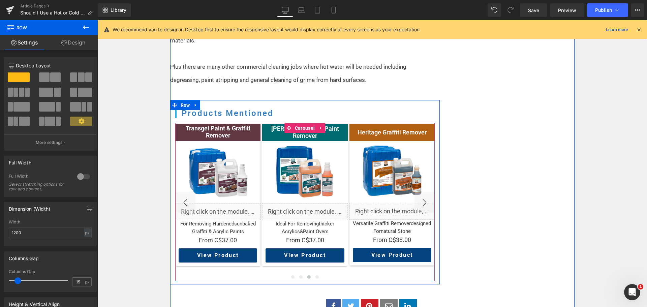
click at [417, 192] on button "›" at bounding box center [424, 202] width 20 height 20
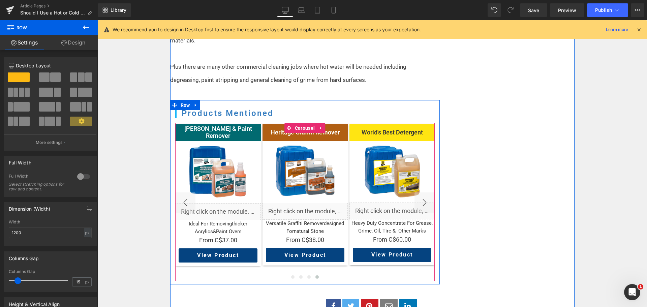
click at [417, 192] on button "›" at bounding box center [424, 202] width 20 height 20
click at [183, 192] on button "‹" at bounding box center [185, 202] width 20 height 20
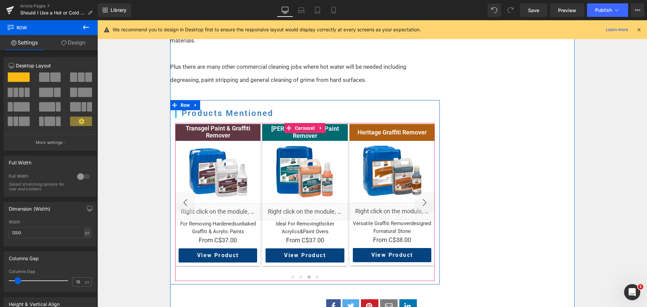
click at [183, 192] on button "‹" at bounding box center [185, 202] width 20 height 20
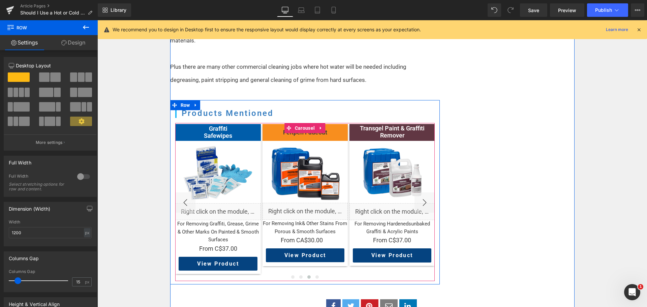
click at [183, 192] on button "‹" at bounding box center [185, 202] width 20 height 20
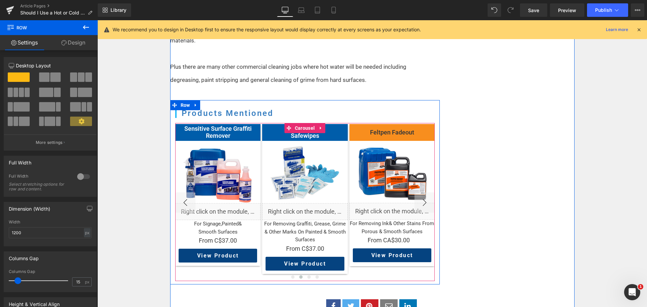
click at [183, 192] on button "‹" at bounding box center [185, 202] width 20 height 20
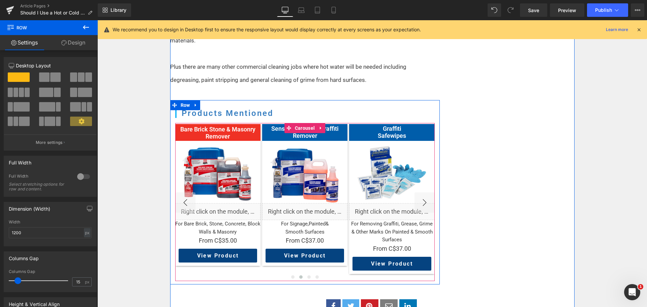
click at [183, 192] on button "‹" at bounding box center [185, 202] width 20 height 20
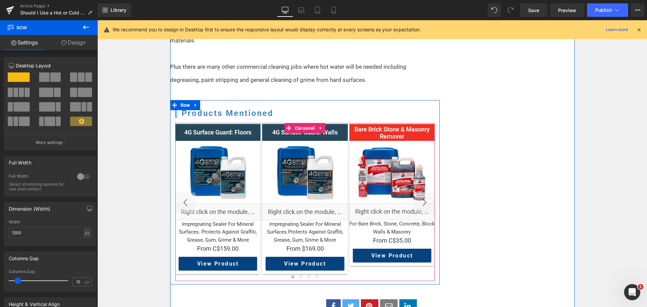
click at [183, 192] on button "‹" at bounding box center [185, 202] width 20 height 20
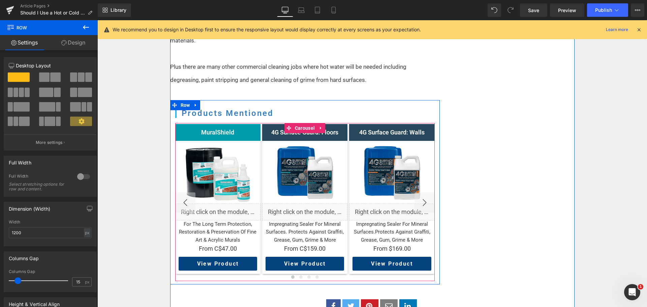
click at [183, 192] on button "‹" at bounding box center [185, 202] width 20 height 20
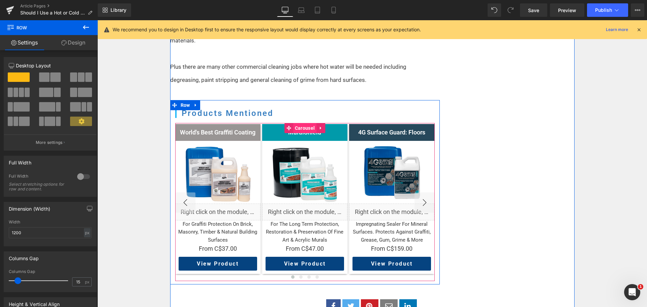
click at [306, 123] on span "Carousel" at bounding box center [304, 128] width 23 height 10
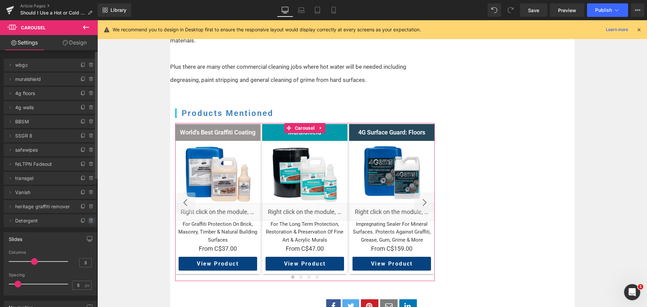
click at [89, 223] on span at bounding box center [91, 221] width 8 height 8
click at [86, 219] on button "Delete" at bounding box center [83, 221] width 21 height 9
click at [89, 207] on icon at bounding box center [91, 206] width 5 height 5
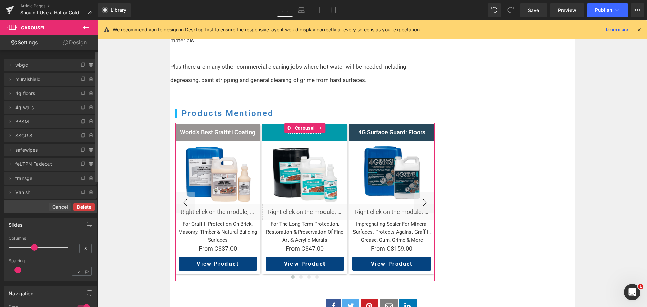
click at [87, 209] on button "Delete" at bounding box center [83, 206] width 21 height 9
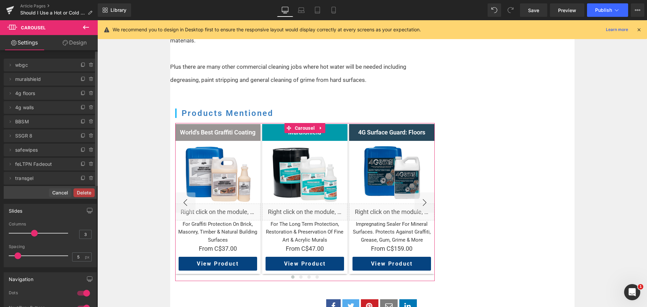
click at [90, 192] on button "Delete" at bounding box center [83, 192] width 21 height 9
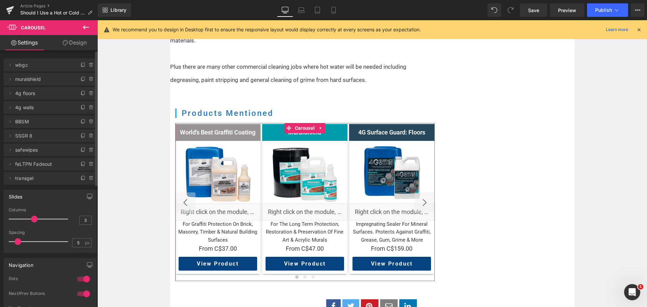
click at [89, 189] on div "Slides 3 Columns 3 3 Columns 3 3 Columns 3 3 Columns 3 5px Spacing 5 px 5px Spa…" at bounding box center [50, 219] width 101 height 68
click at [90, 176] on icon at bounding box center [90, 176] width 1 height 1
click at [89, 177] on button "Delete" at bounding box center [83, 178] width 21 height 9
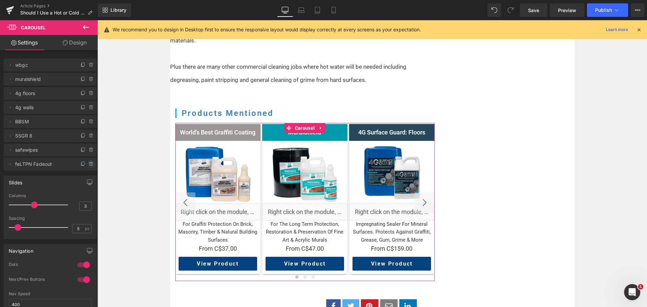
click at [88, 167] on span at bounding box center [91, 164] width 8 height 8
click at [88, 167] on button "Delete" at bounding box center [83, 164] width 21 height 9
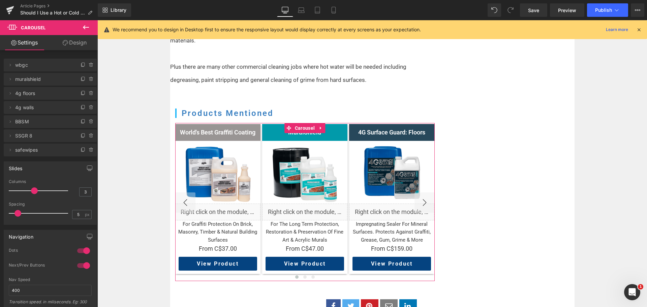
click at [90, 147] on icon at bounding box center [91, 149] width 5 height 5
click at [90, 149] on button "Delete" at bounding box center [83, 150] width 21 height 9
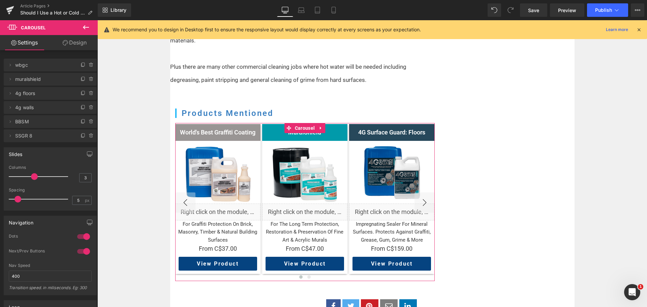
click at [90, 132] on span at bounding box center [91, 136] width 8 height 8
click at [90, 132] on button "Delete" at bounding box center [83, 136] width 21 height 9
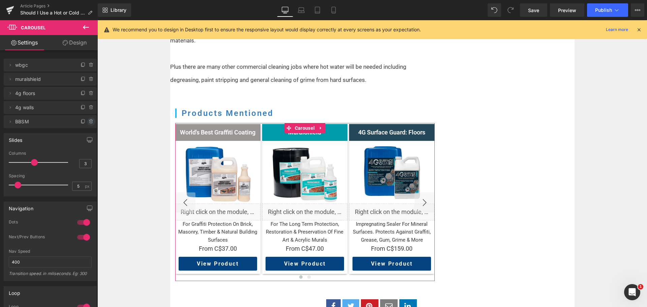
click at [90, 123] on icon at bounding box center [91, 121] width 5 height 5
click at [90, 123] on button "Delete" at bounding box center [83, 122] width 21 height 9
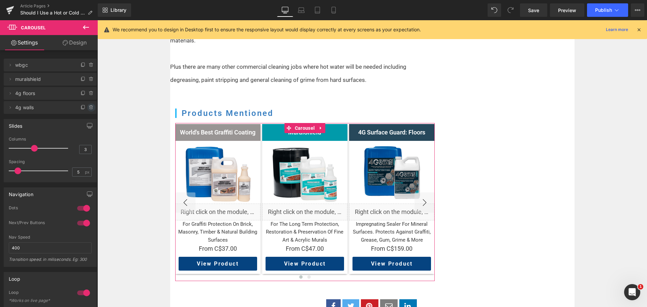
click at [89, 104] on span at bounding box center [91, 107] width 8 height 8
click at [89, 104] on button "Delete" at bounding box center [83, 107] width 21 height 9
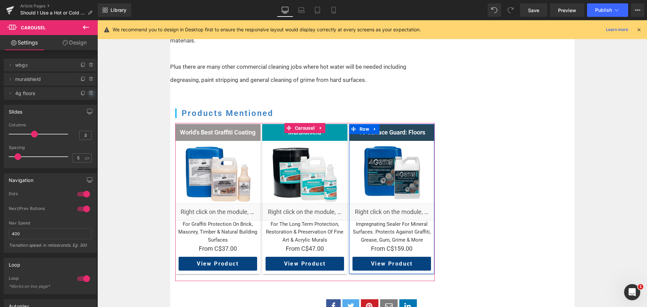
click at [89, 93] on icon at bounding box center [91, 93] width 5 height 5
click at [88, 96] on button "Delete" at bounding box center [83, 93] width 21 height 9
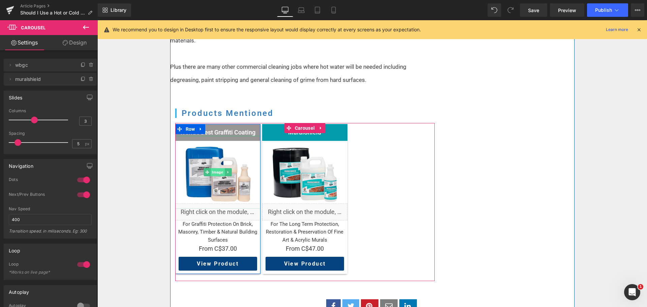
click at [214, 168] on span "Image" at bounding box center [218, 172] width 14 height 8
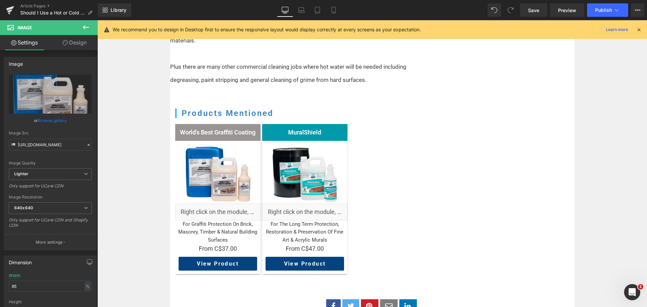
click at [85, 27] on icon at bounding box center [86, 27] width 6 height 4
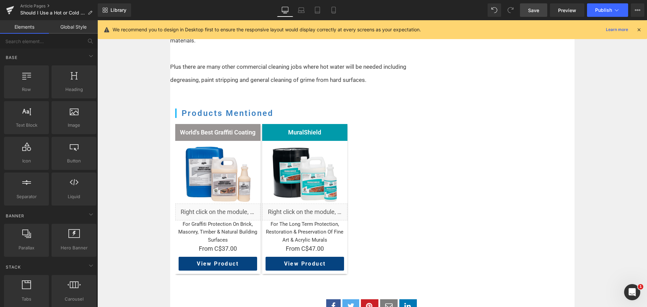
click at [537, 11] on span "Save" at bounding box center [533, 10] width 11 height 7
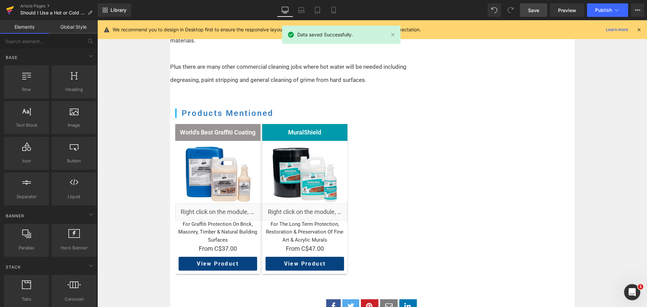
click at [12, 9] on icon at bounding box center [10, 10] width 8 height 17
